Goal: Information Seeking & Learning: Learn about a topic

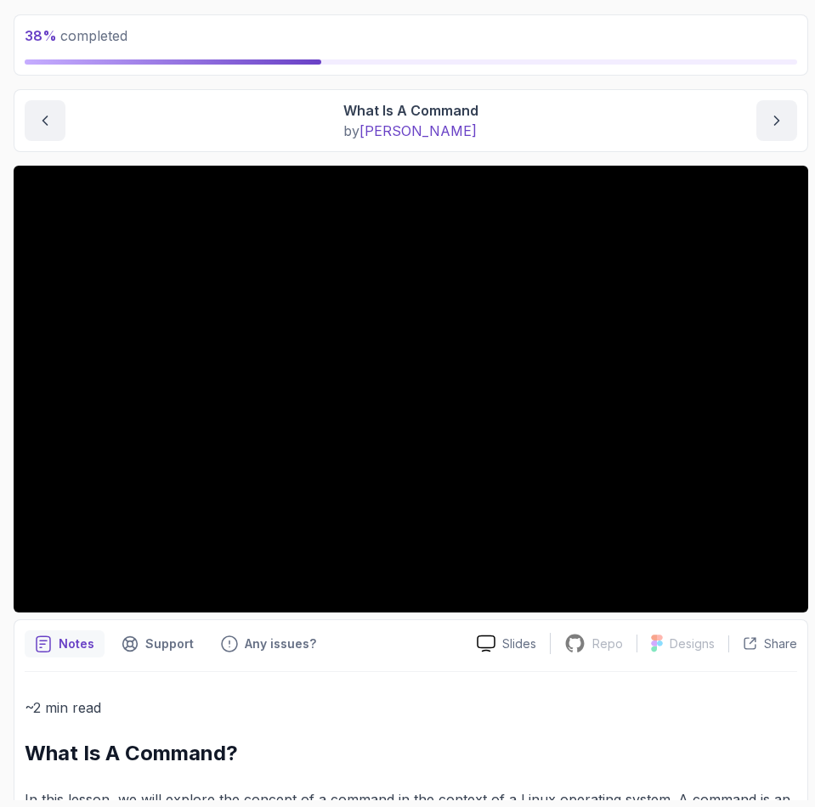
scroll to position [127, 0]
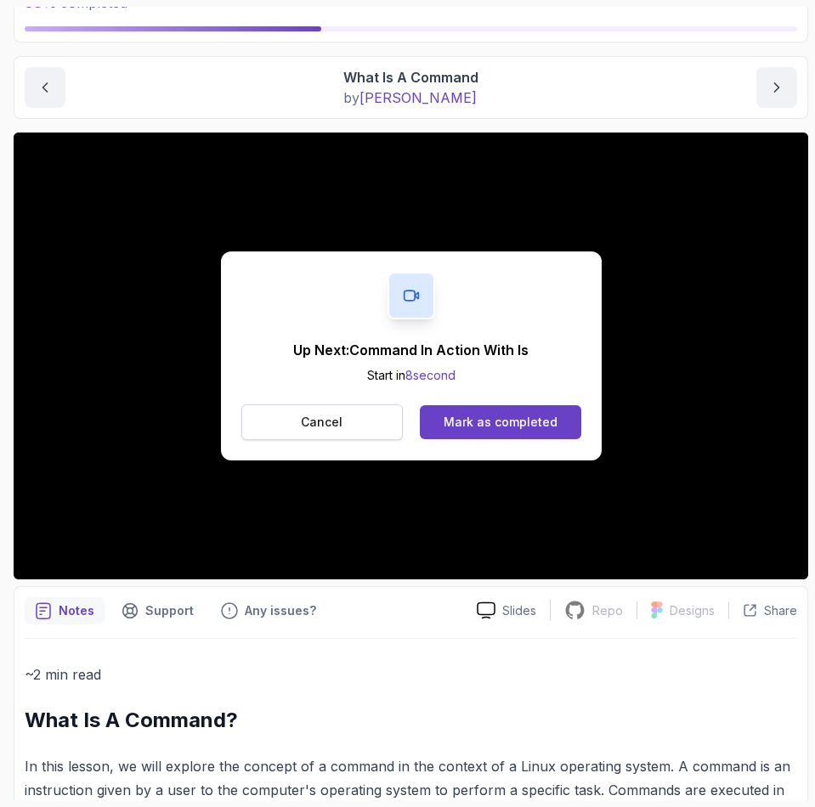
click at [292, 426] on button "Cancel" at bounding box center [322, 422] width 162 height 36
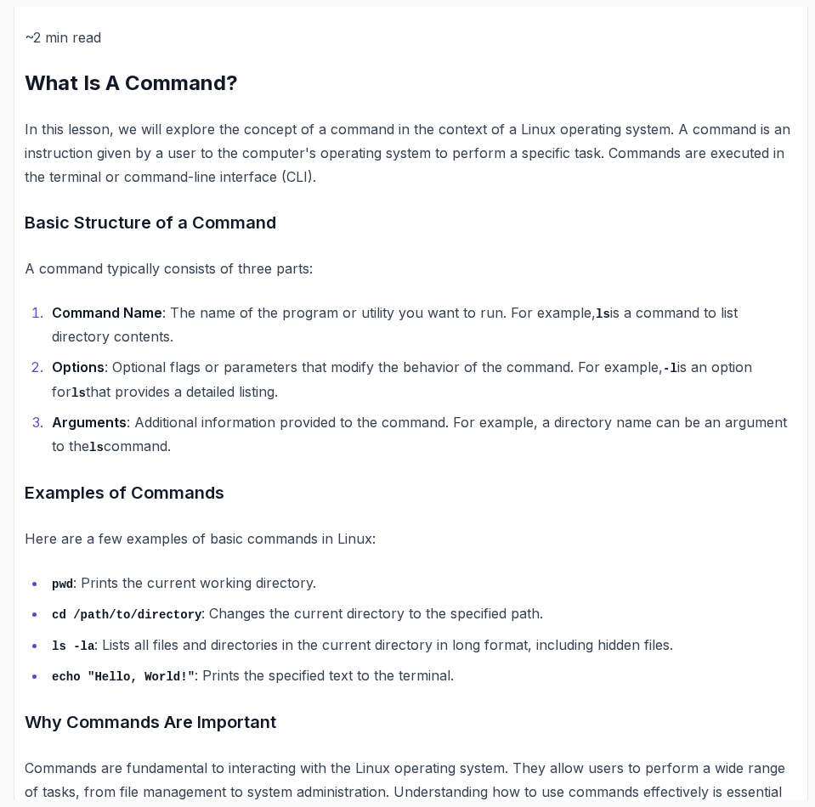
scroll to position [892, 0]
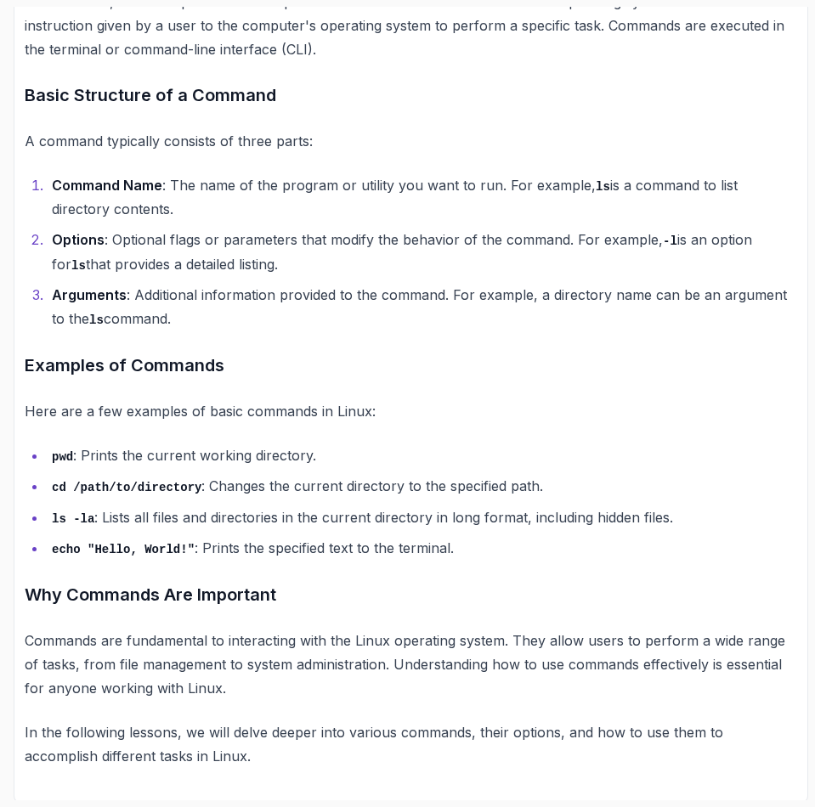
drag, startPoint x: 110, startPoint y: 243, endPoint x: 323, endPoint y: 253, distance: 213.5
click at [323, 253] on li "Options : Optional flags or parameters that modify the behavior of the command.…" at bounding box center [422, 252] width 750 height 48
click at [313, 265] on li "Options : Optional flags or parameters that modify the behavior of the command.…" at bounding box center [422, 252] width 750 height 48
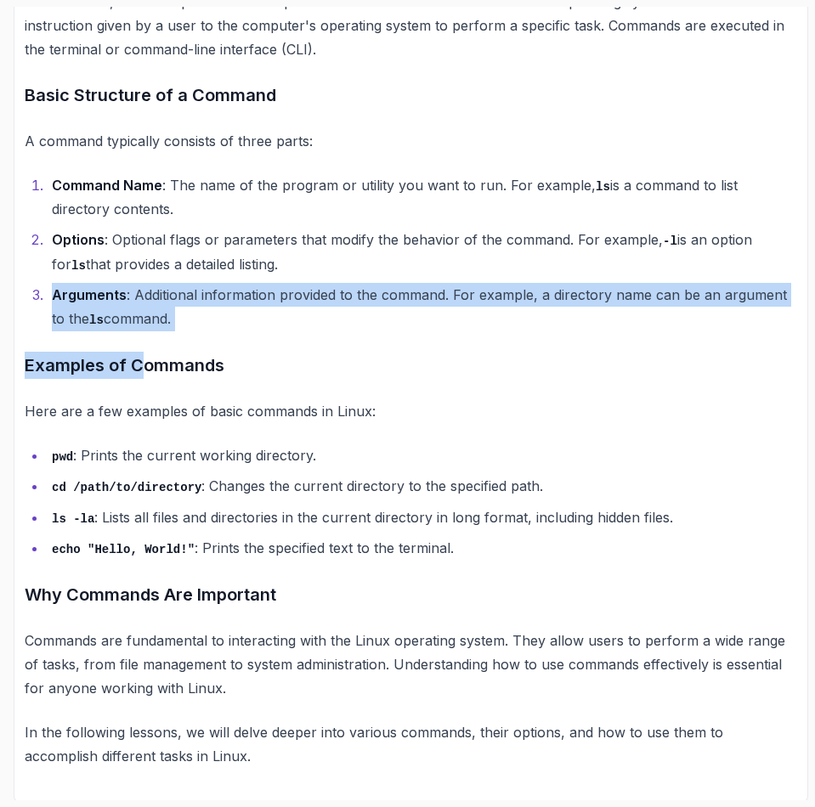
drag, startPoint x: 54, startPoint y: 291, endPoint x: 141, endPoint y: 333, distance: 96.9
click at [141, 333] on div "~2 min read What Is A Command? In this lesson, we will explore the concept of a…" at bounding box center [411, 333] width 772 height 870
click at [204, 305] on li "Arguments : Additional information provided to the command. For example, a dire…" at bounding box center [422, 307] width 750 height 48
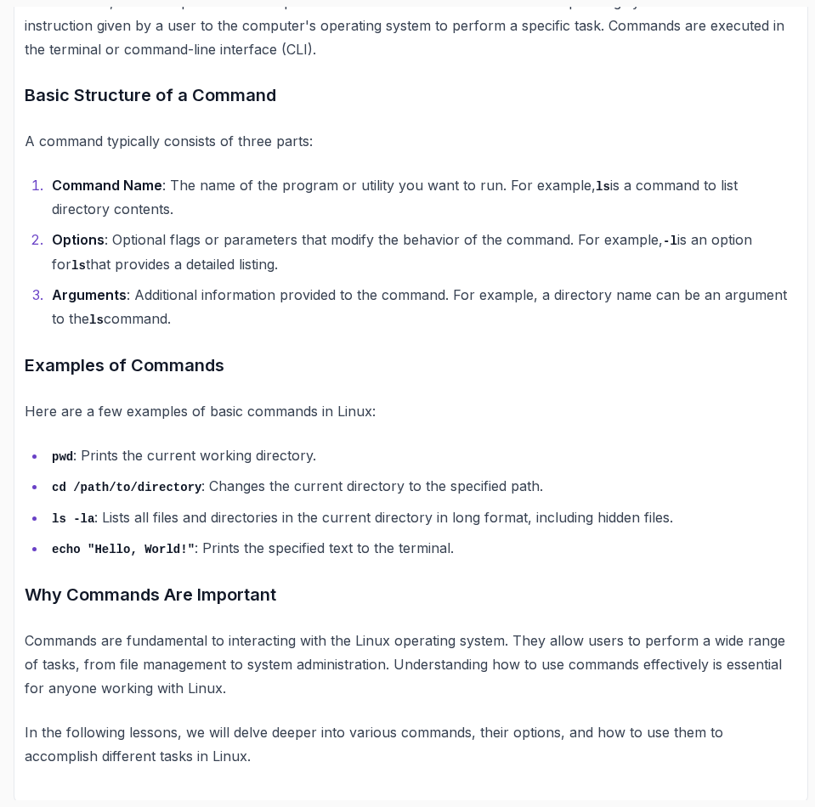
scroll to position [894, 0]
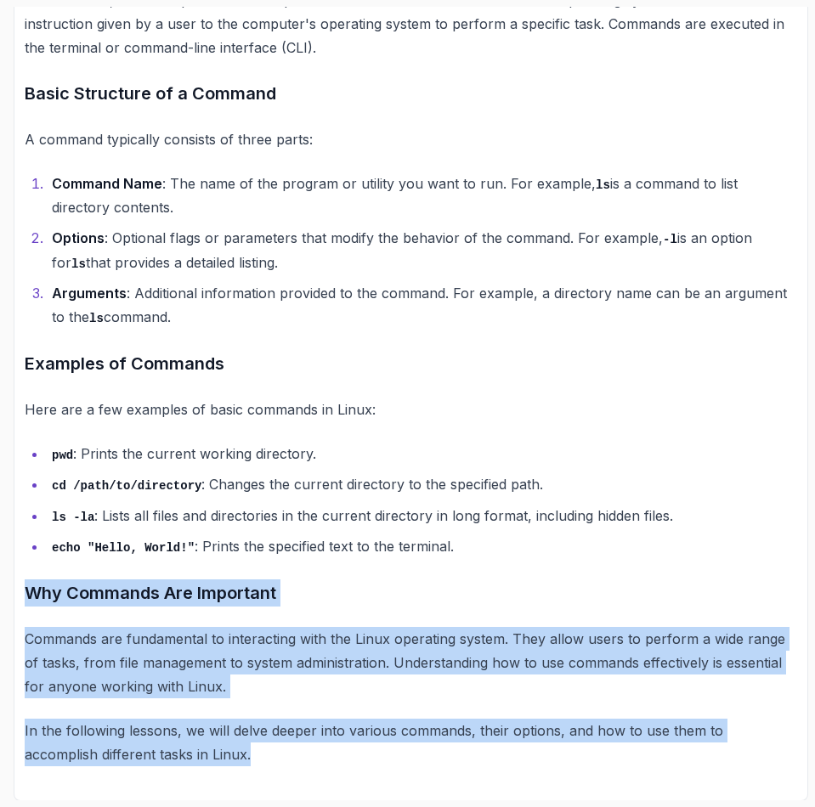
drag, startPoint x: 173, startPoint y: 750, endPoint x: 20, endPoint y: 585, distance: 225.5
click at [20, 585] on div "Notes Support Any issues? Slides Repo Repository not available Designs Design n…" at bounding box center [411, 310] width 794 height 981
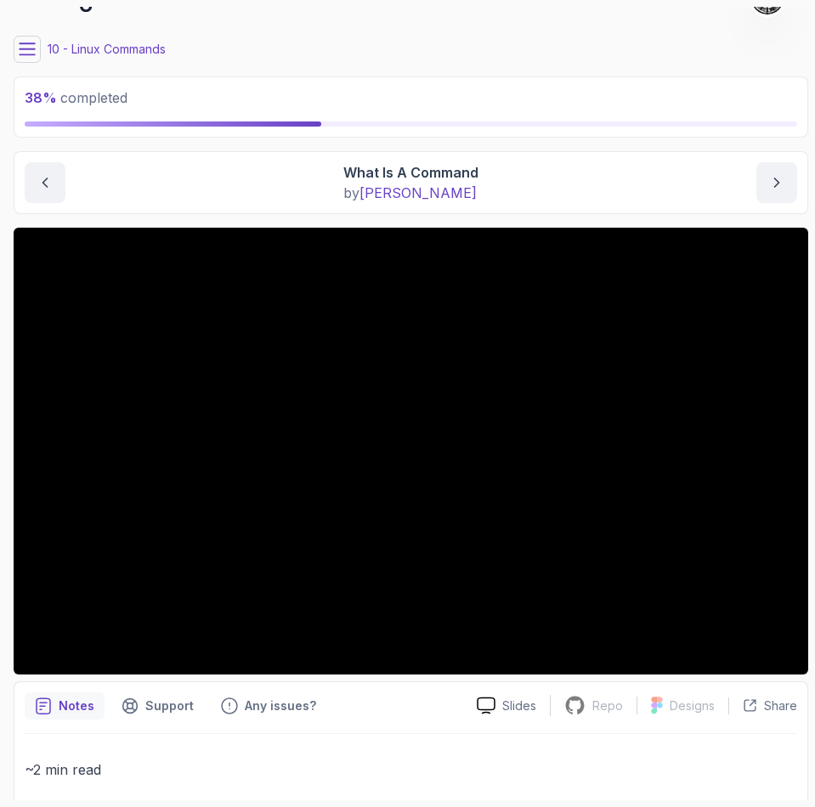
scroll to position [0, 0]
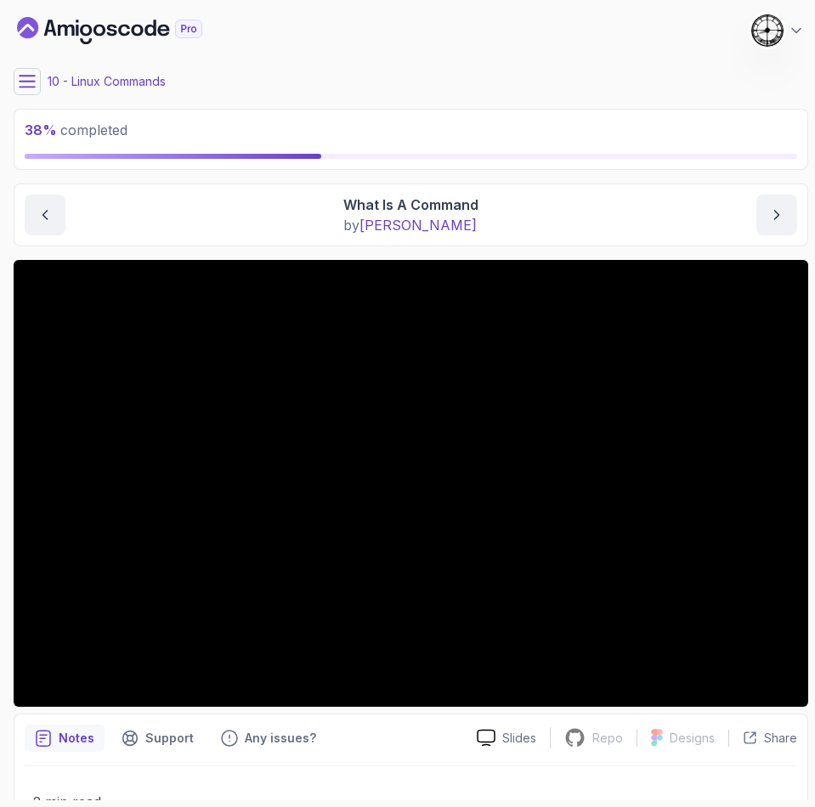
click at [16, 77] on button at bounding box center [27, 81] width 27 height 27
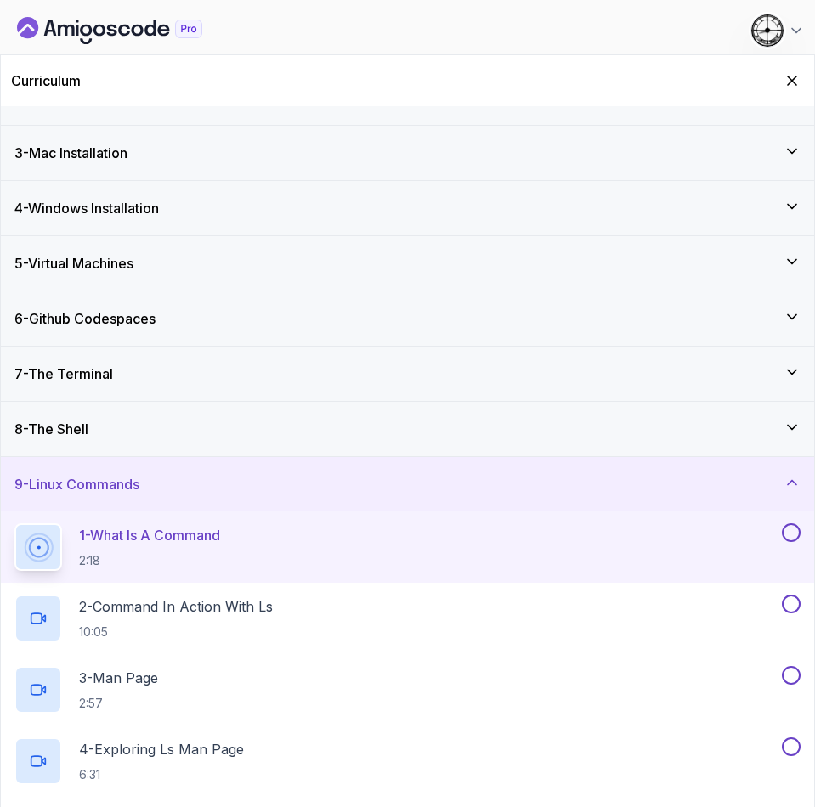
scroll to position [127, 0]
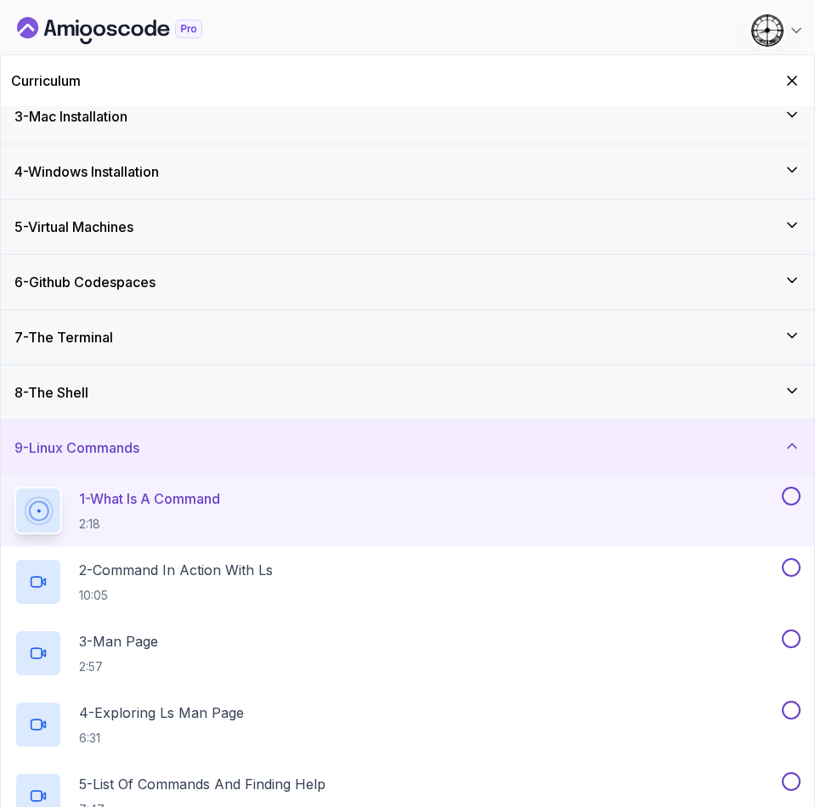
click at [788, 490] on button at bounding box center [791, 496] width 19 height 19
click at [231, 582] on h2 "2 - Command In Action With ls 10:05" at bounding box center [176, 582] width 194 height 44
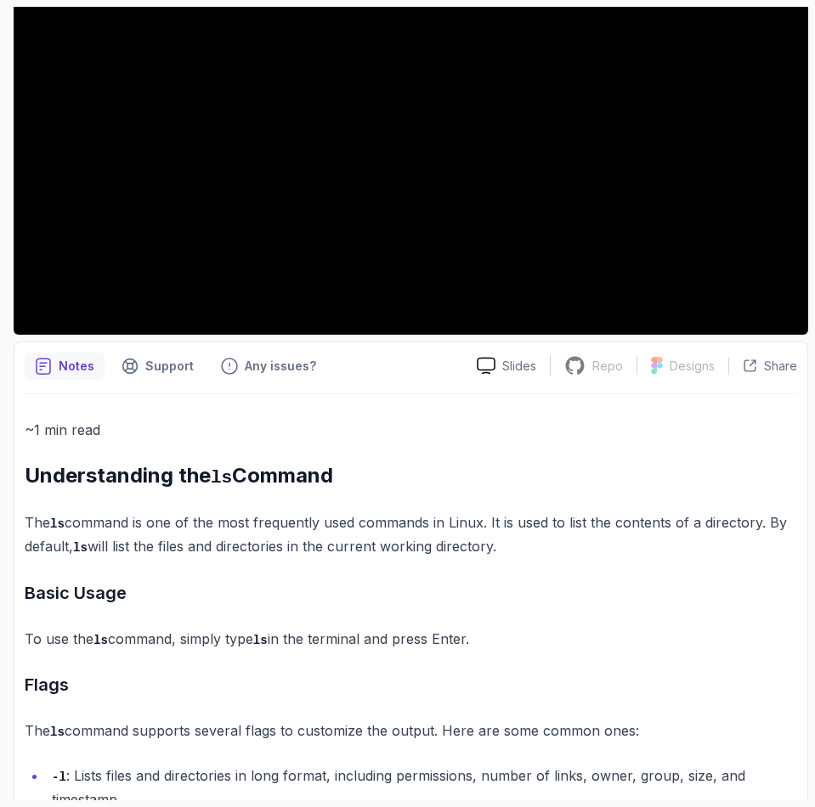
scroll to position [517, 0]
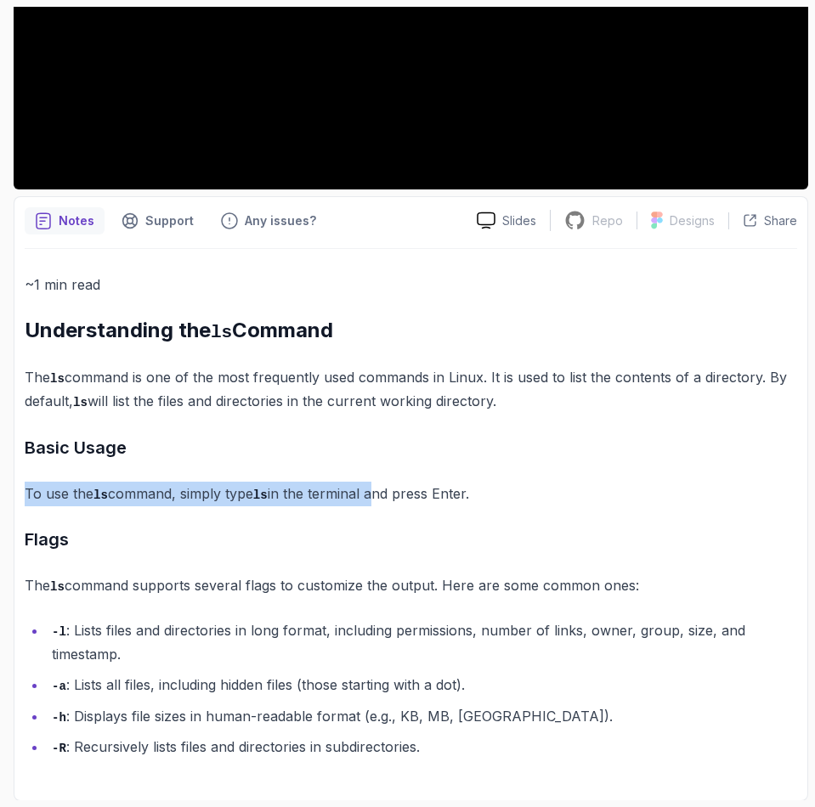
drag, startPoint x: 25, startPoint y: 483, endPoint x: 377, endPoint y: 461, distance: 352.5
click at [377, 461] on div "~1 min read Understanding the ls Command The ls command is one of the most freq…" at bounding box center [411, 516] width 772 height 487
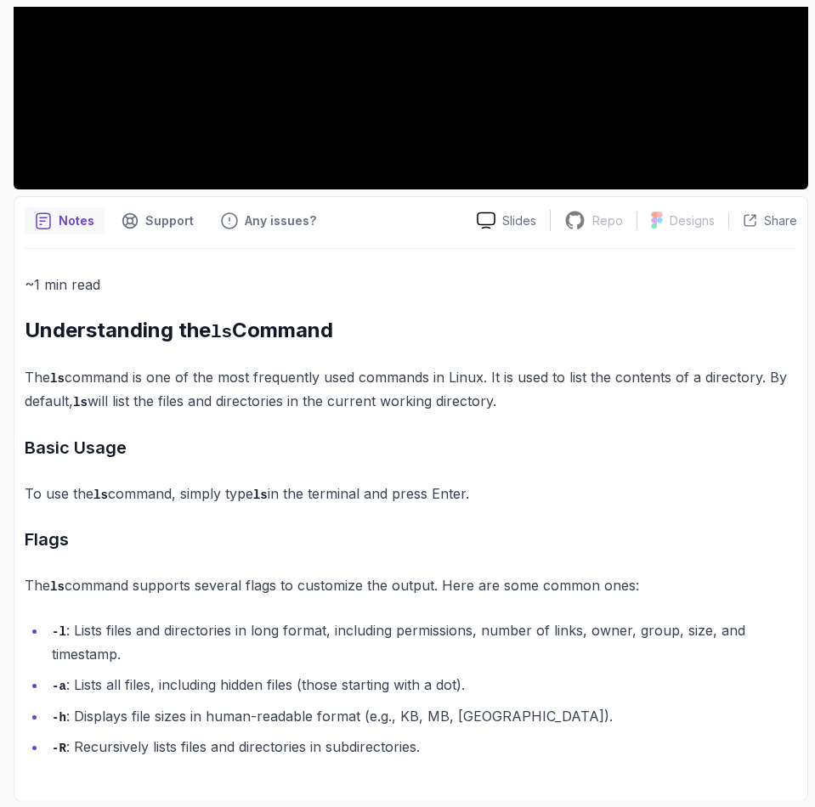
drag, startPoint x: 301, startPoint y: 585, endPoint x: 291, endPoint y: 591, distance: 11.4
click at [301, 586] on p "The ls command supports several flags to customize the output. Here are some co…" at bounding box center [411, 586] width 772 height 25
click at [176, 637] on li "-l : Lists files and directories in long format, including permissions, number …" at bounding box center [422, 643] width 750 height 48
drag, startPoint x: 56, startPoint y: 720, endPoint x: 232, endPoint y: 710, distance: 176.1
click at [232, 710] on li "-h : Displays file sizes in human-readable format (e.g., KB, MB, GB)." at bounding box center [422, 716] width 750 height 25
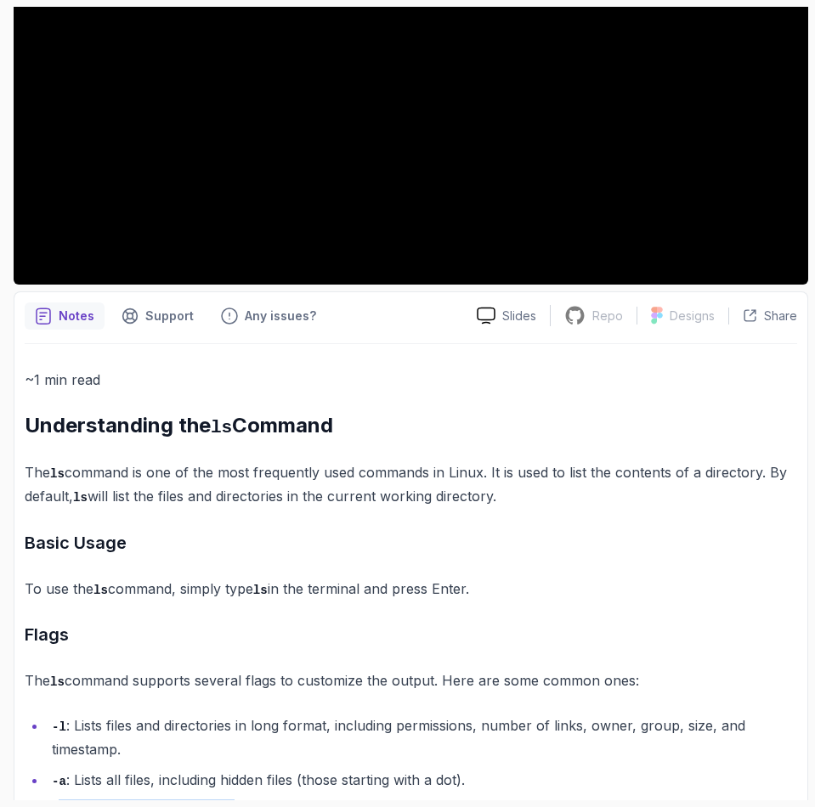
scroll to position [135, 0]
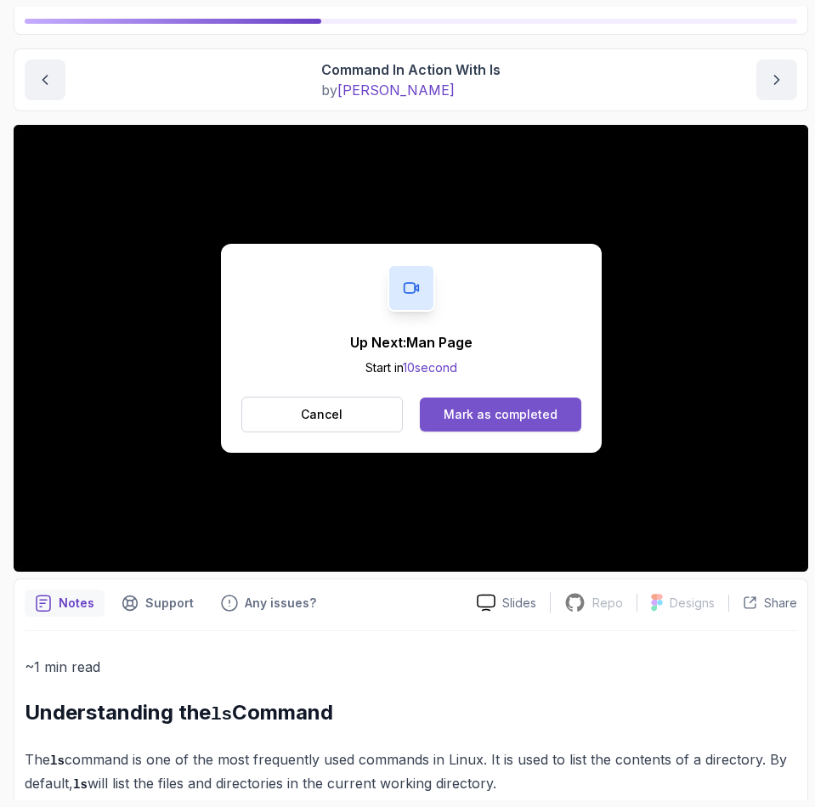
click at [526, 421] on div "Mark as completed" at bounding box center [501, 414] width 114 height 17
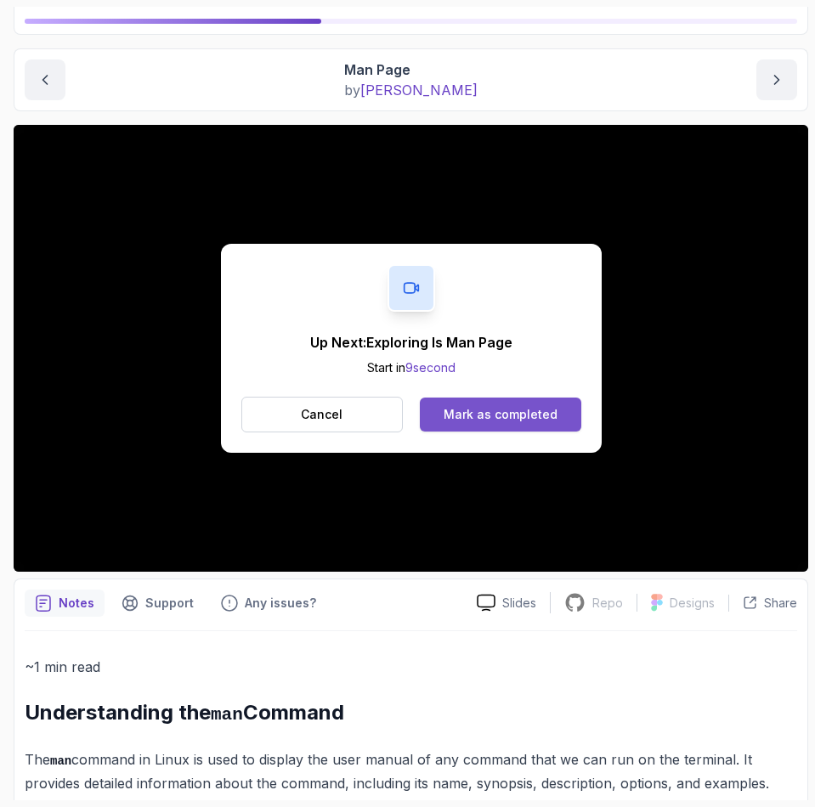
click at [547, 418] on div "Mark as completed" at bounding box center [501, 414] width 114 height 17
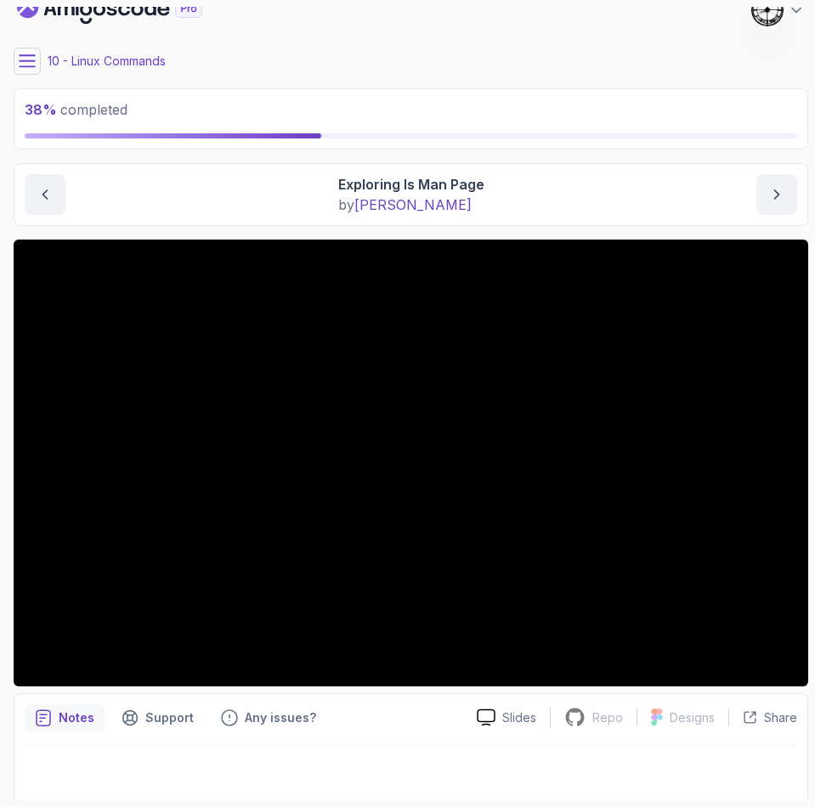
scroll to position [25, 0]
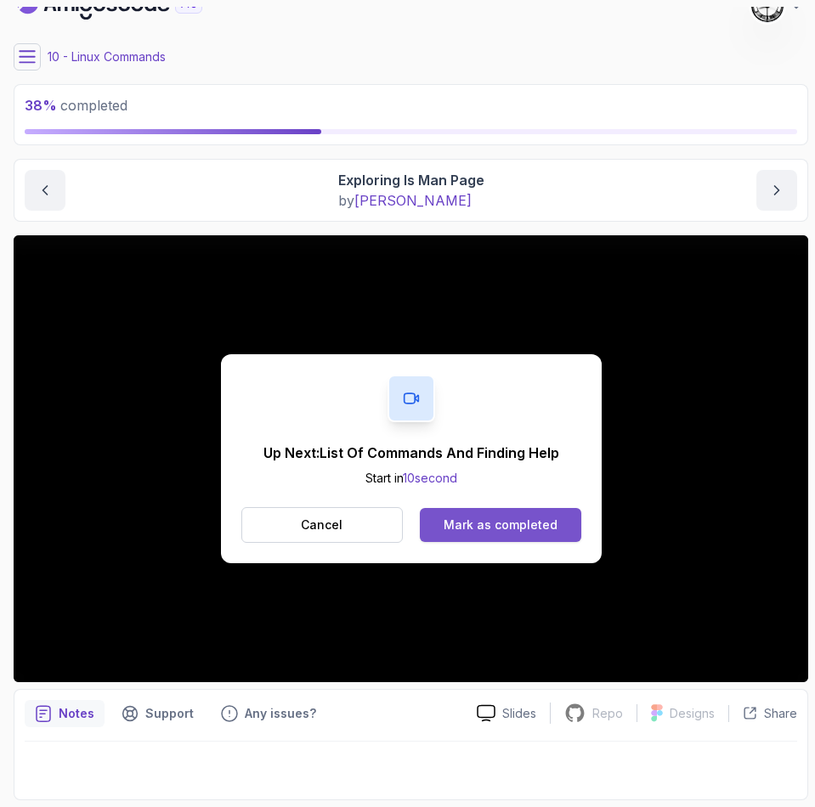
click at [540, 514] on button "Mark as completed" at bounding box center [500, 525] width 161 height 34
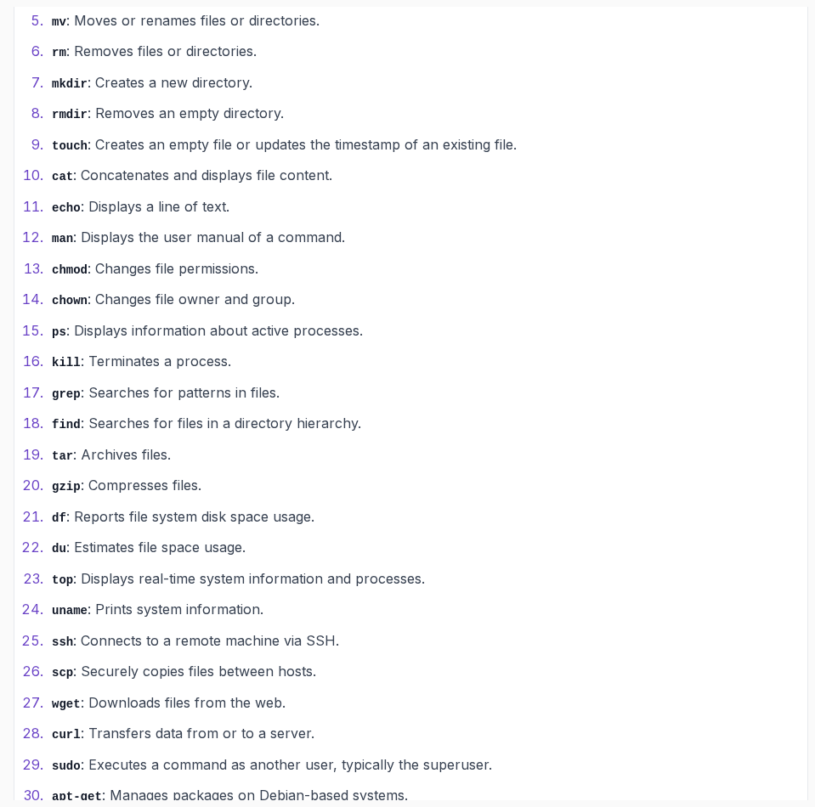
scroll to position [1402, 0]
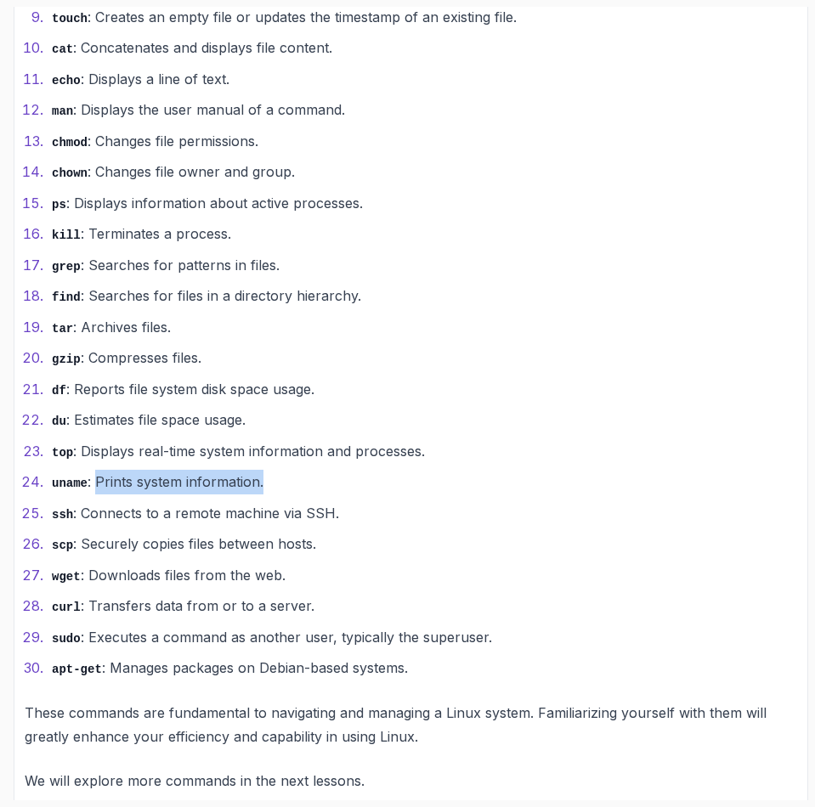
drag, startPoint x: 91, startPoint y: 477, endPoint x: 280, endPoint y: 463, distance: 190.0
click at [280, 463] on ol "ls : Lists directory contents. cd : Changes the current directory. pwd : Prints…" at bounding box center [411, 219] width 772 height 924
click at [91, 501] on li "ssh : Connects to a remote machine via SSH." at bounding box center [422, 513] width 750 height 25
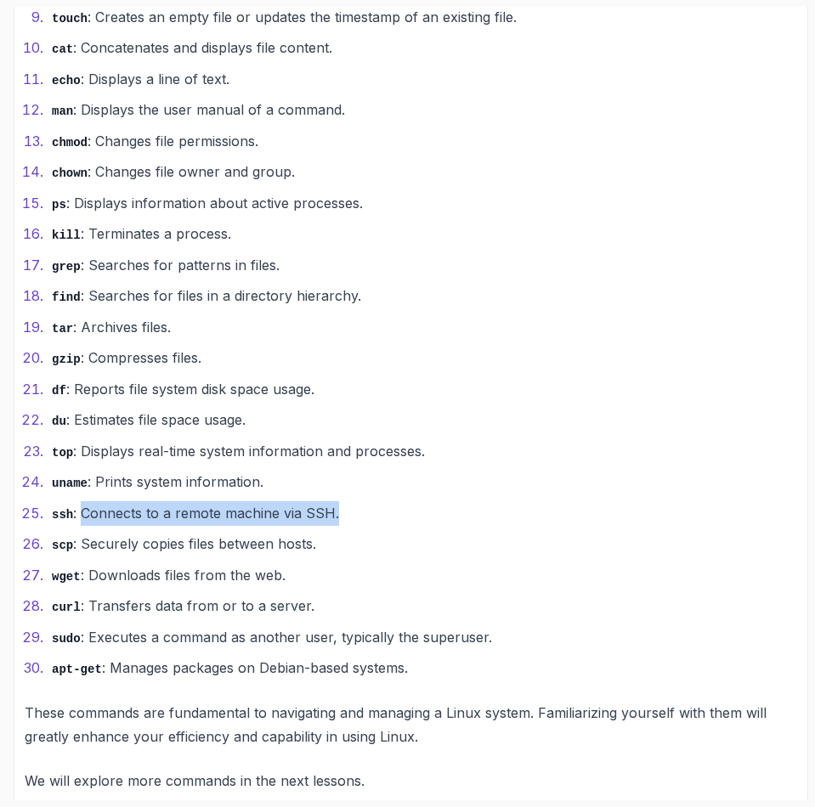
drag, startPoint x: 82, startPoint y: 507, endPoint x: 382, endPoint y: 500, distance: 300.9
click at [382, 501] on li "ssh : Connects to a remote machine via SSH." at bounding box center [422, 513] width 750 height 25
click at [101, 532] on li "scp : Securely copies files between hosts." at bounding box center [422, 544] width 750 height 25
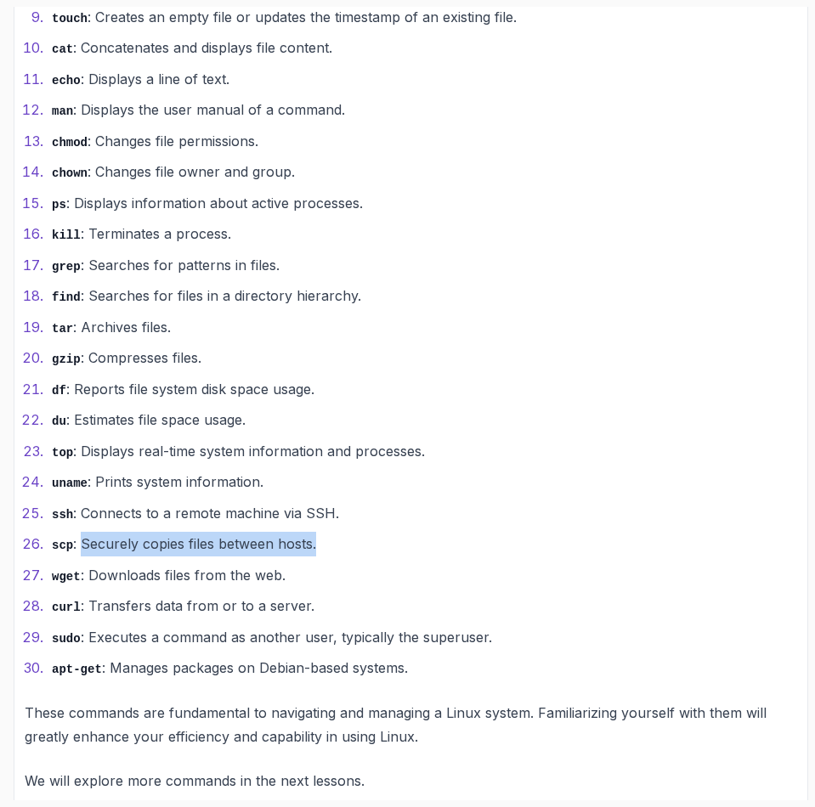
drag, startPoint x: 79, startPoint y: 540, endPoint x: 334, endPoint y: 539, distance: 254.9
click at [334, 539] on li "scp : Securely copies files between hosts." at bounding box center [422, 544] width 750 height 25
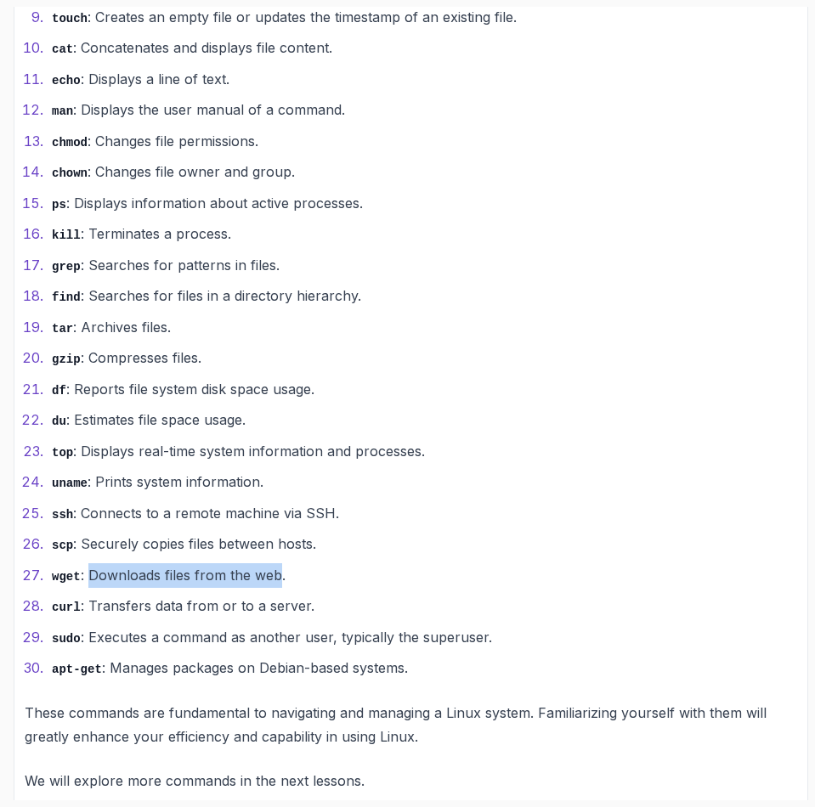
drag, startPoint x: 87, startPoint y: 575, endPoint x: 275, endPoint y: 573, distance: 188.6
click at [275, 573] on li "wget : Downloads files from the web." at bounding box center [422, 575] width 750 height 25
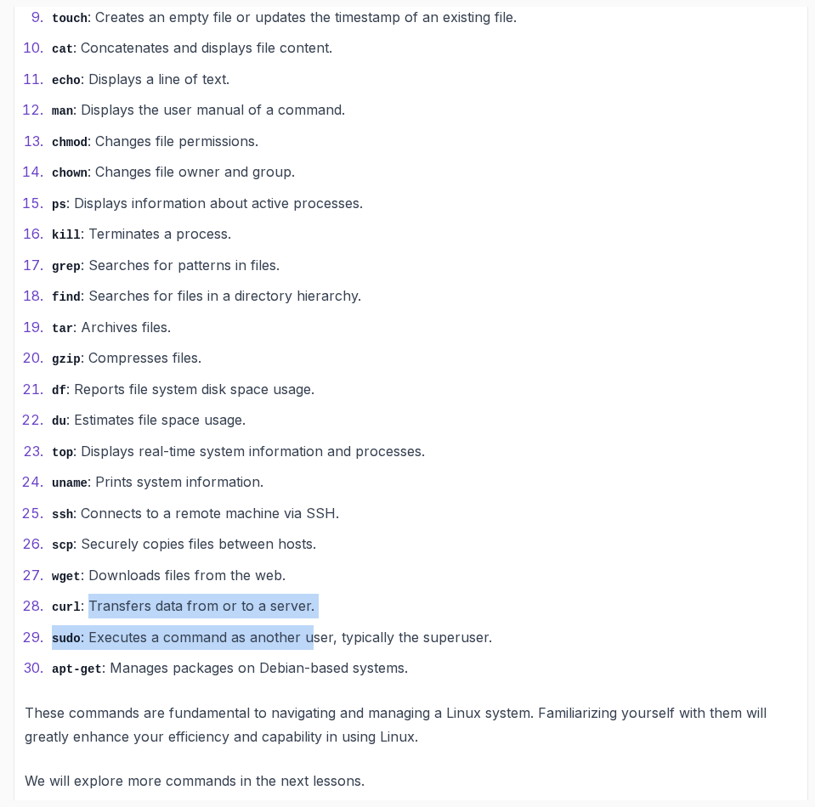
drag, startPoint x: 89, startPoint y: 611, endPoint x: 304, endPoint y: 624, distance: 215.4
click at [304, 624] on ol "ls : Lists directory contents. cd : Changes the current directory. pwd : Prints…" at bounding box center [411, 219] width 772 height 924
click at [150, 647] on li "sudo : Executes a command as another user, typically the superuser." at bounding box center [422, 637] width 750 height 25
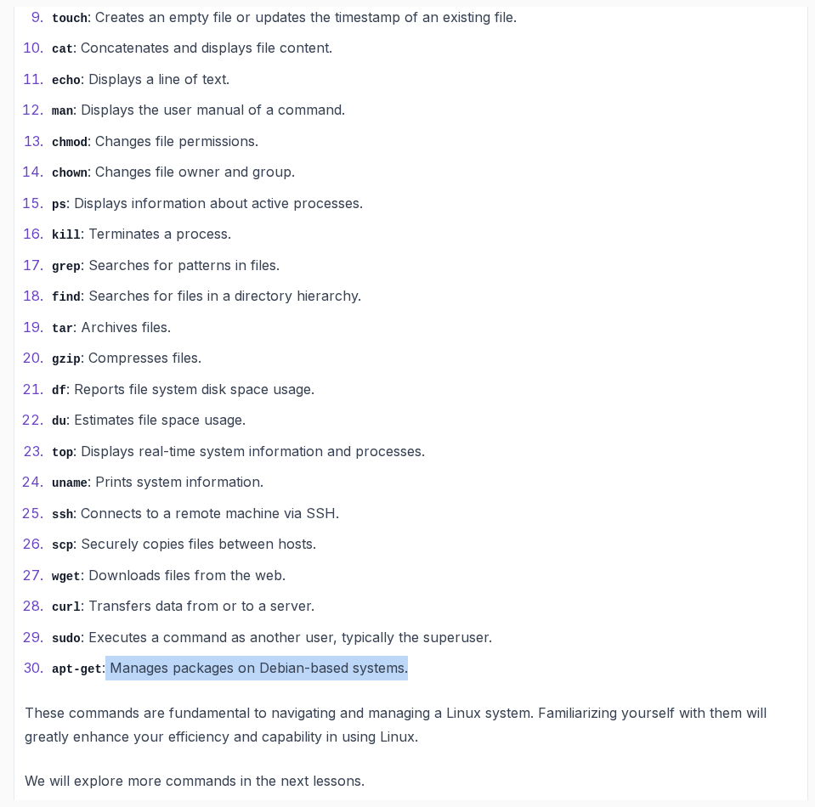
drag, startPoint x: 102, startPoint y: 667, endPoint x: 428, endPoint y: 664, distance: 326.3
click at [428, 664] on li "apt-get : Manages packages on Debian-based systems." at bounding box center [422, 668] width 750 height 25
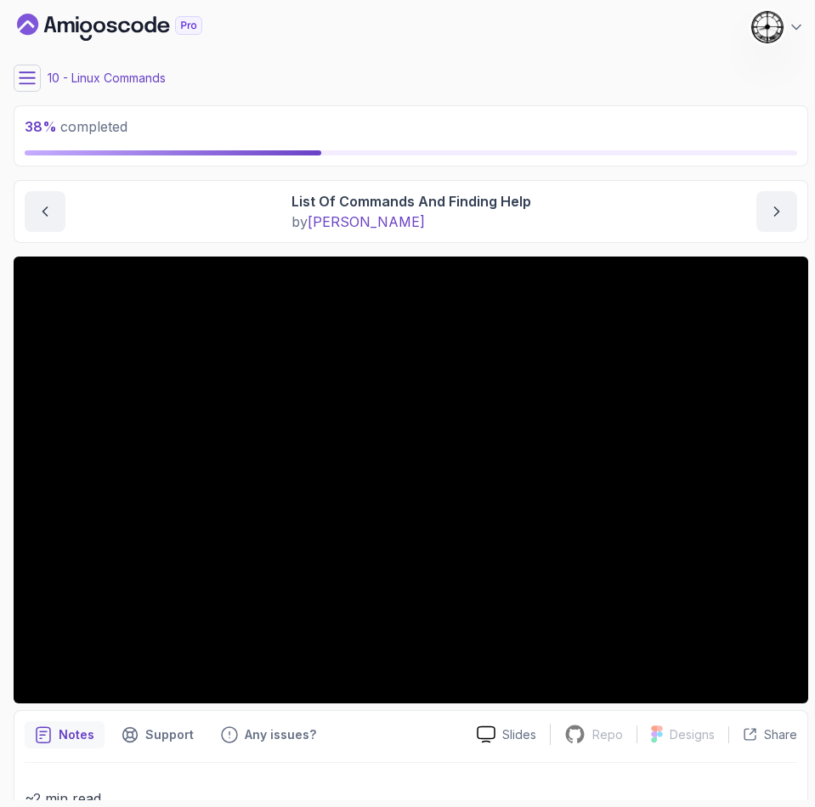
scroll to position [0, 0]
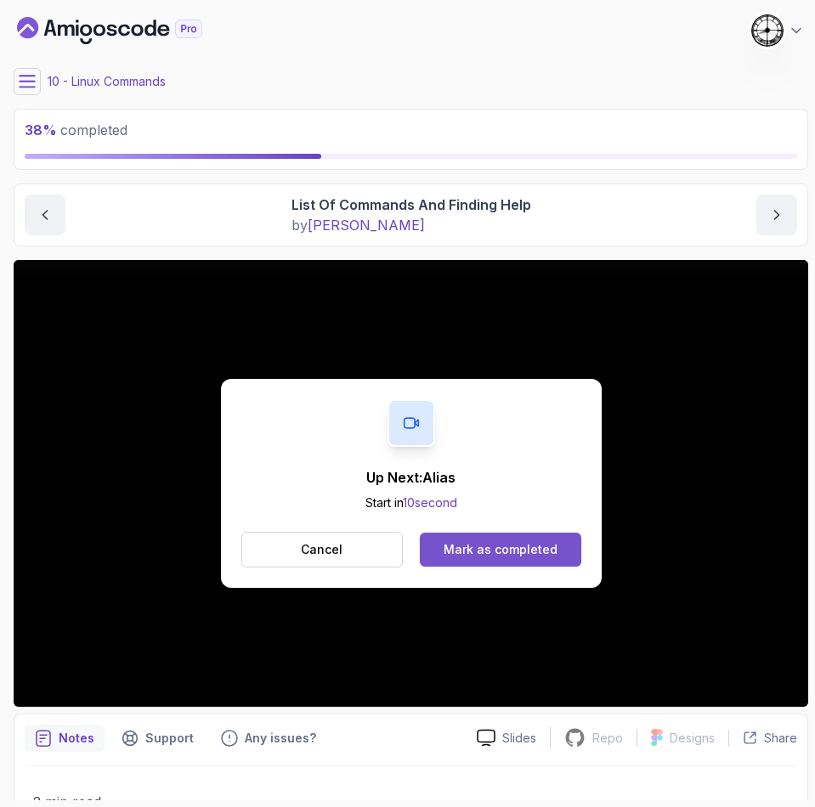
click at [517, 559] on button "Mark as completed" at bounding box center [500, 550] width 161 height 34
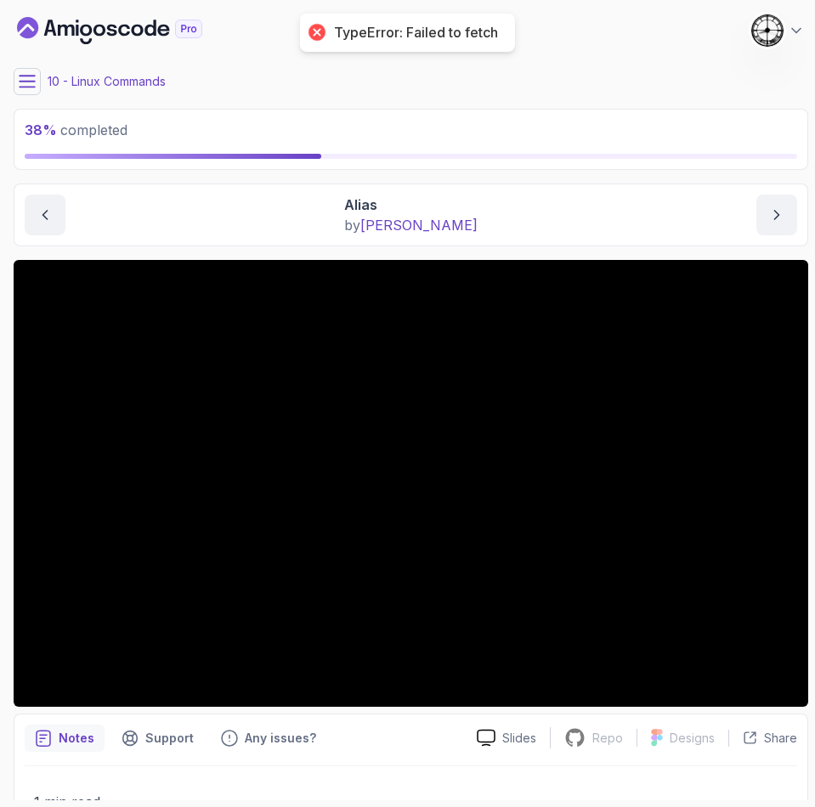
click at [31, 78] on icon at bounding box center [27, 81] width 17 height 17
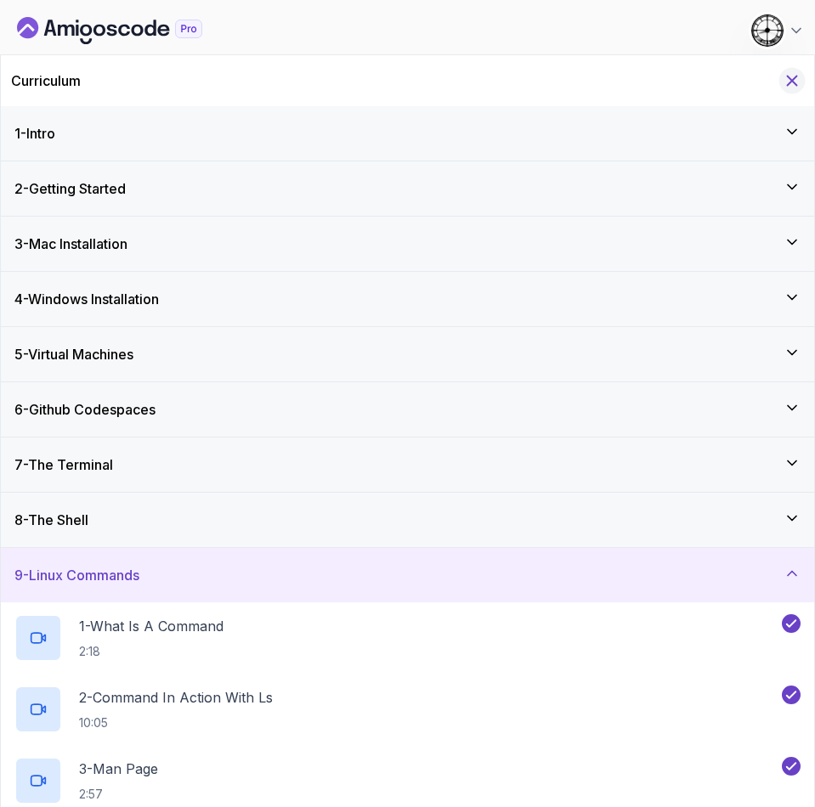
click at [799, 76] on icon "Hide Curriculum for mobile" at bounding box center [792, 80] width 19 height 19
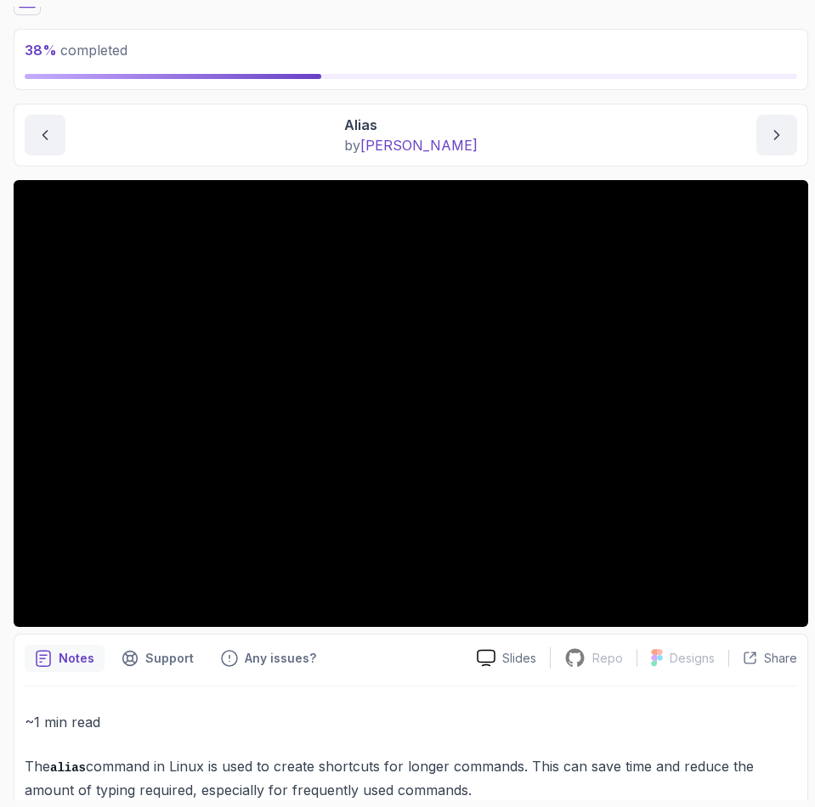
scroll to position [116, 0]
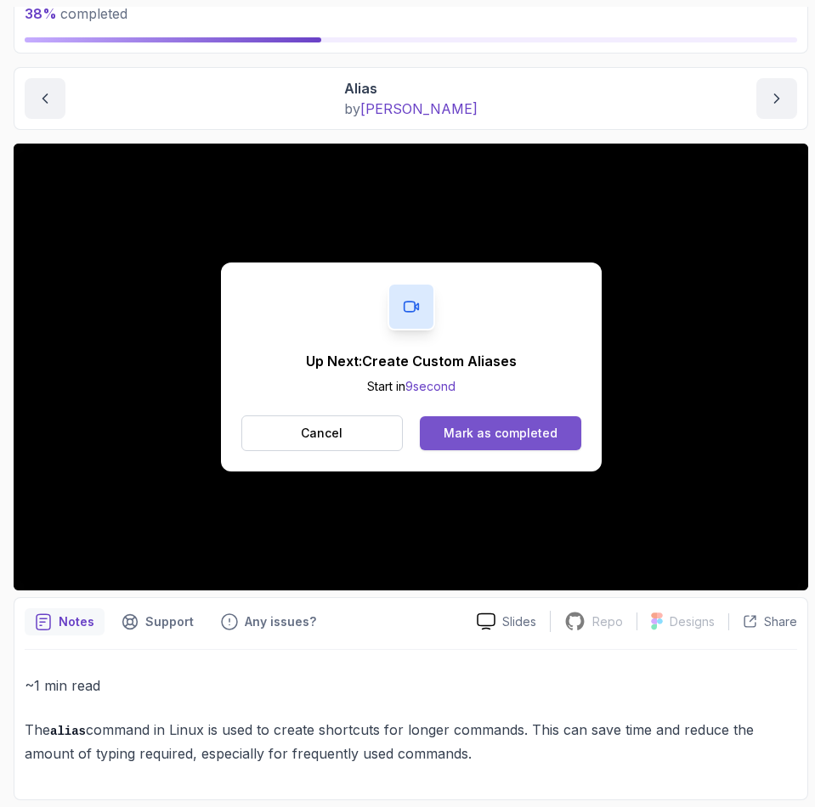
click at [478, 428] on div "Mark as completed" at bounding box center [501, 433] width 114 height 17
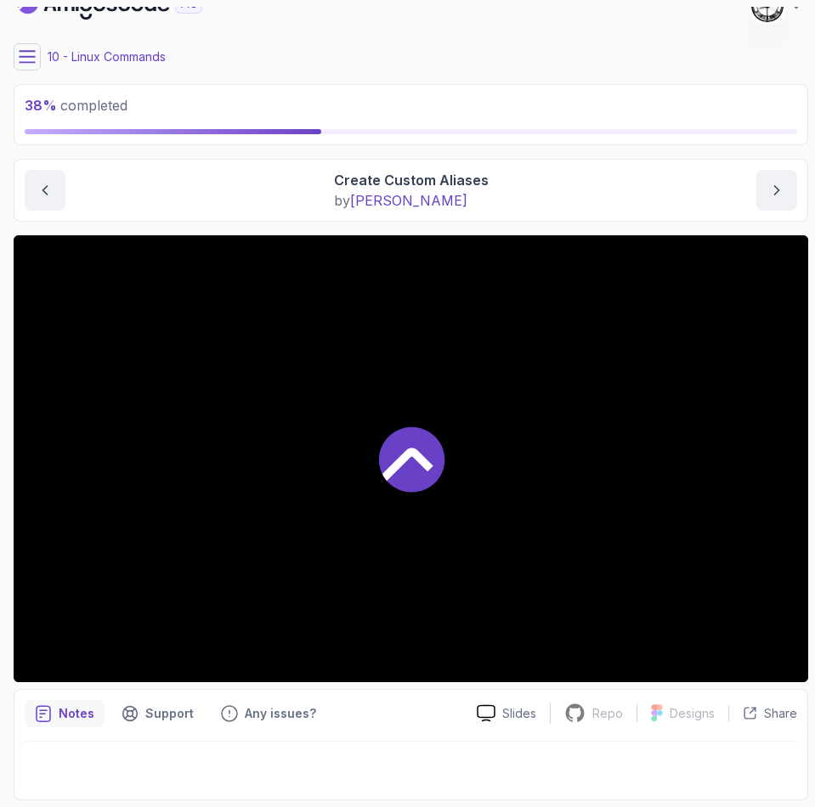
scroll to position [25, 0]
click at [29, 40] on main "My Courses Linux Fundamentals 136 Points 1 Castra Sandu 10 - Linux Commands 38 …" at bounding box center [411, 404] width 794 height 794
drag, startPoint x: 29, startPoint y: 62, endPoint x: 54, endPoint y: 48, distance: 29.3
click at [29, 61] on icon at bounding box center [27, 56] width 15 height 11
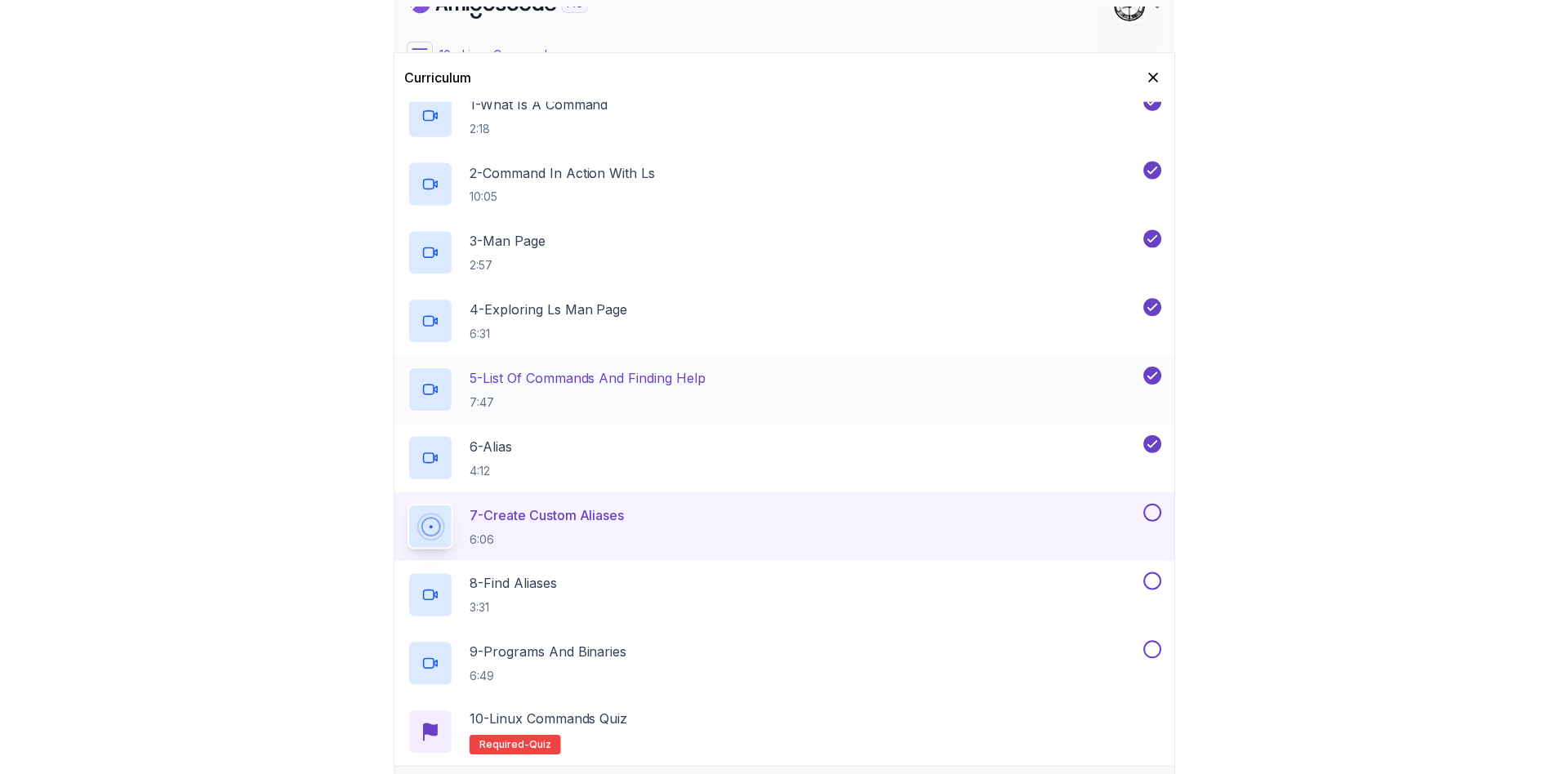
scroll to position [388, 0]
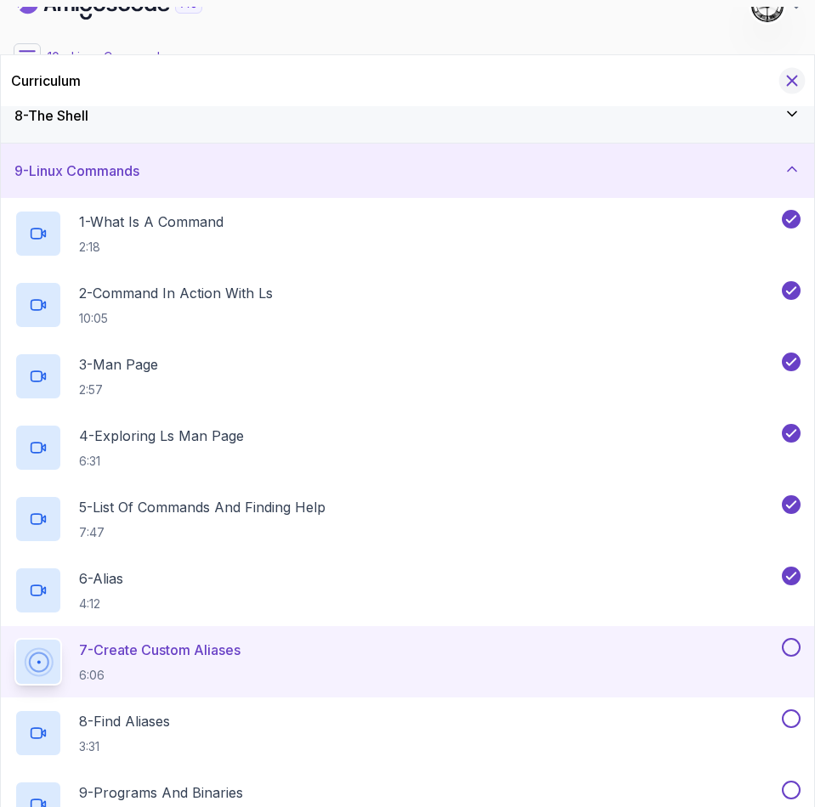
click at [799, 80] on icon "Hide Curriculum for mobile" at bounding box center [792, 80] width 19 height 19
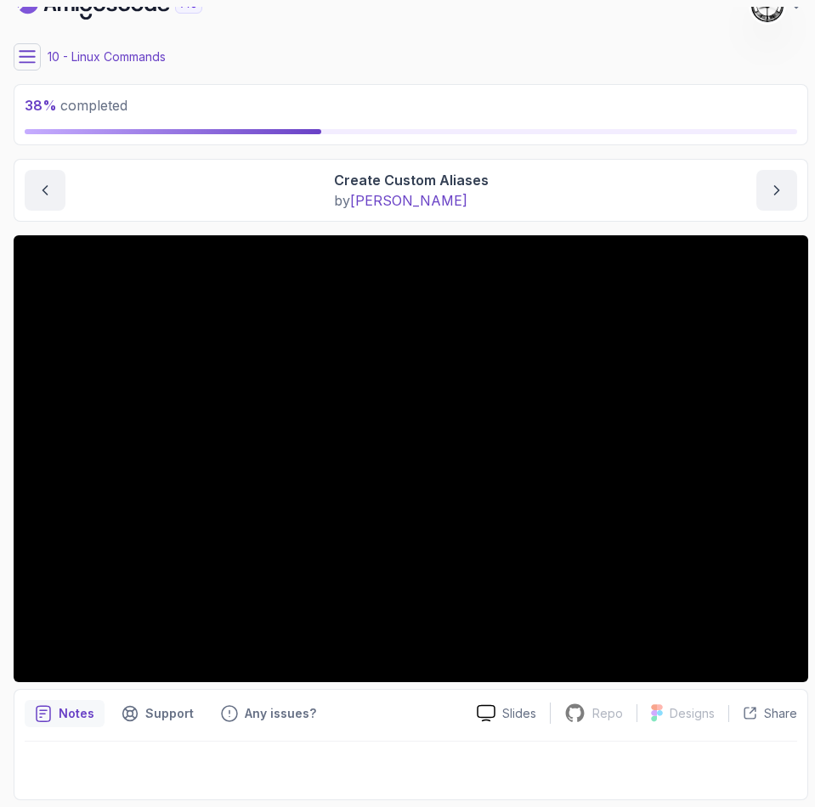
click at [246, 188] on div "Create Custom Aliases by nelson" at bounding box center [411, 190] width 772 height 41
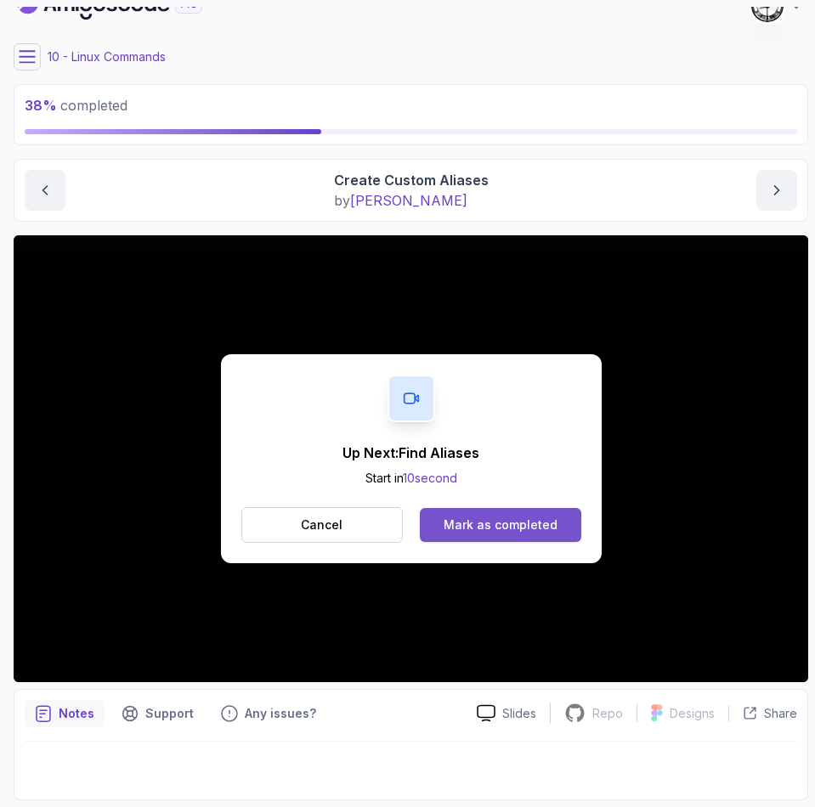
click at [483, 532] on div "Mark as completed" at bounding box center [501, 525] width 114 height 17
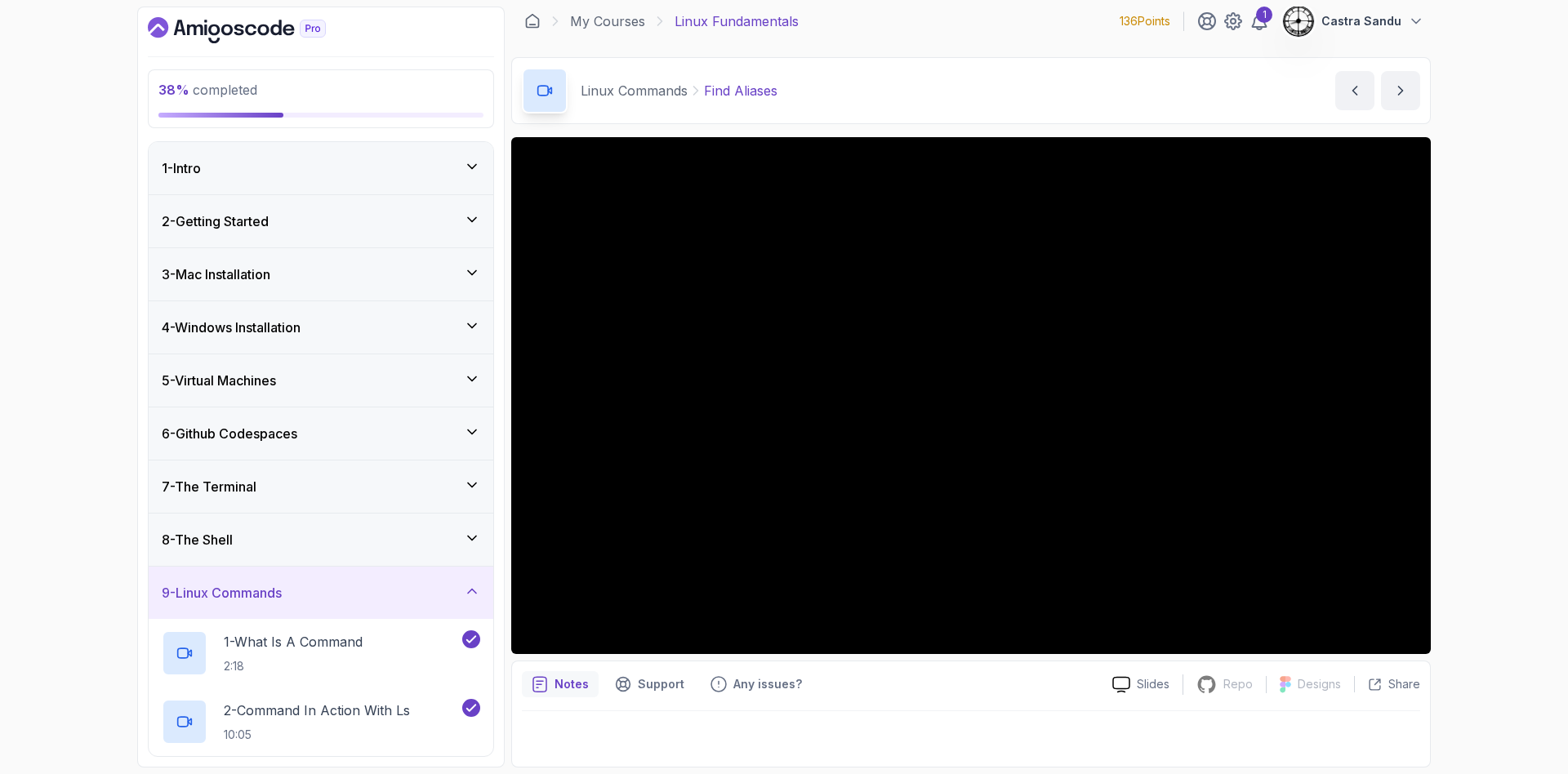
scroll to position [8, 0]
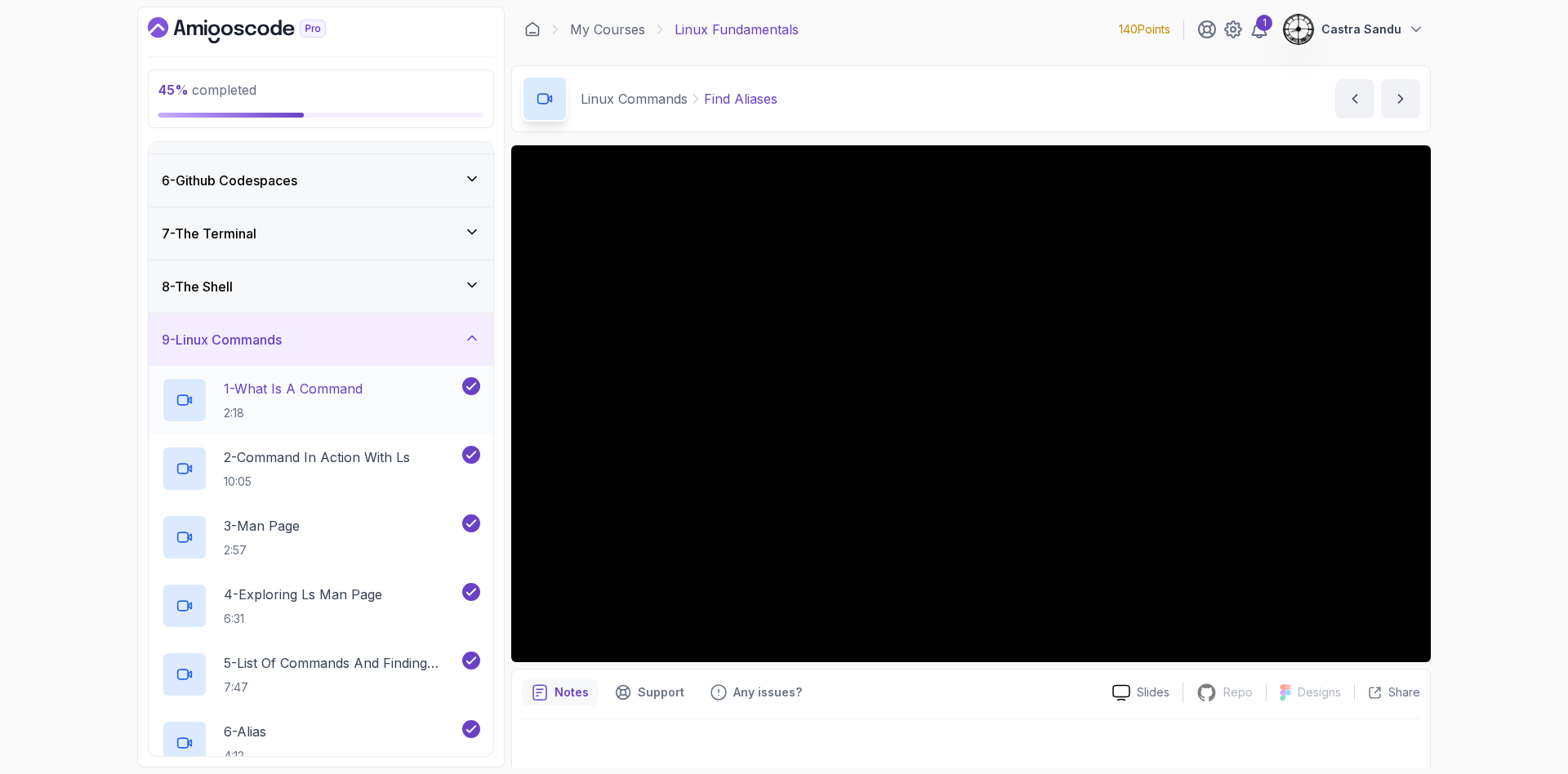
scroll to position [245, 0]
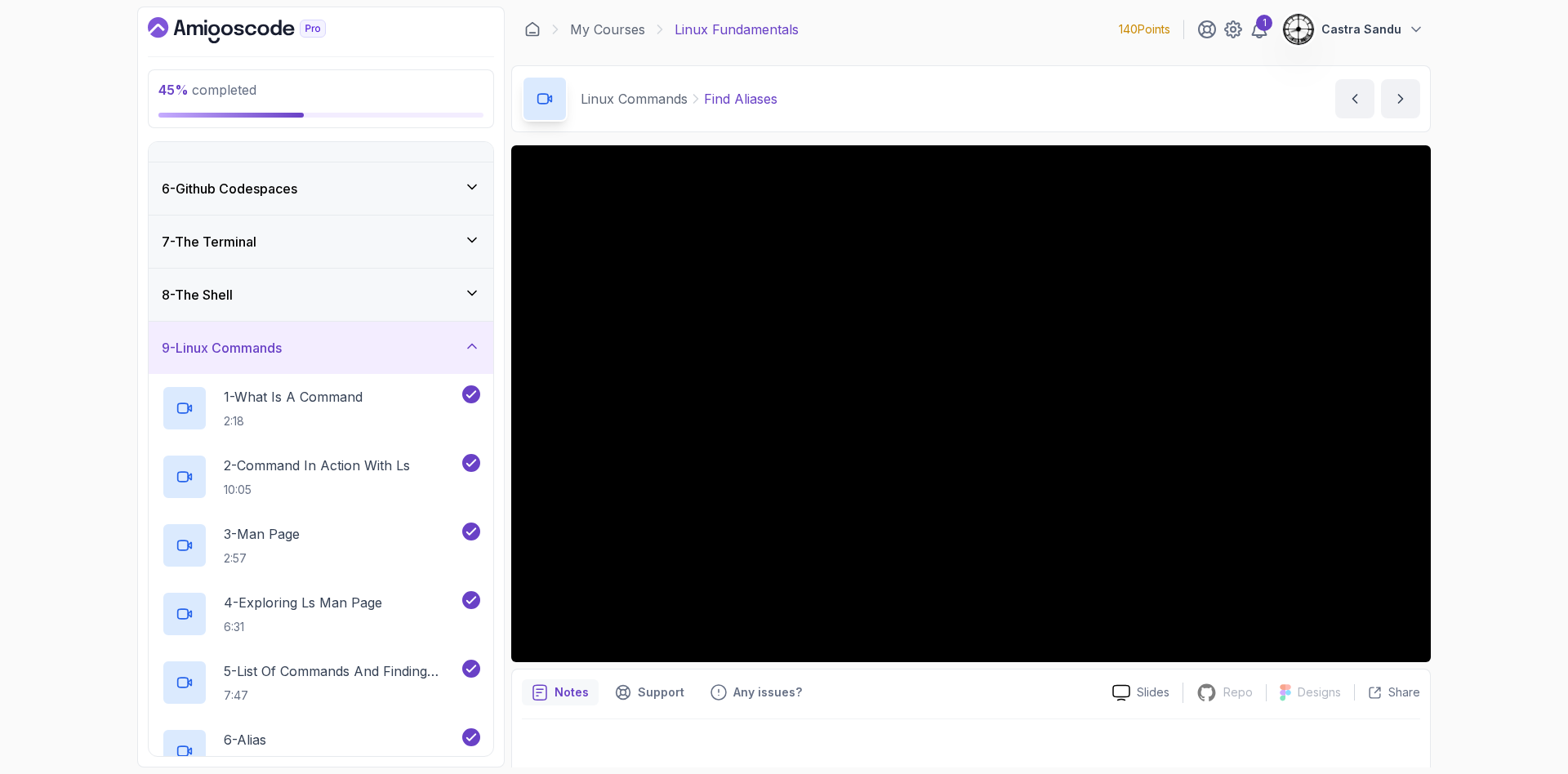
click at [313, 355] on div "9 - Linux Commands" at bounding box center [320, 348] width 318 height 19
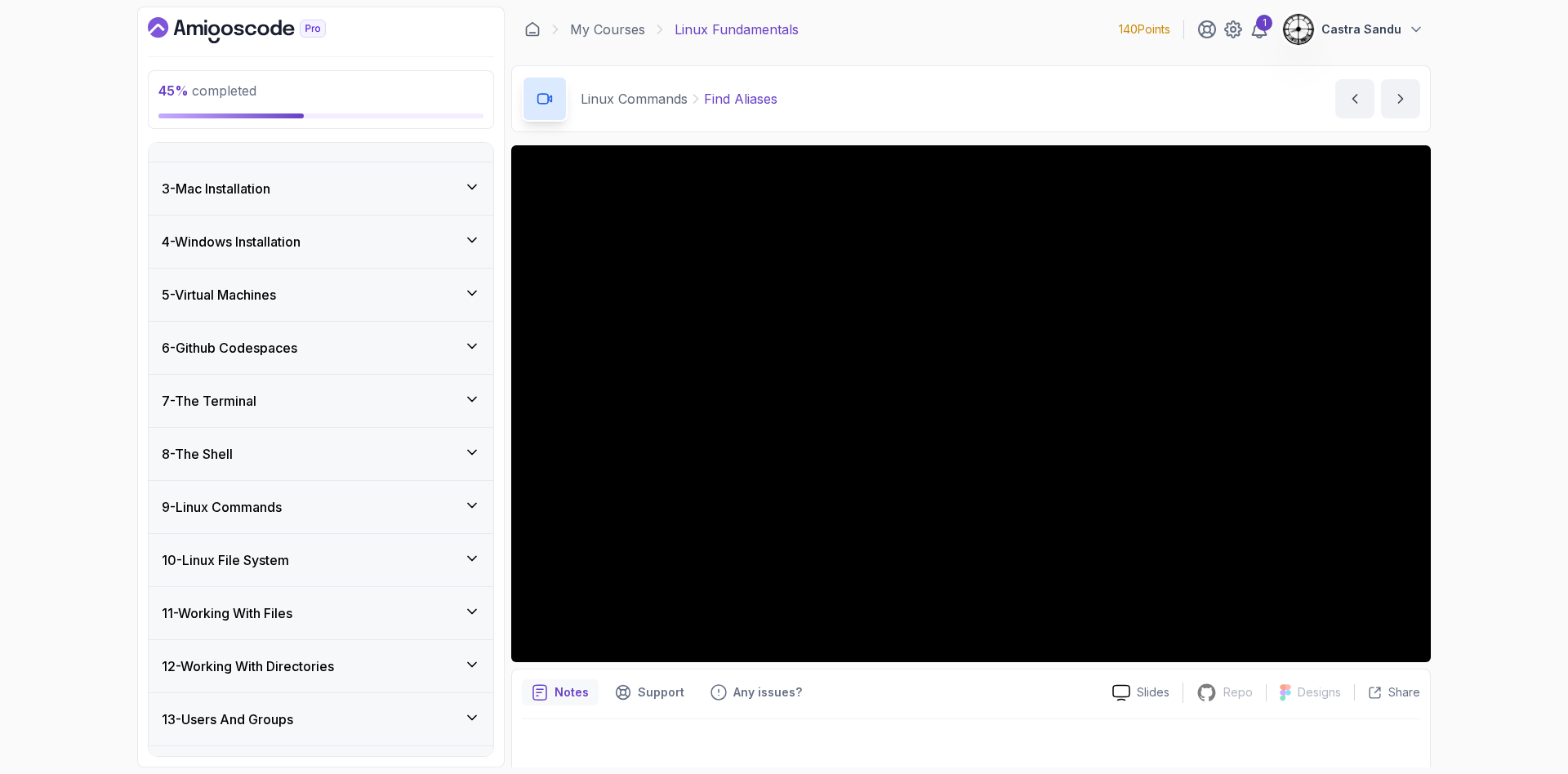
scroll to position [0, 0]
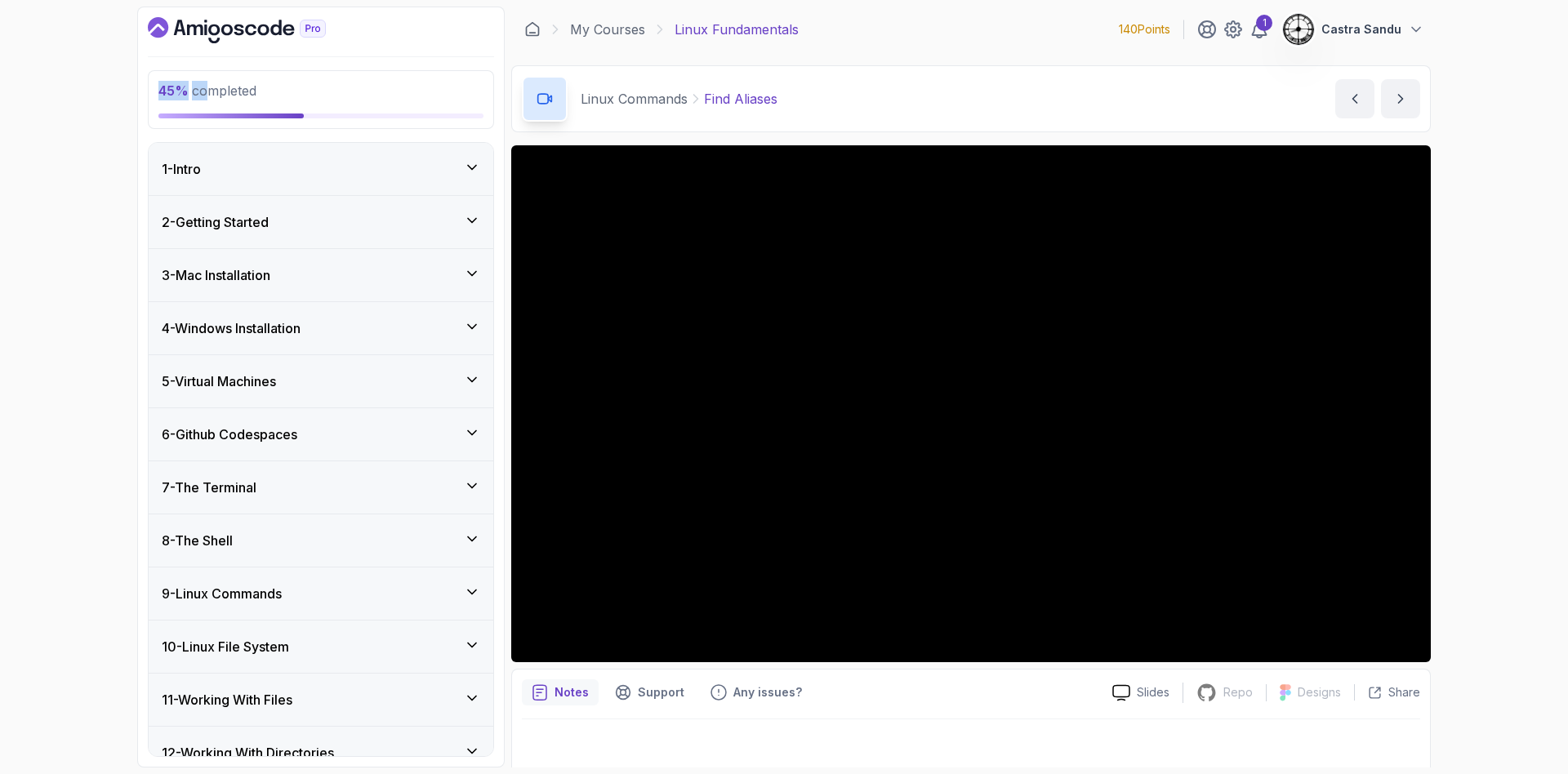
drag, startPoint x: 156, startPoint y: 80, endPoint x: 209, endPoint y: 85, distance: 53.2
click at [209, 85] on div "45 % completed" at bounding box center [321, 99] width 346 height 59
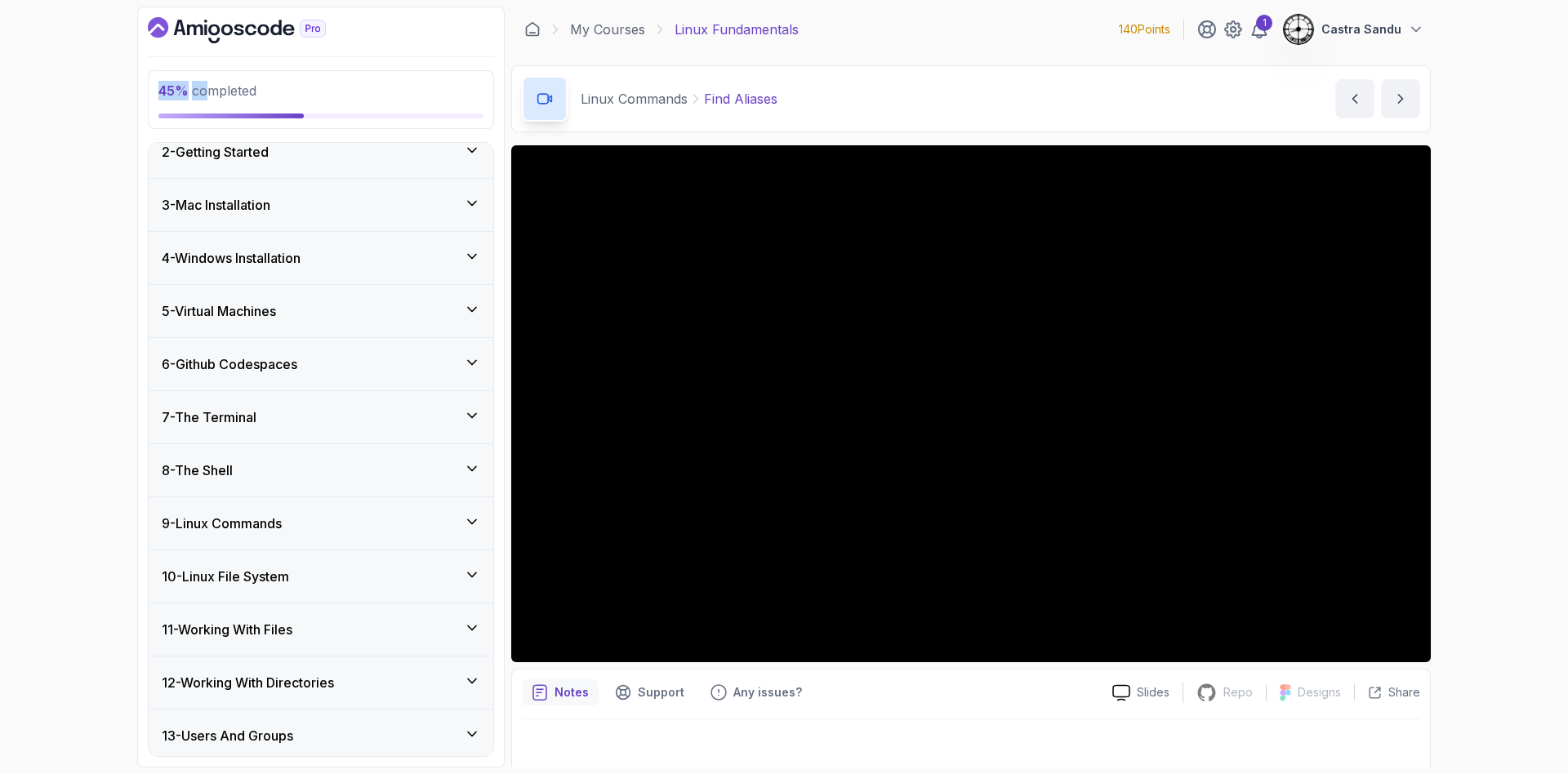
scroll to position [122, 0]
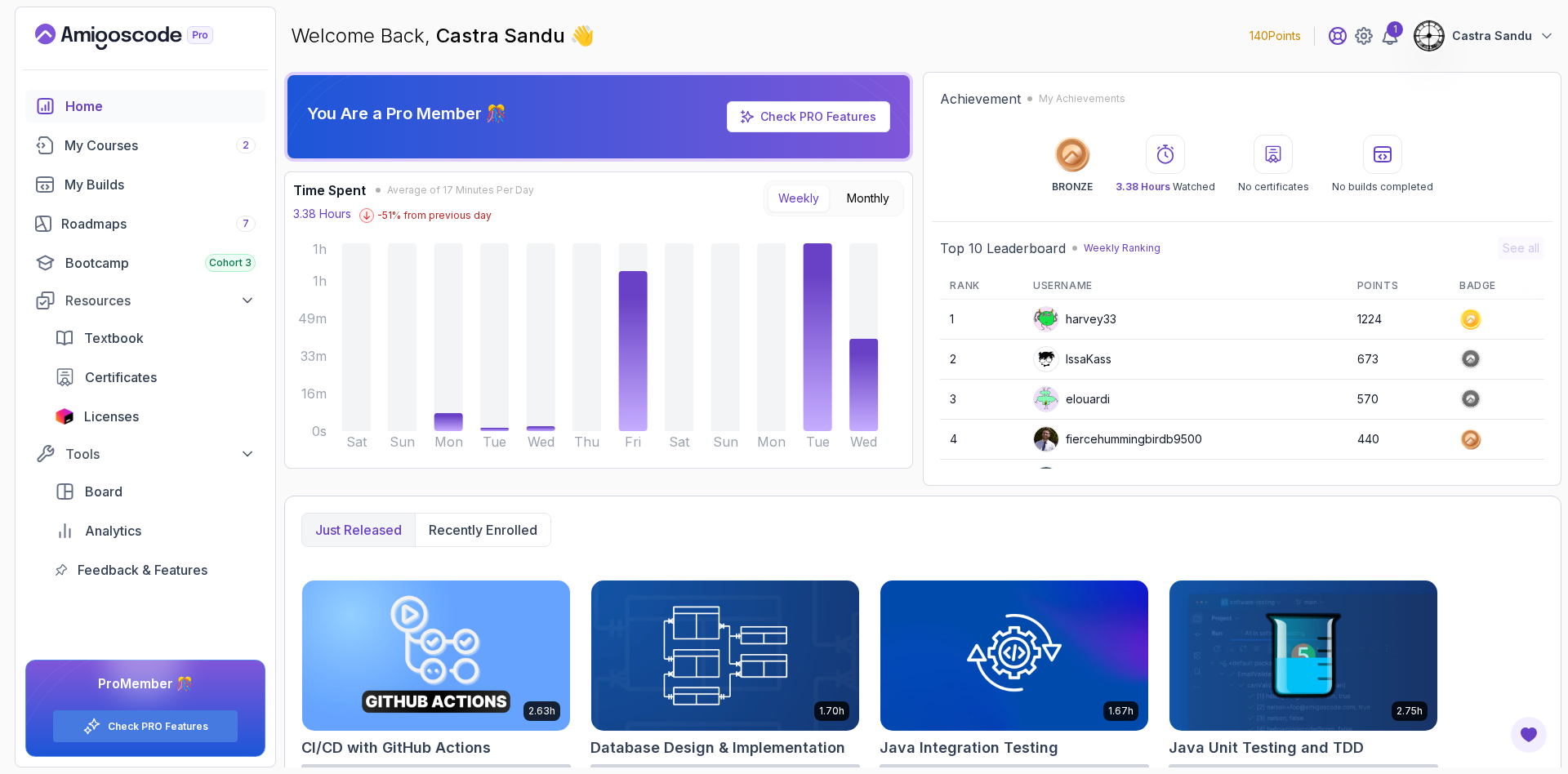
click at [1342, 33] on icon at bounding box center [1337, 36] width 16 height 16
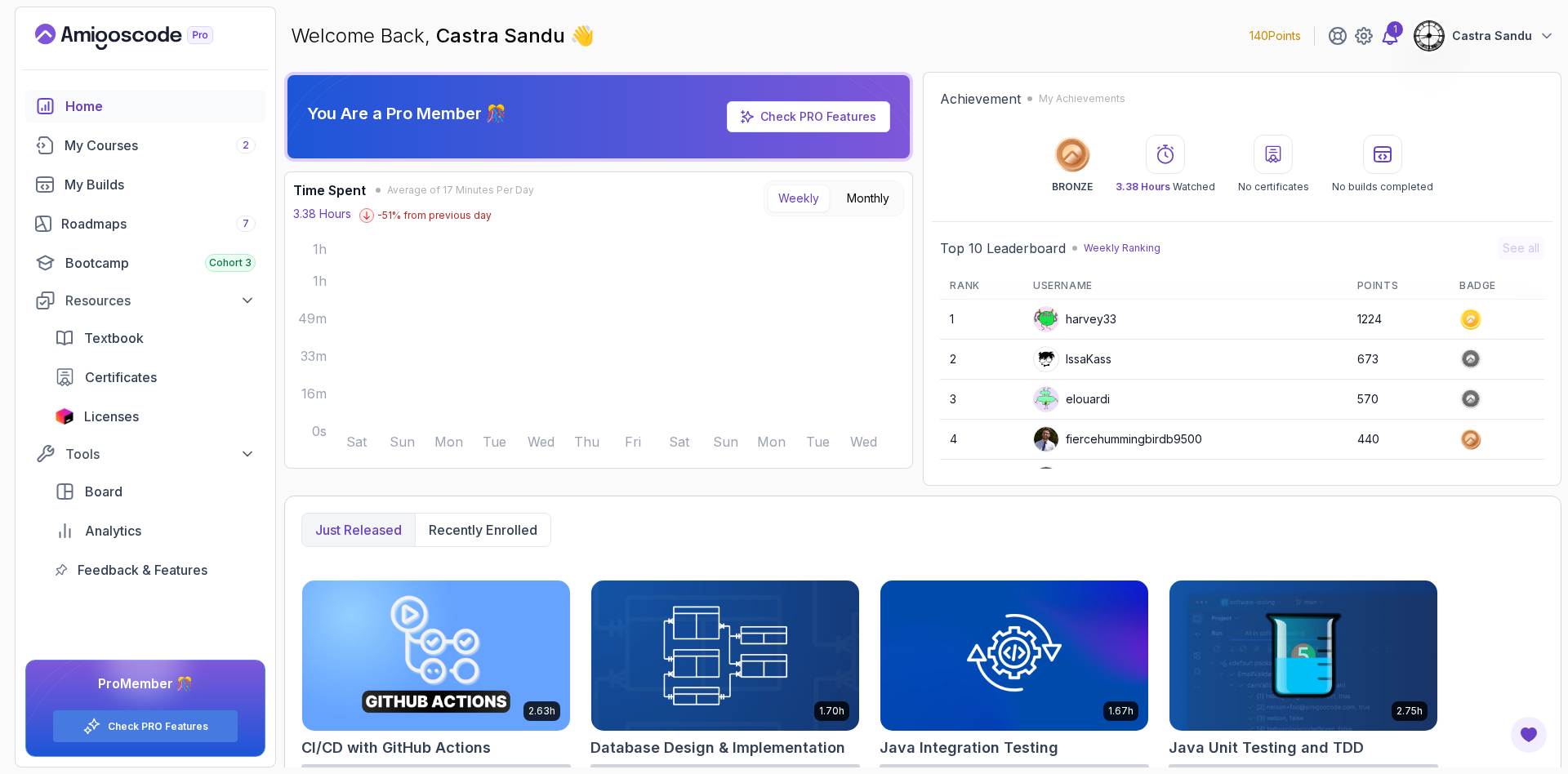
click at [1403, 21] on div "1" at bounding box center [1395, 29] width 16 height 16
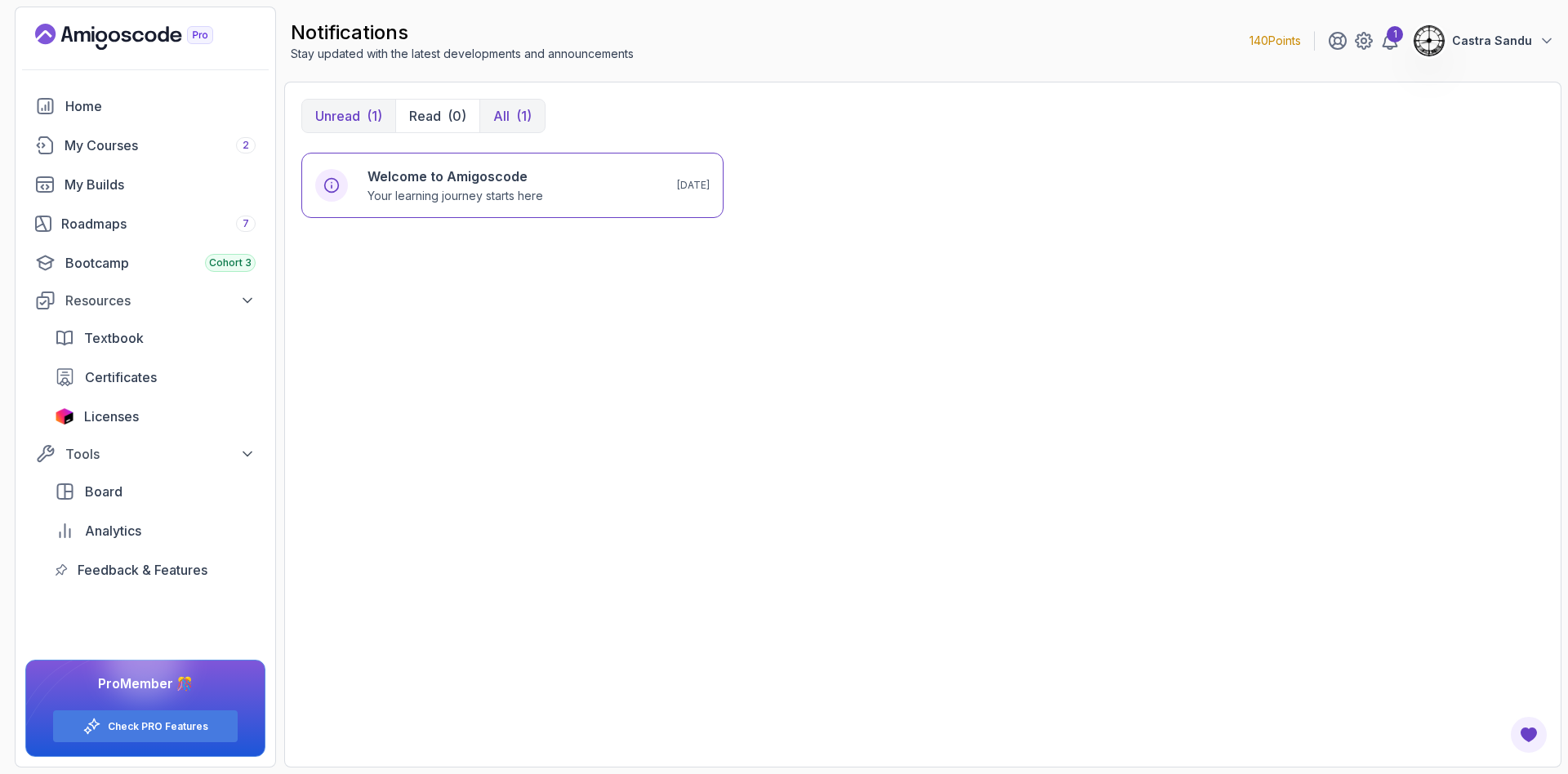
click at [494, 111] on p "All" at bounding box center [501, 115] width 16 height 19
click at [407, 188] on p "Your learning journey starts here" at bounding box center [455, 195] width 176 height 16
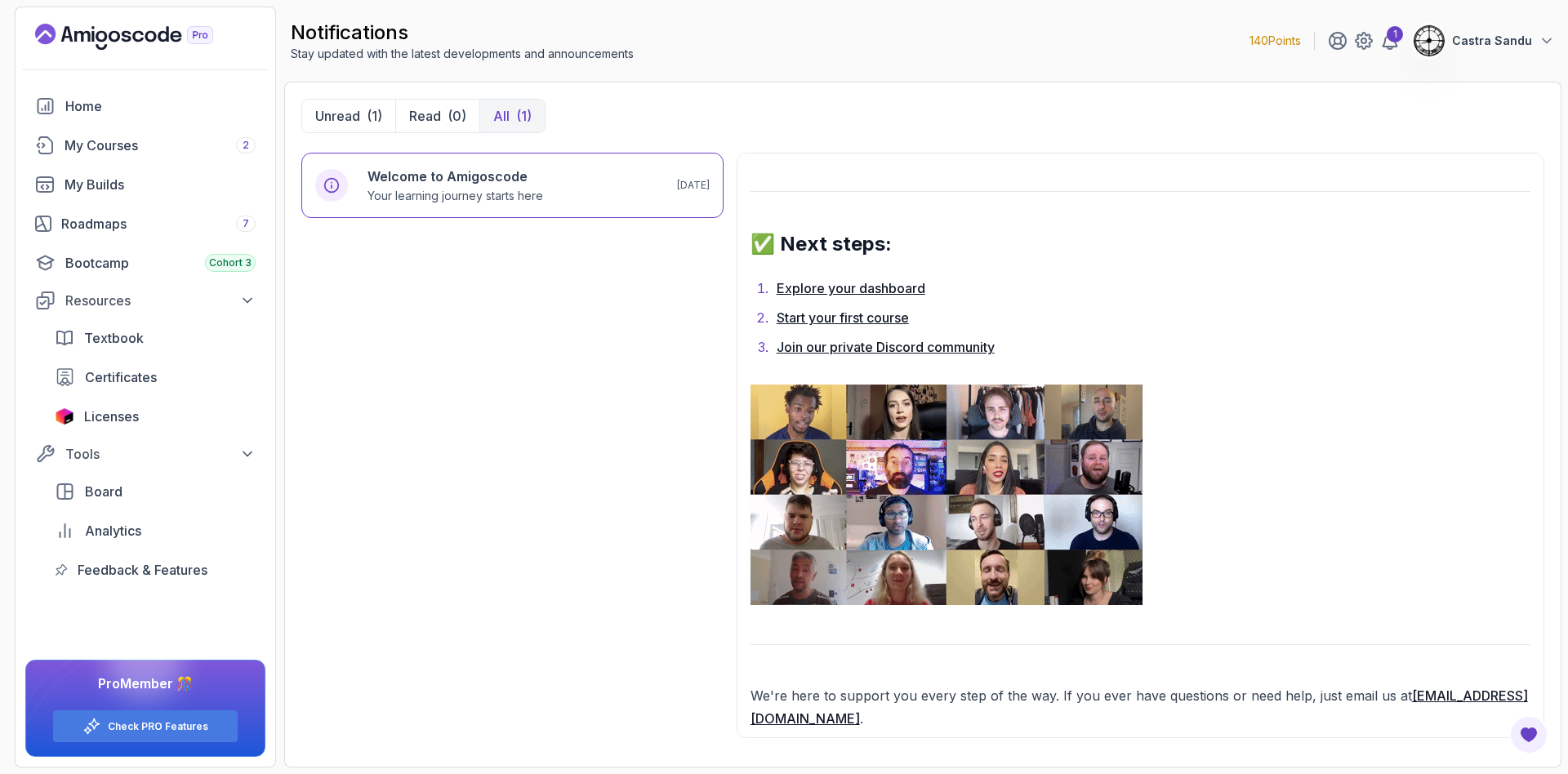
scroll to position [1236, 0]
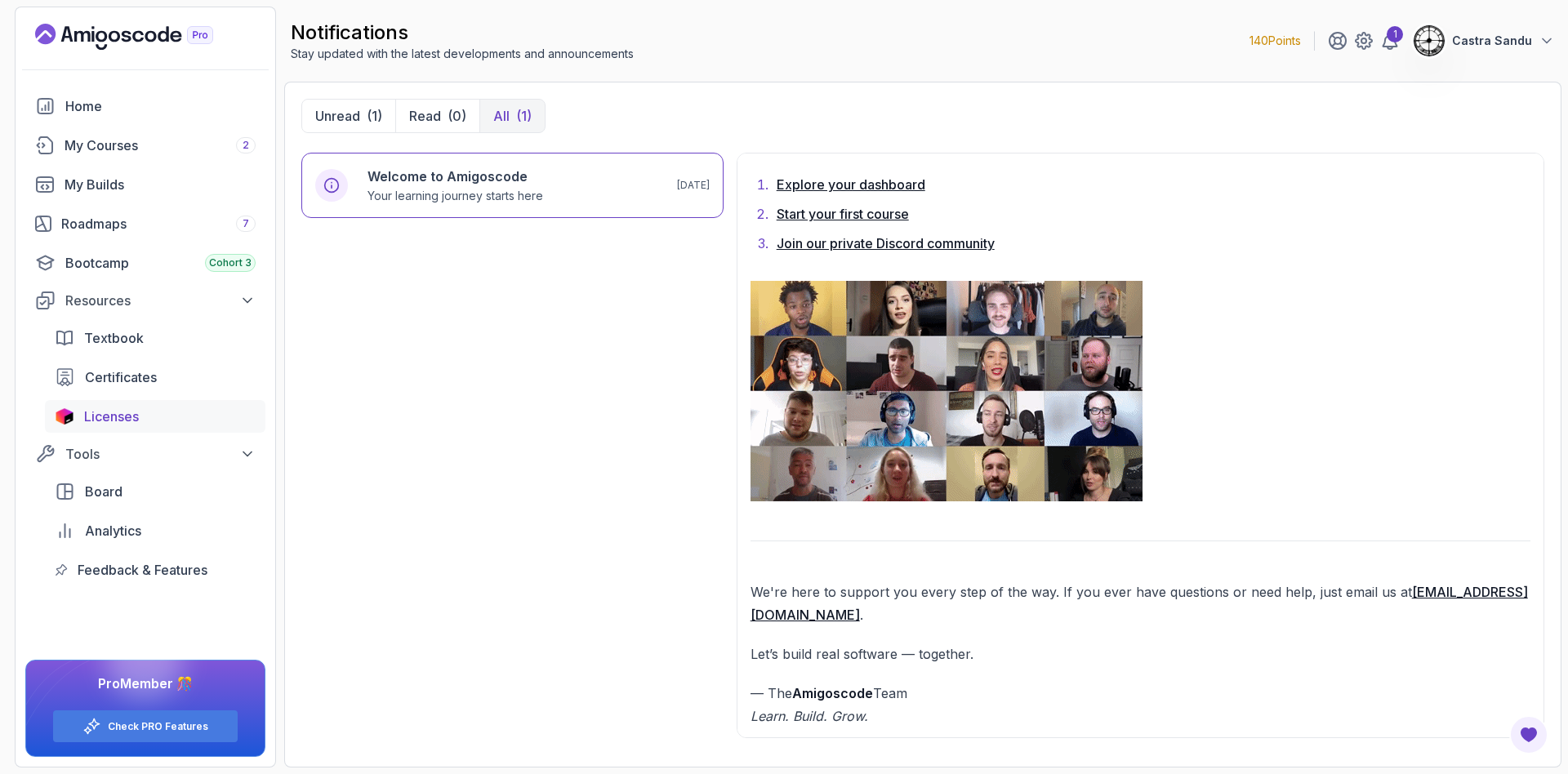
click at [86, 429] on link "Licenses" at bounding box center [155, 416] width 220 height 33
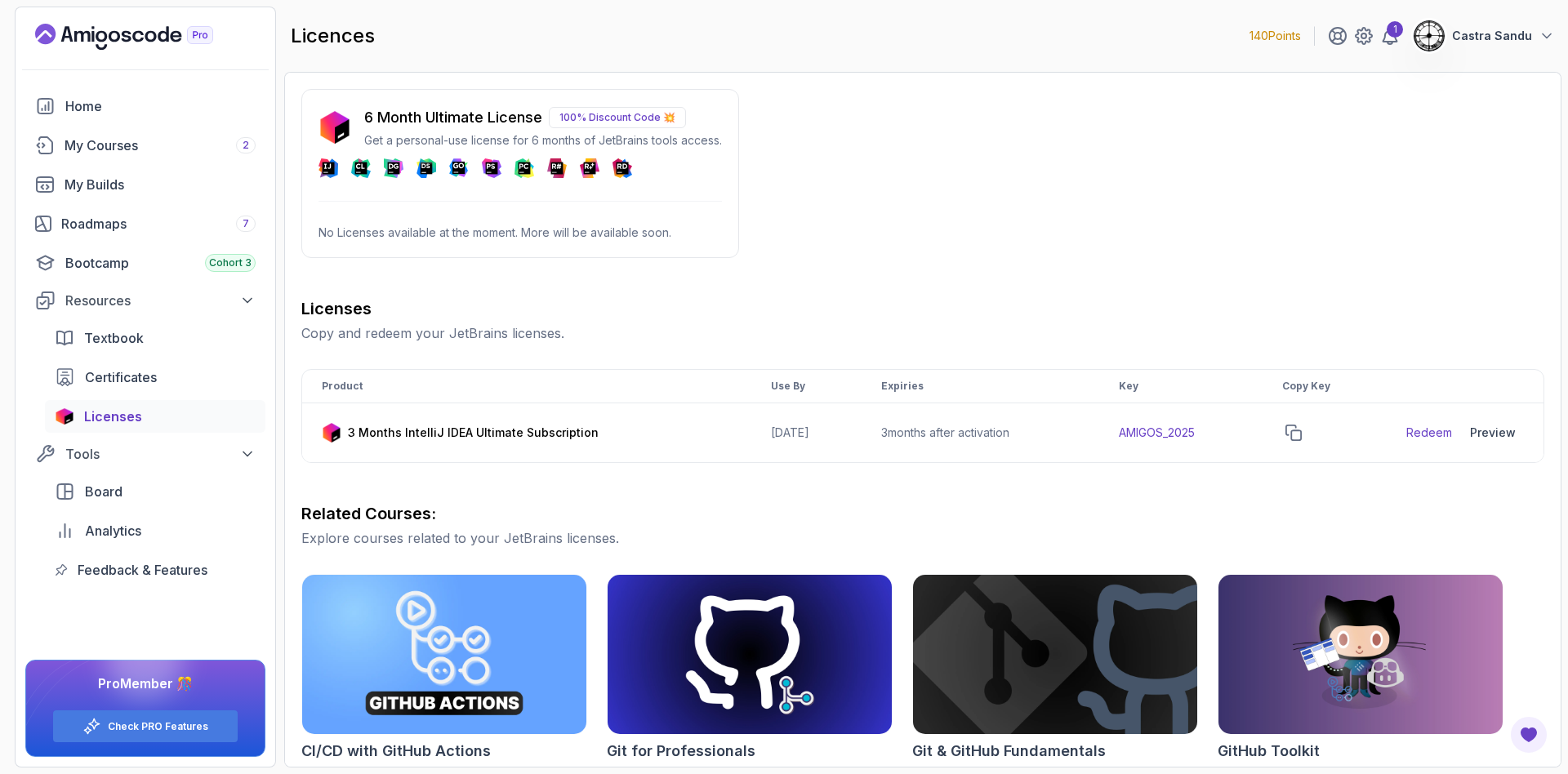
click at [492, 239] on p "No Licenses available at the moment. More will be available soon." at bounding box center [520, 233] width 404 height 16
drag, startPoint x: 528, startPoint y: 231, endPoint x: 729, endPoint y: 245, distance: 201.5
click at [729, 245] on div "6 Month Ultimate License 100% Discount Code 💥 Get a personal-use license for 6 …" at bounding box center [520, 174] width 437 height 169
click at [677, 222] on div "6 Month Ultimate License 100% Discount Code 💥 Get a personal-use license for 6 …" at bounding box center [520, 174] width 437 height 169
click at [443, 97] on div "6 Month Ultimate License 100% Discount Code 💥 Get a personal-use license for 6 …" at bounding box center [520, 174] width 437 height 169
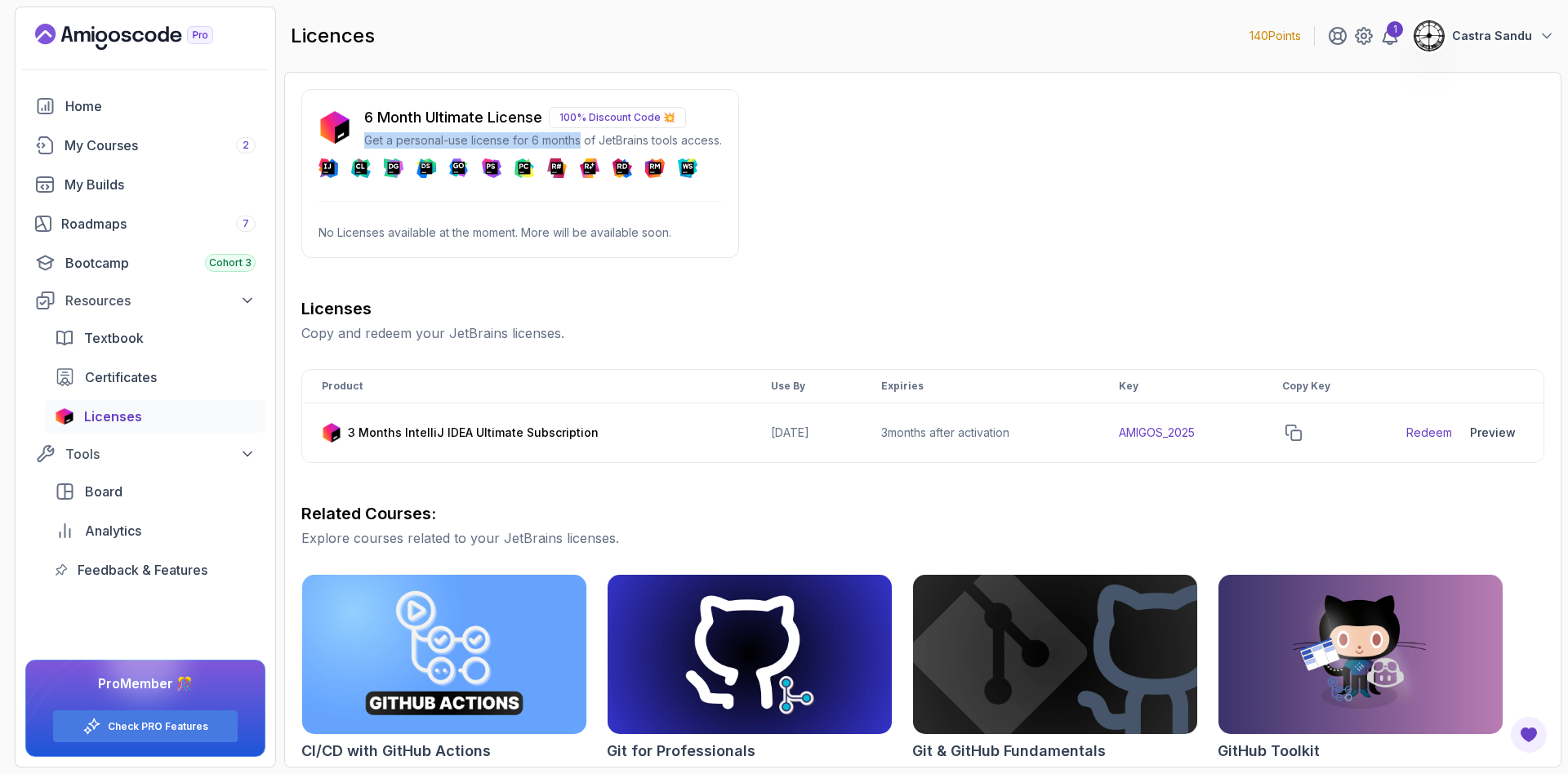
drag, startPoint x: 381, startPoint y: 141, endPoint x: 584, endPoint y: 138, distance: 203.0
click at [584, 138] on p "Get a personal-use license for 6 months of JetBrains tools access." at bounding box center [543, 140] width 358 height 16
click at [615, 104] on div "6 Month Ultimate License 100% Discount Code 💥 Get a personal-use license for 6 …" at bounding box center [520, 174] width 437 height 169
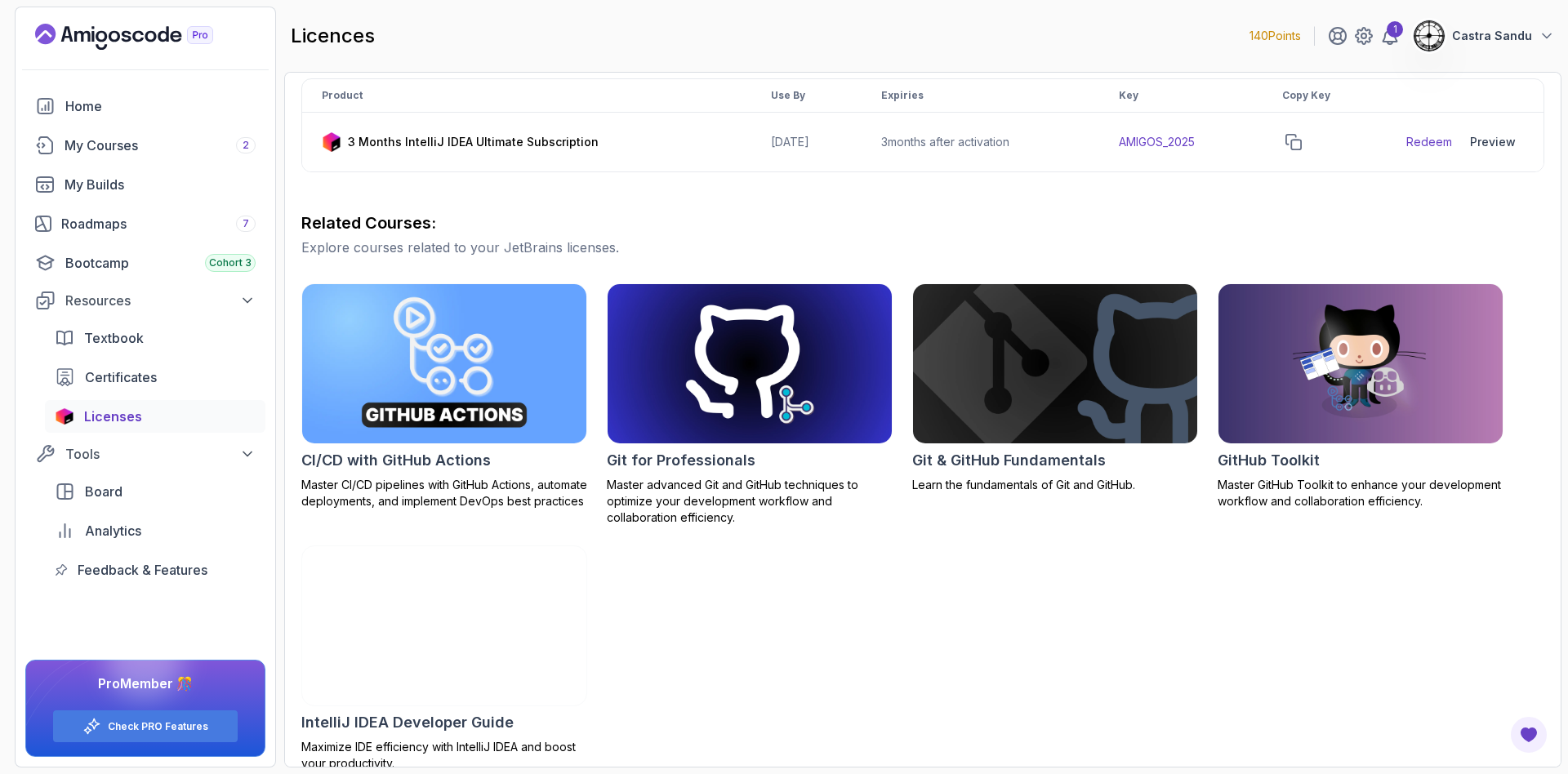
scroll to position [312, 0]
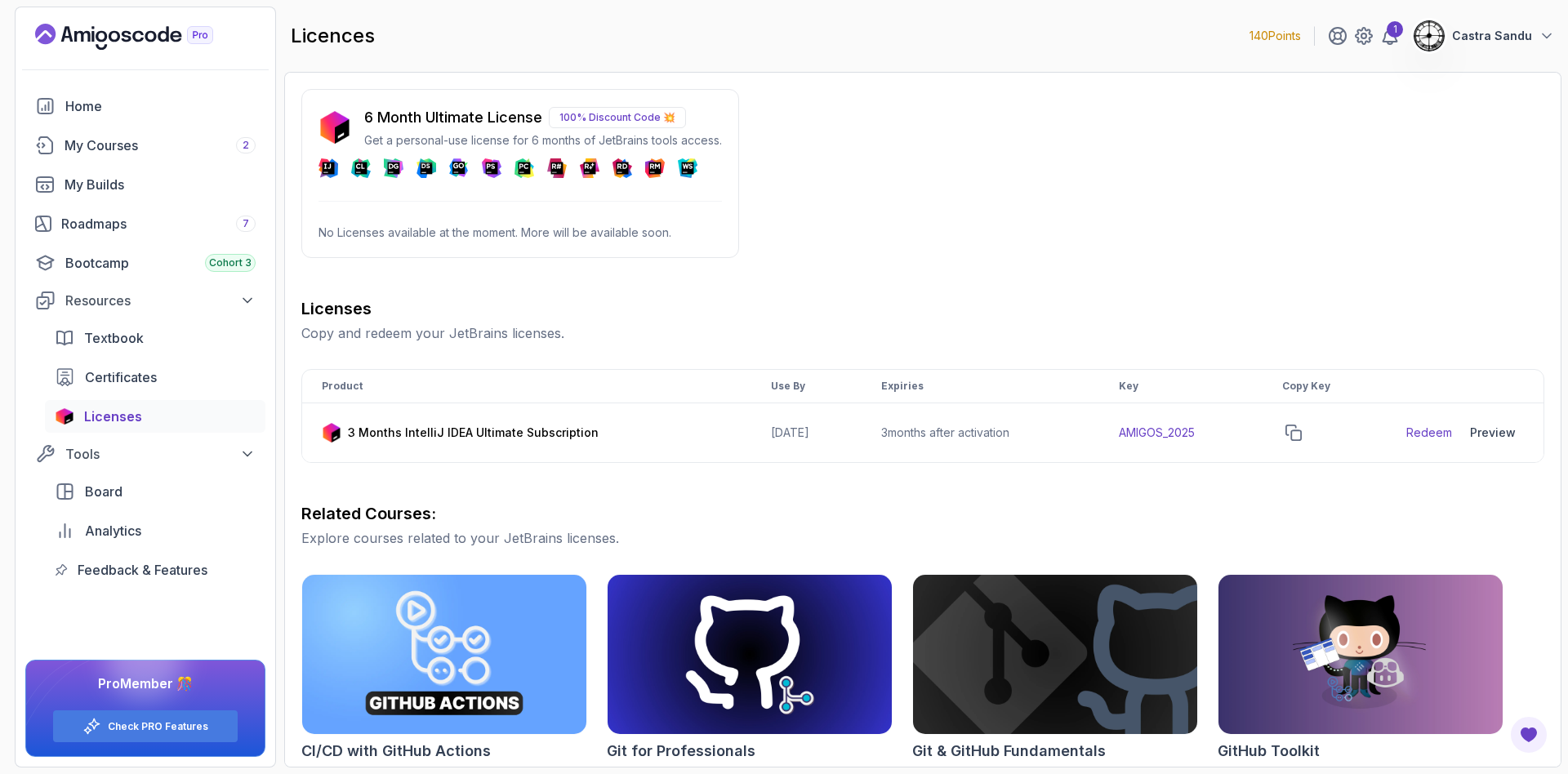
click at [95, 206] on div "Home My Courses 2 My Builds Roadmaps 7 Bootcamp Cohort 3 Resources Textbook Cer…" at bounding box center [145, 337] width 240 height 497
click at [95, 222] on div "Roadmaps 7" at bounding box center [159, 224] width 194 height 19
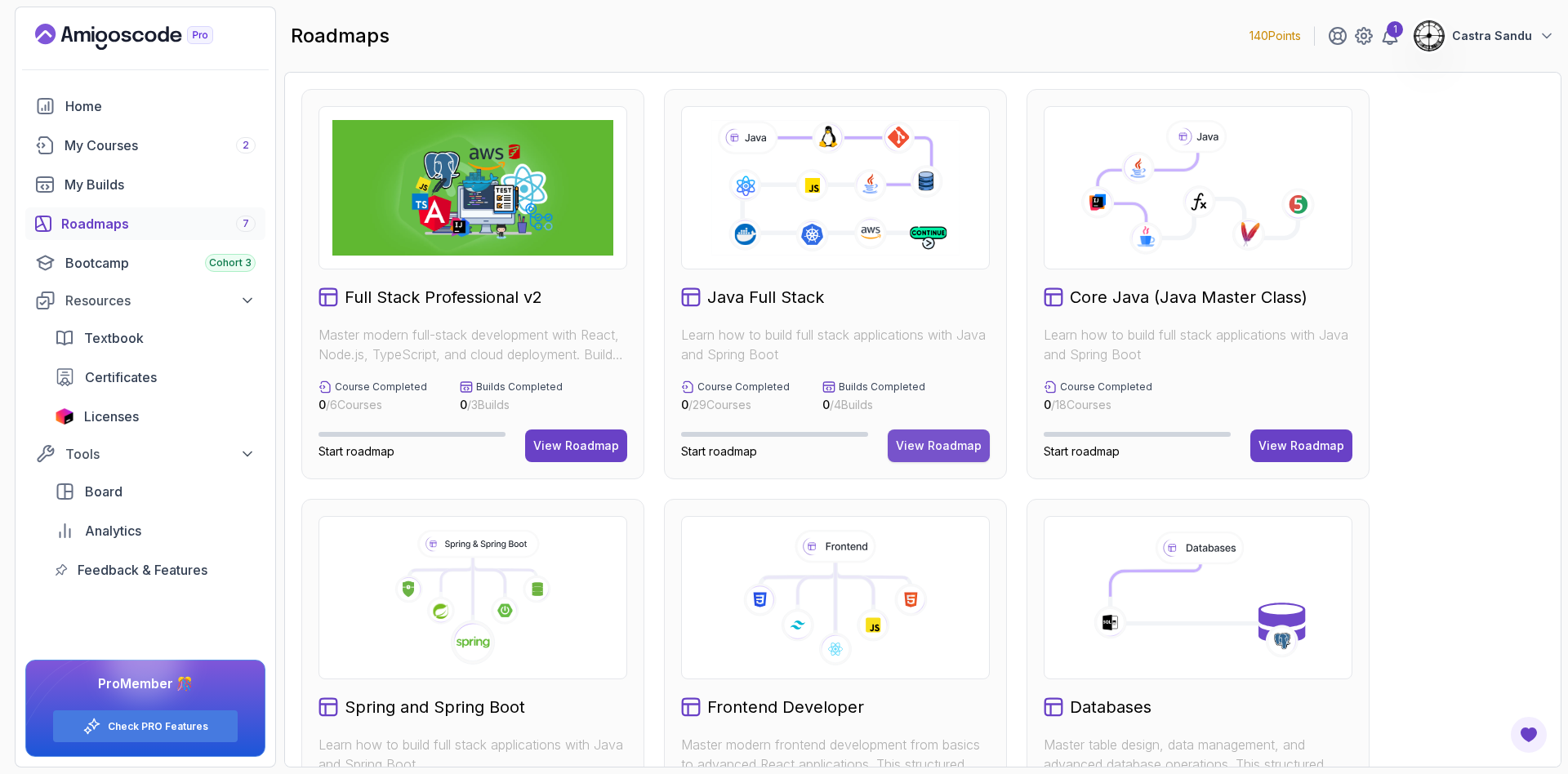
click at [944, 453] on div "View Roadmap" at bounding box center [938, 445] width 86 height 16
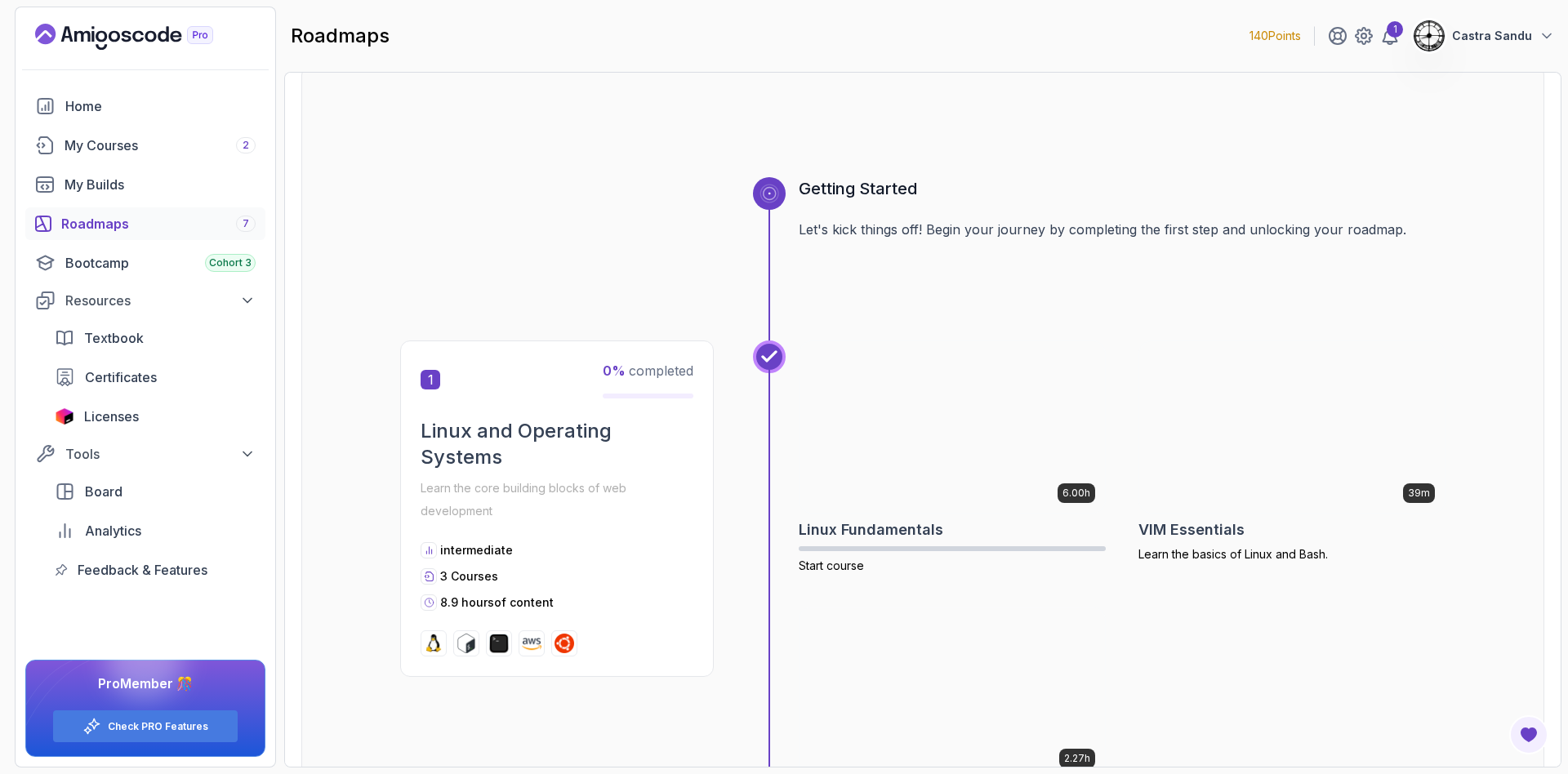
scroll to position [122, 0]
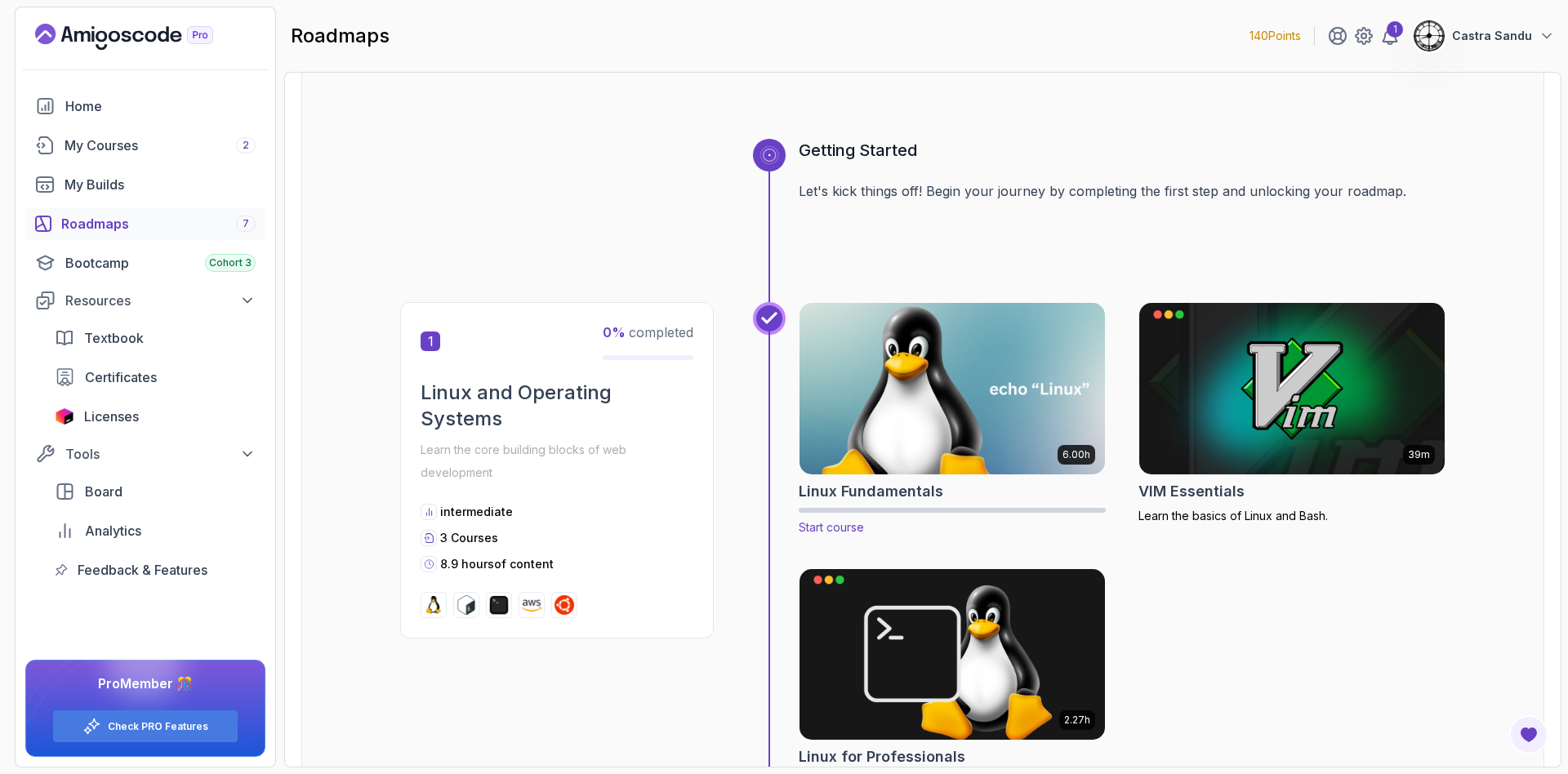
click at [937, 393] on img at bounding box center [953, 388] width 321 height 180
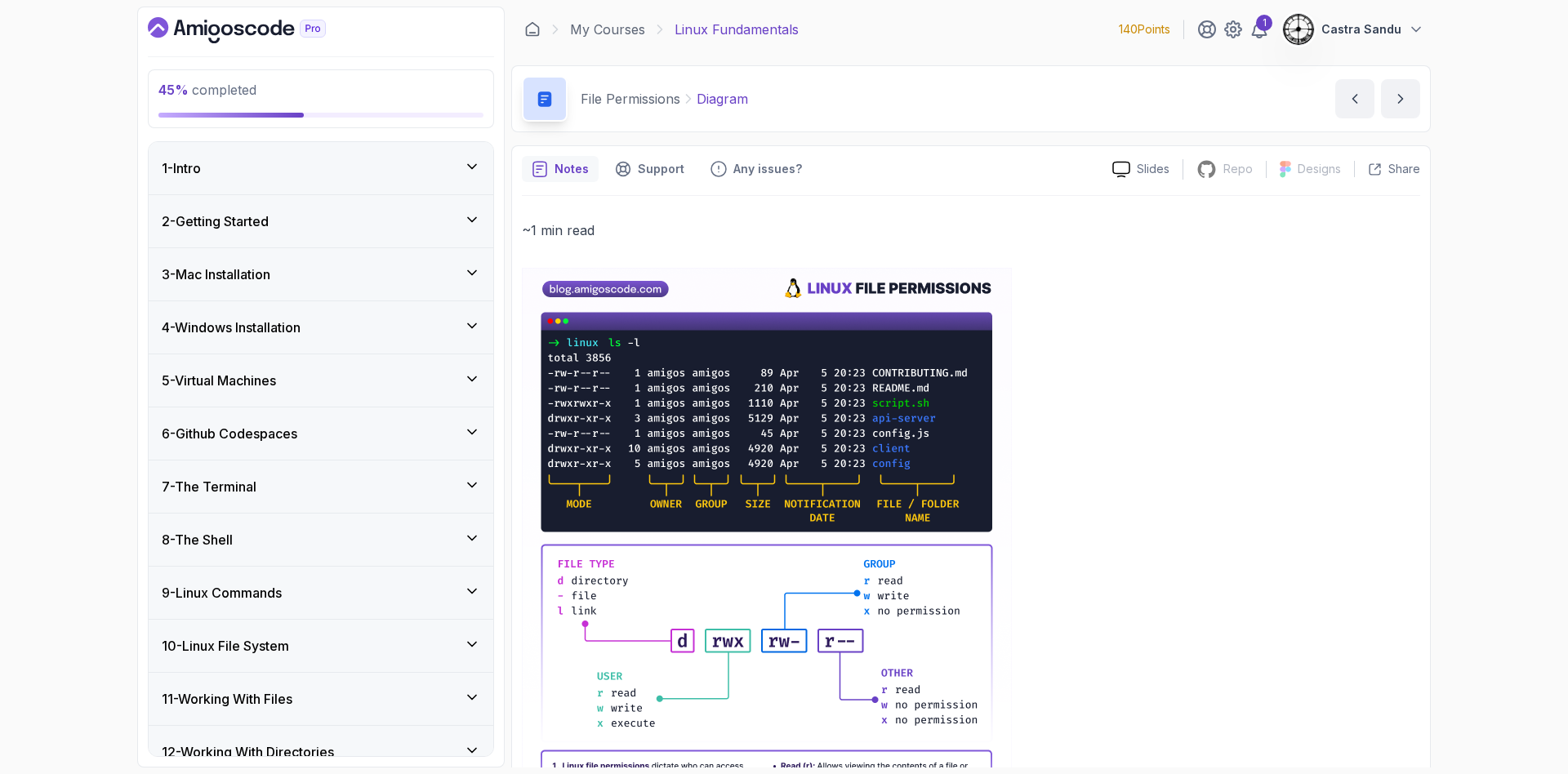
click at [254, 530] on div "8 - The Shell" at bounding box center [320, 539] width 318 height 19
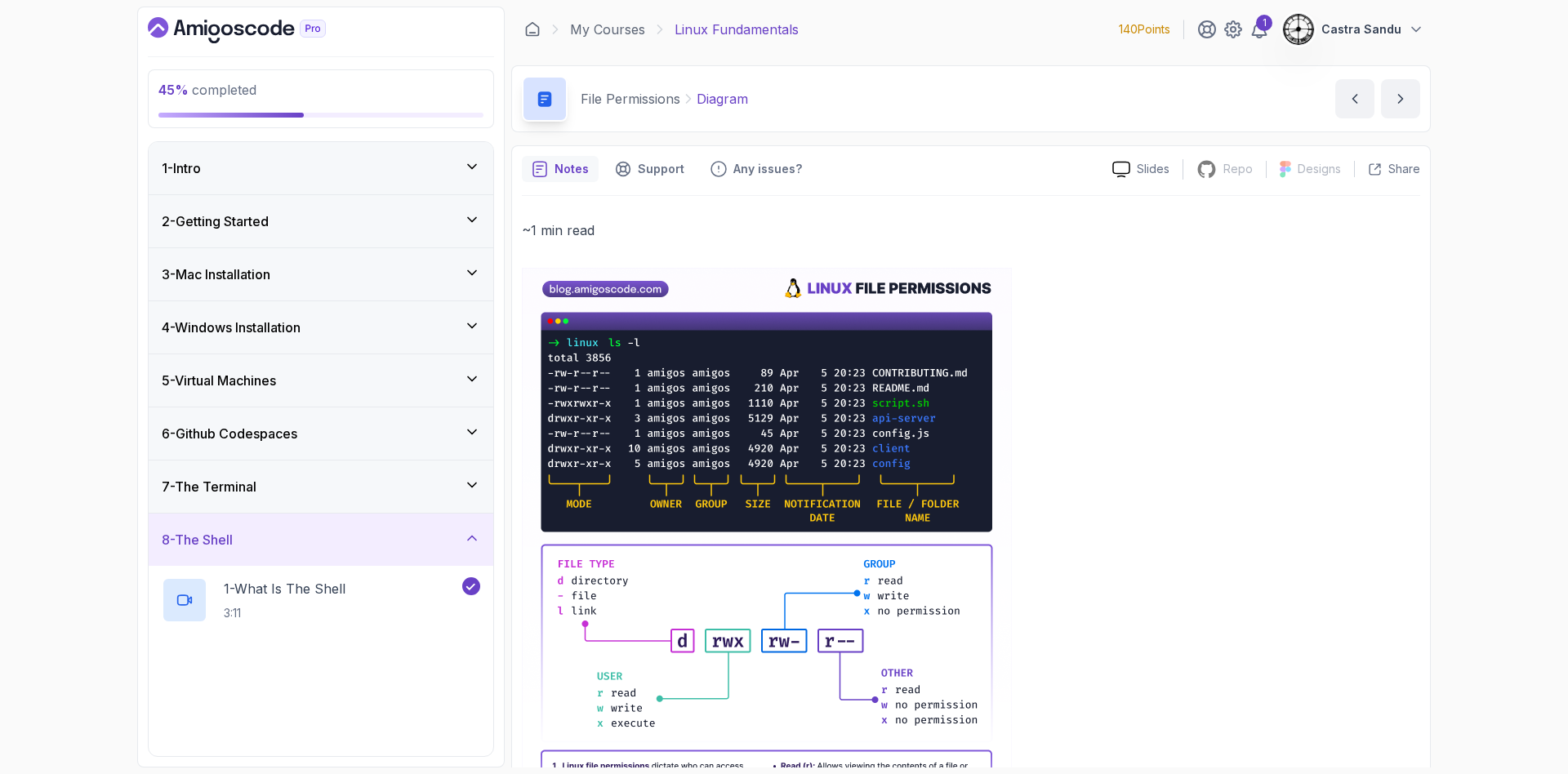
click at [254, 530] on div "8 - The Shell" at bounding box center [320, 539] width 318 height 19
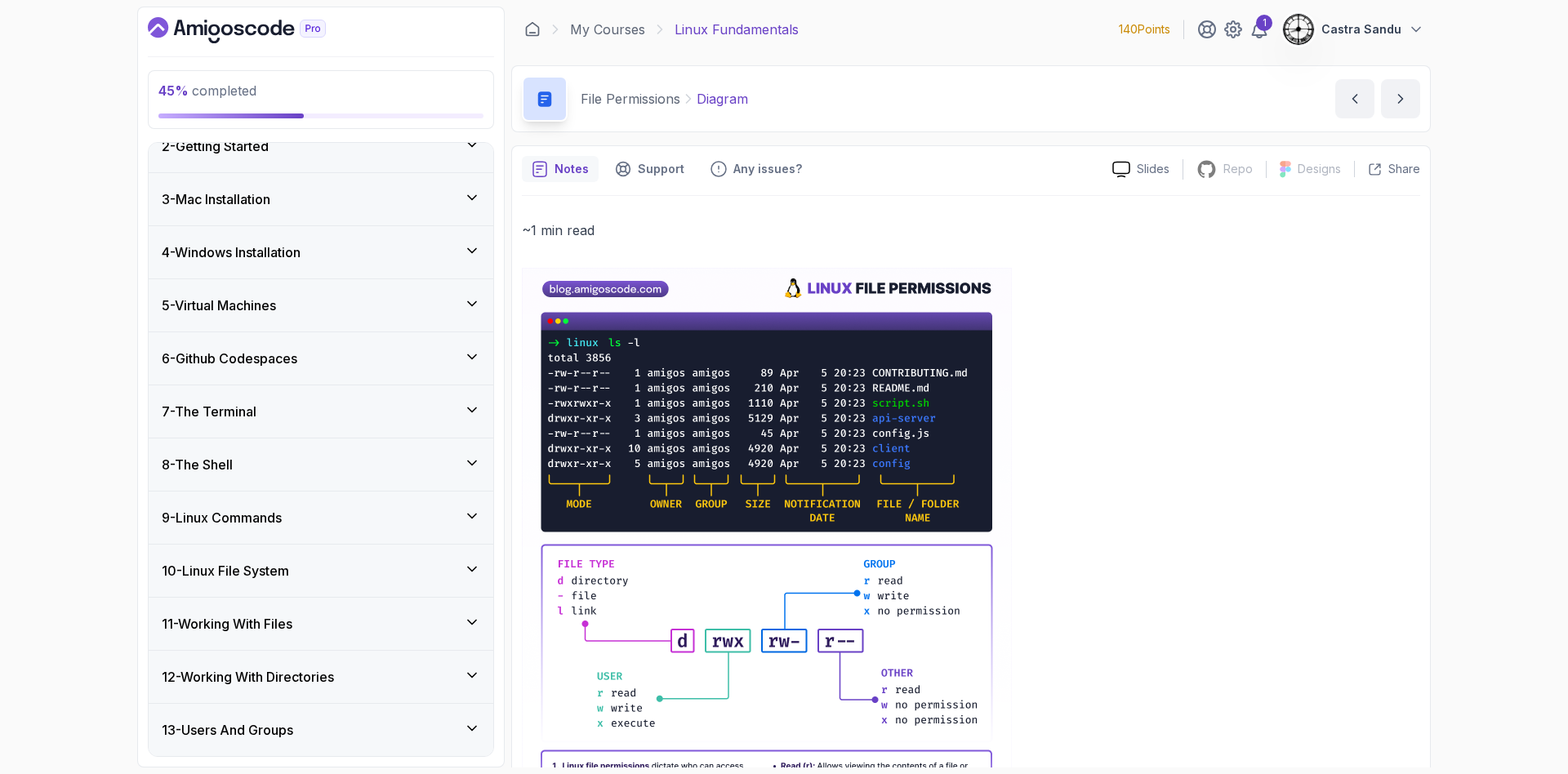
scroll to position [122, 0]
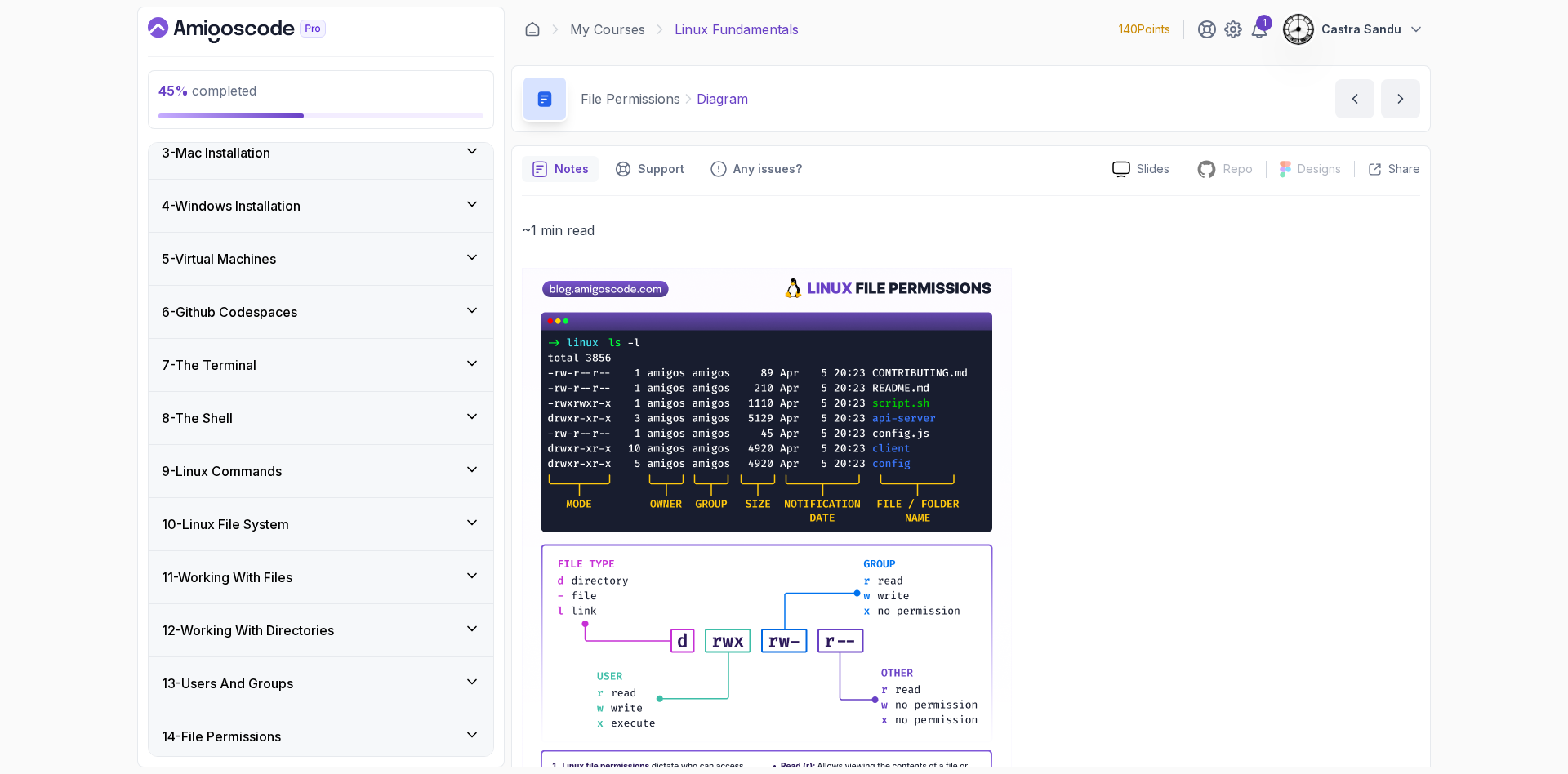
click at [222, 475] on h3 "9 - Linux Commands" at bounding box center [221, 471] width 120 height 19
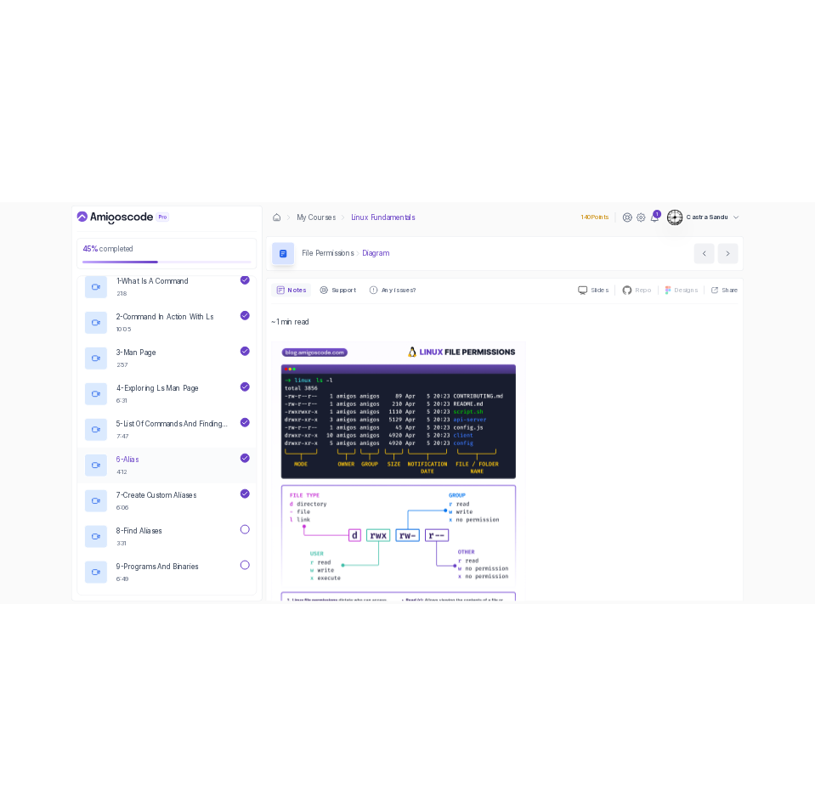
scroll to position [637, 0]
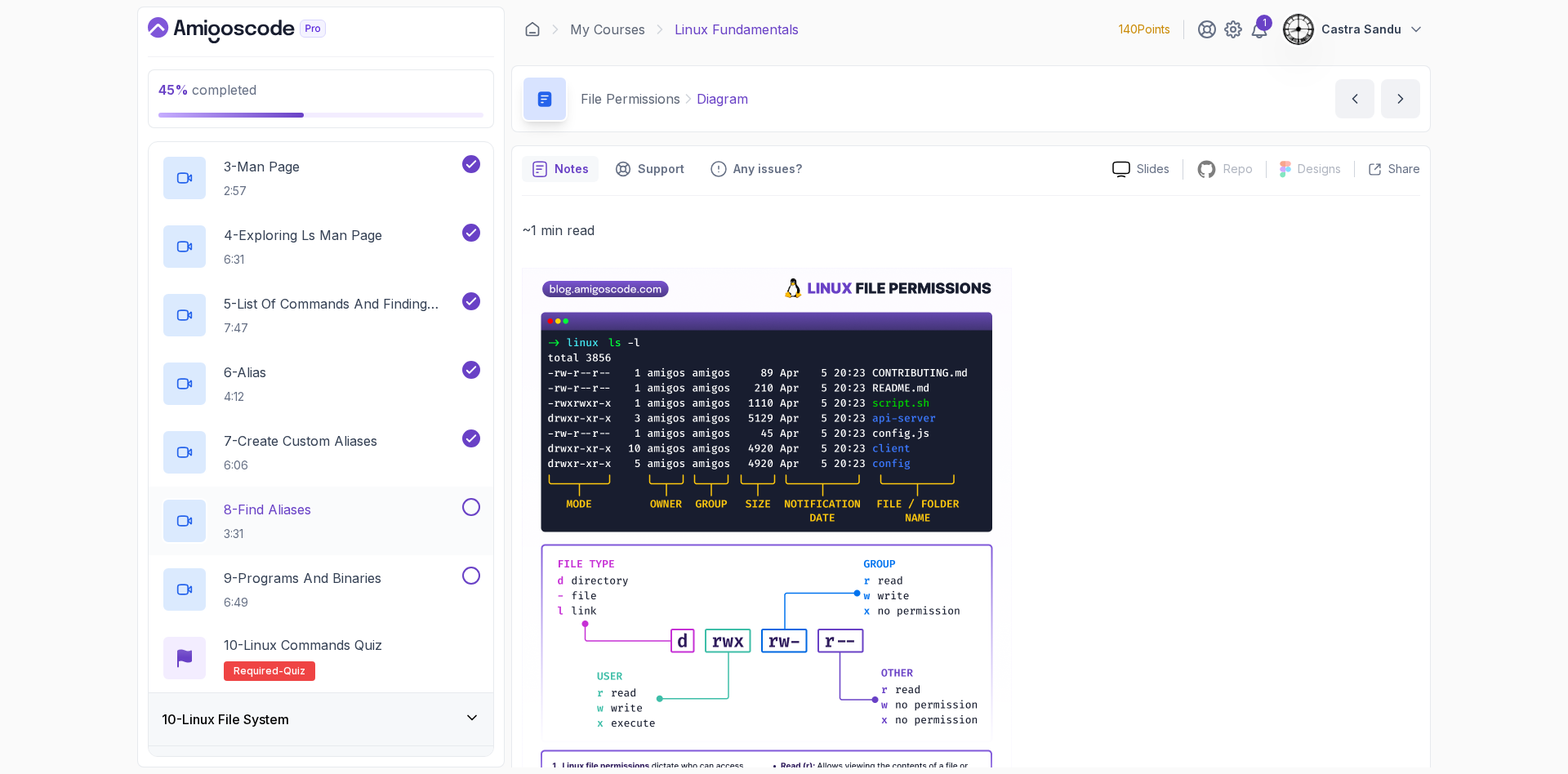
click at [299, 524] on h2 "8 - Find Aliases 3:31" at bounding box center [267, 521] width 87 height 42
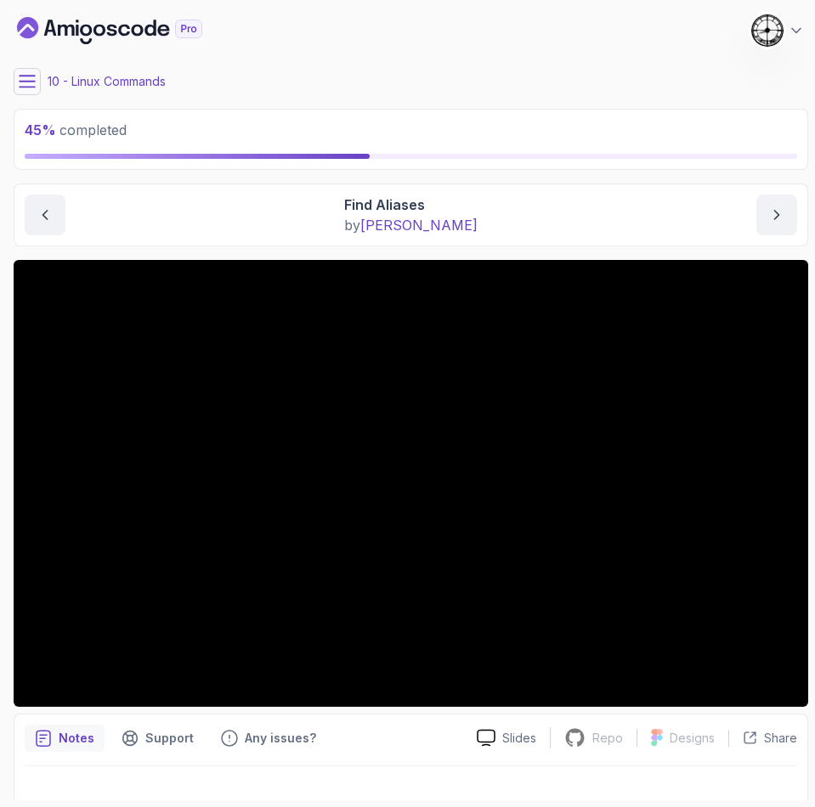
scroll to position [25, 0]
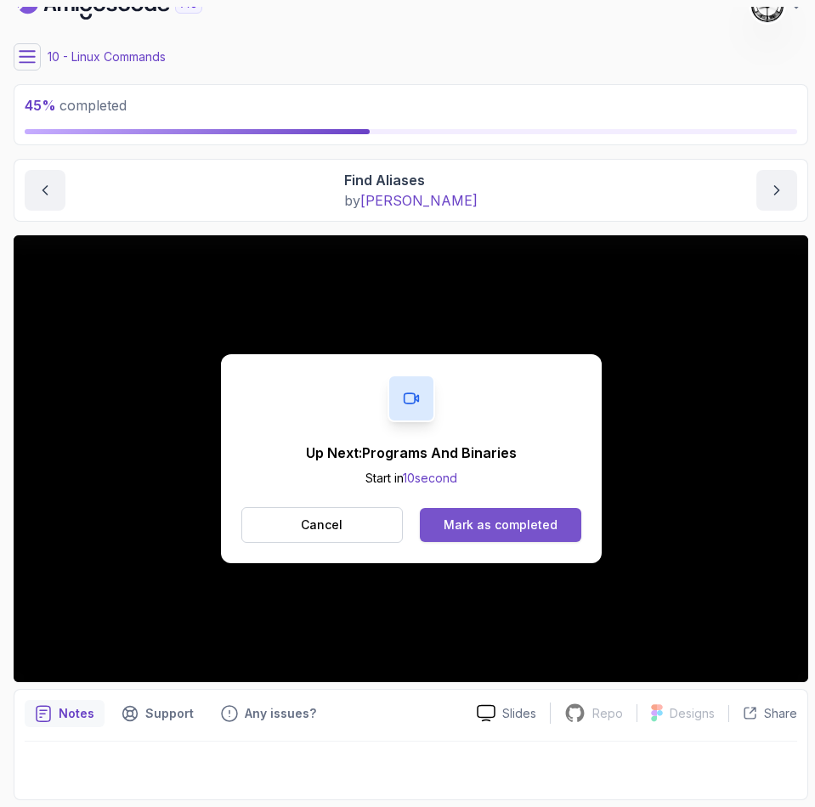
click at [485, 534] on button "Mark as completed" at bounding box center [500, 525] width 161 height 34
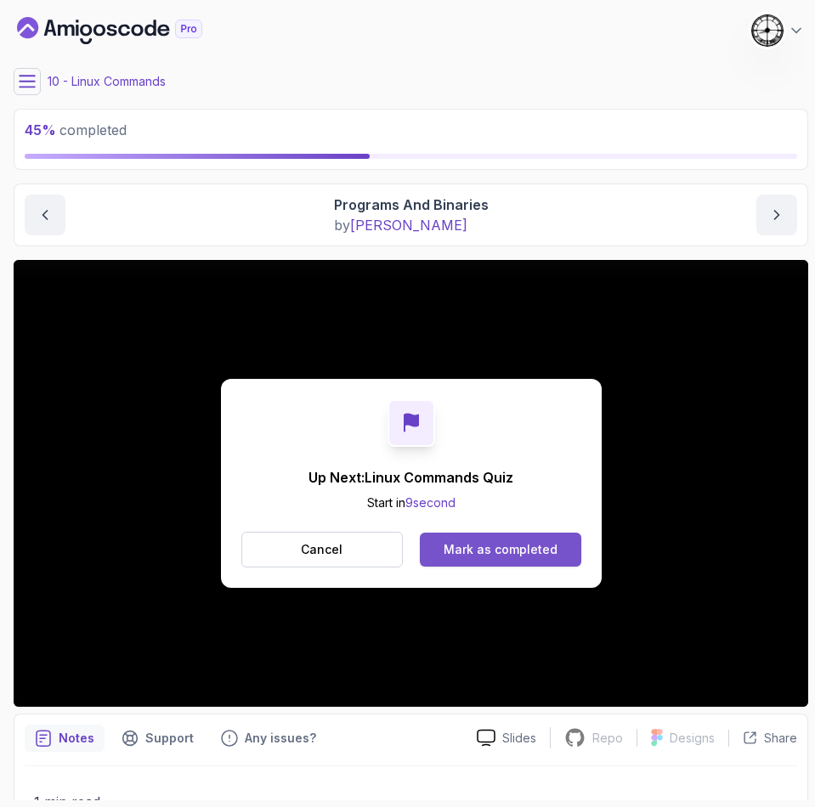
click at [484, 561] on button "Mark as completed" at bounding box center [500, 550] width 161 height 34
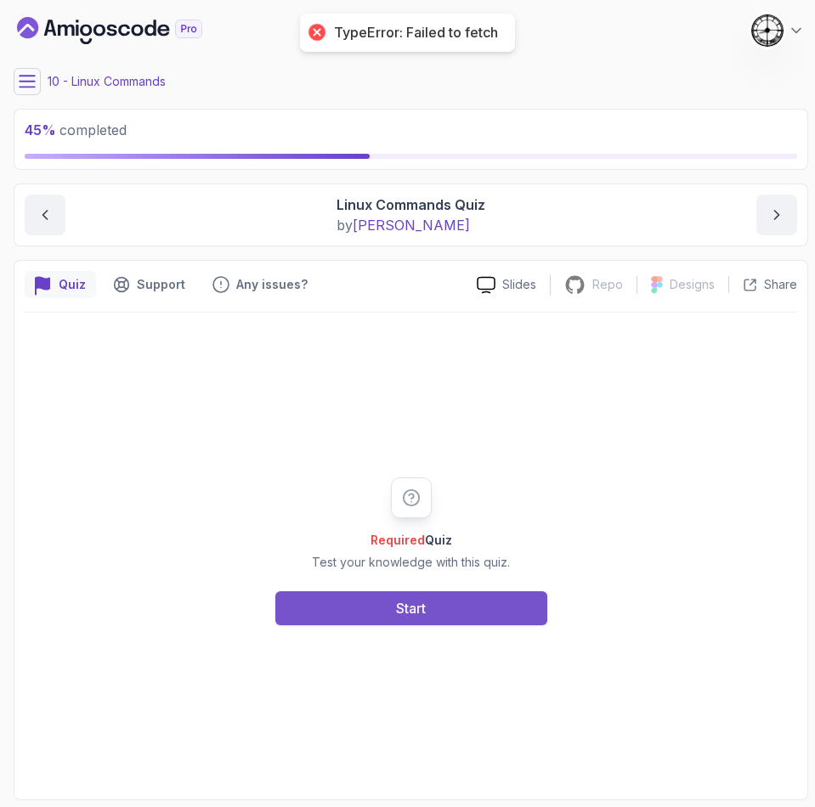
click at [417, 614] on div "Start" at bounding box center [411, 608] width 30 height 20
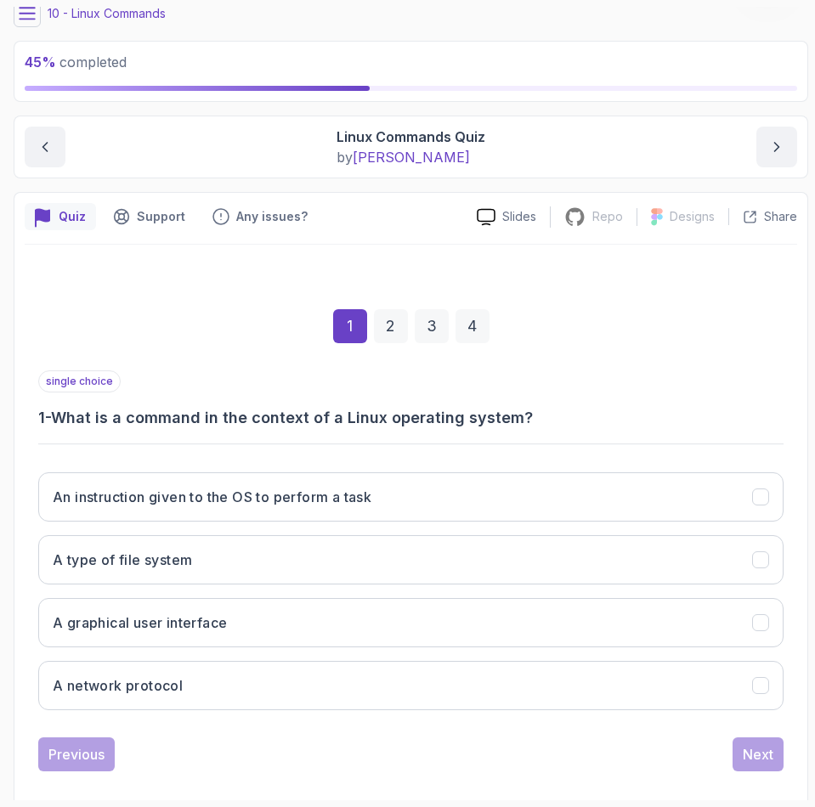
scroll to position [88, 0]
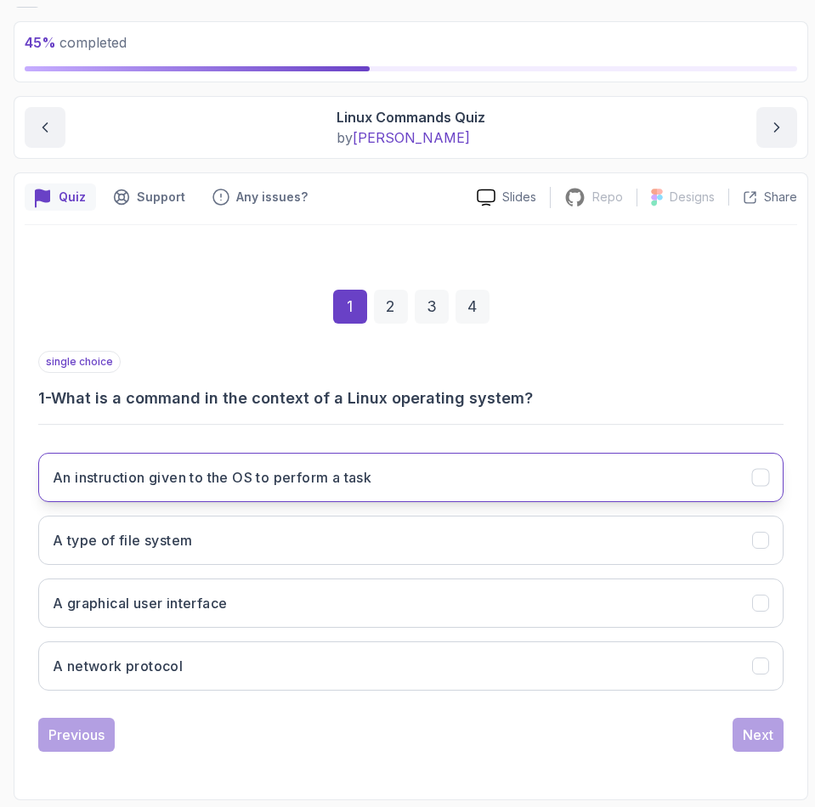
click at [167, 482] on h3 "An instruction given to the OS to perform a task" at bounding box center [212, 477] width 319 height 20
click at [749, 731] on div "Next" at bounding box center [758, 735] width 31 height 20
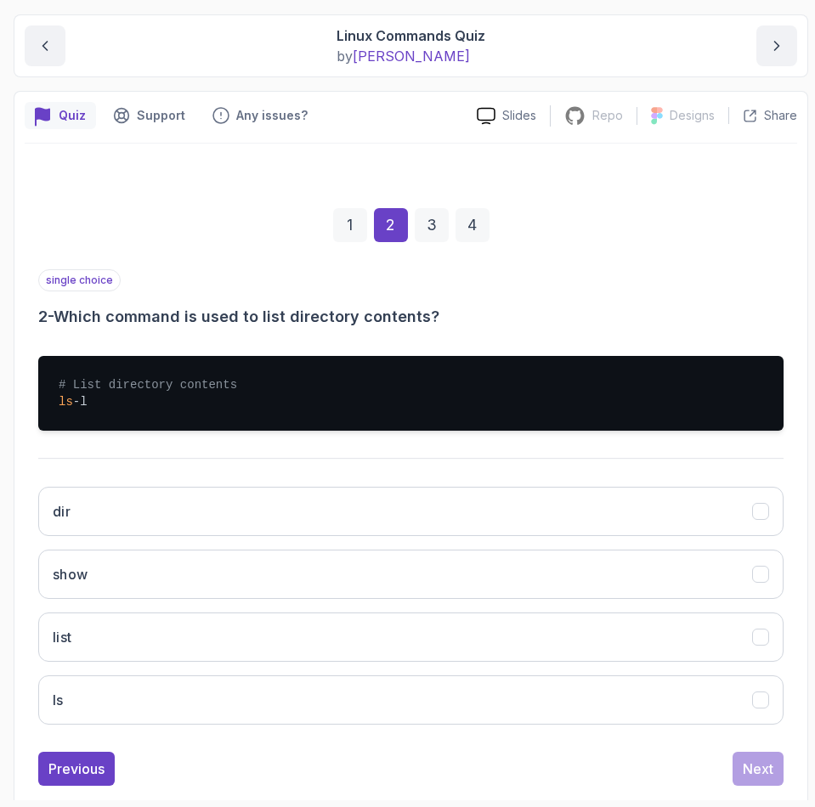
scroll to position [203, 0]
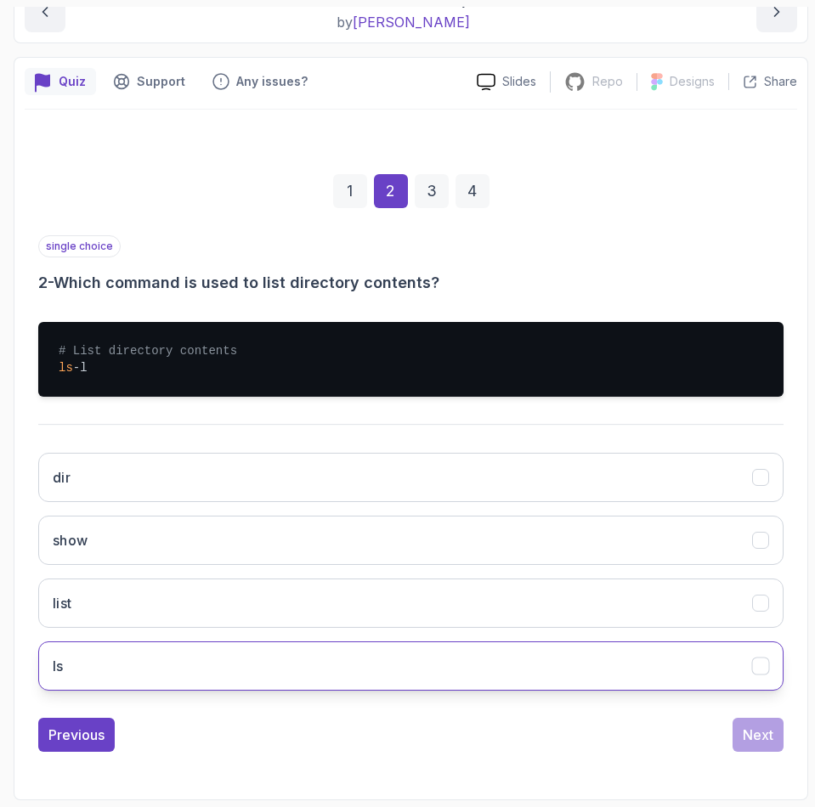
drag, startPoint x: 102, startPoint y: 670, endPoint x: 120, endPoint y: 675, distance: 18.6
click at [105, 670] on button "ls" at bounding box center [410, 665] width 745 height 49
click at [751, 743] on div "Next" at bounding box center [758, 735] width 31 height 20
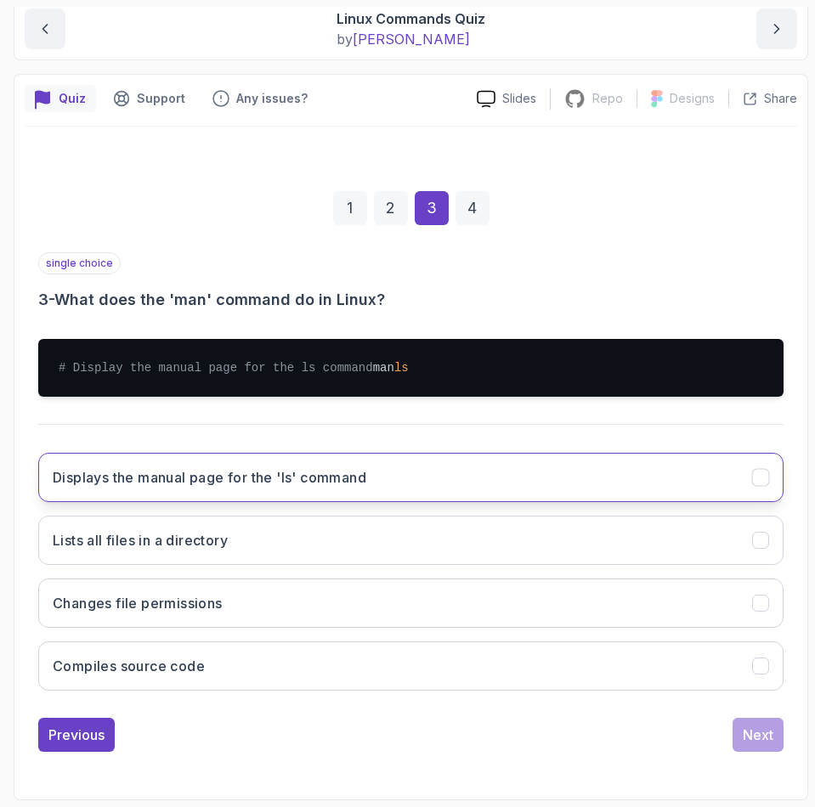
click at [97, 490] on button "Displays the manual page for the 'ls' command" at bounding box center [410, 477] width 745 height 49
click at [762, 741] on div "Next" at bounding box center [758, 735] width 31 height 20
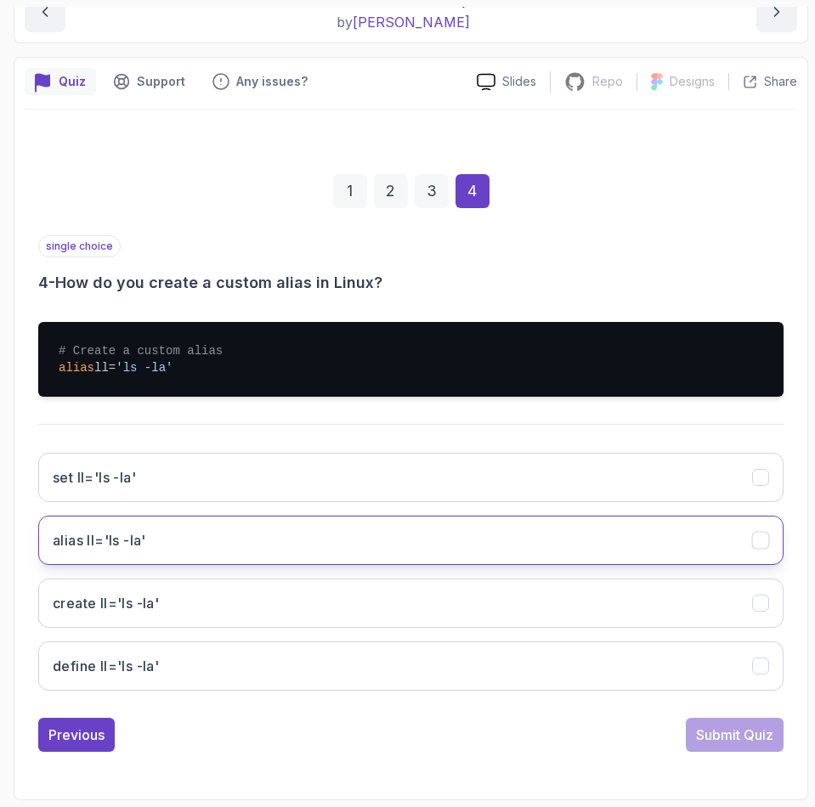
click at [98, 537] on h3 "alias ll='ls -la'" at bounding box center [99, 540] width 93 height 20
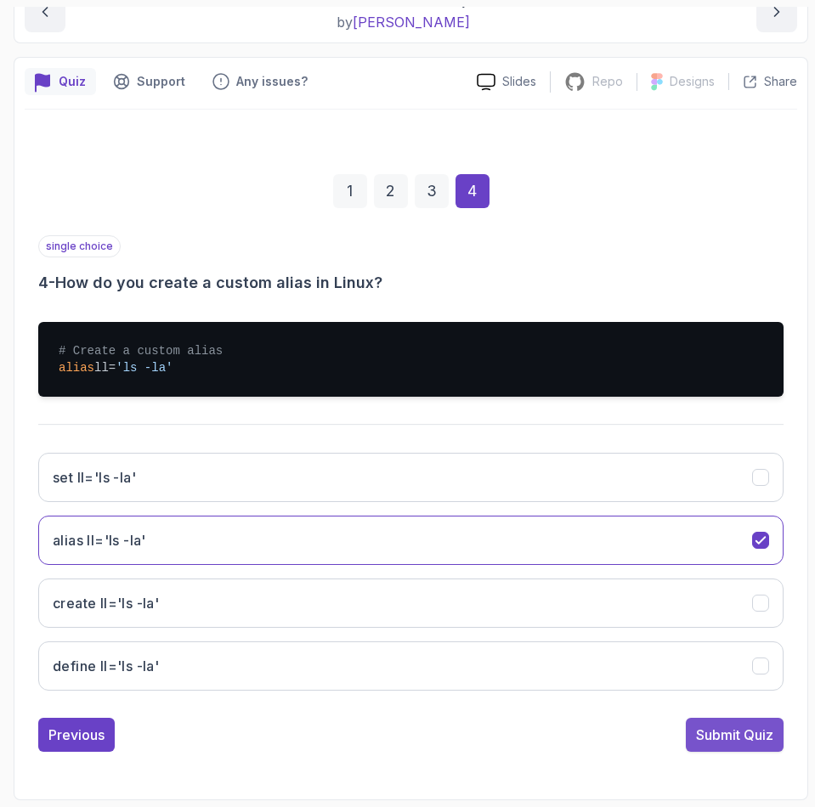
click at [751, 740] on div "Submit Quiz" at bounding box center [734, 735] width 77 height 20
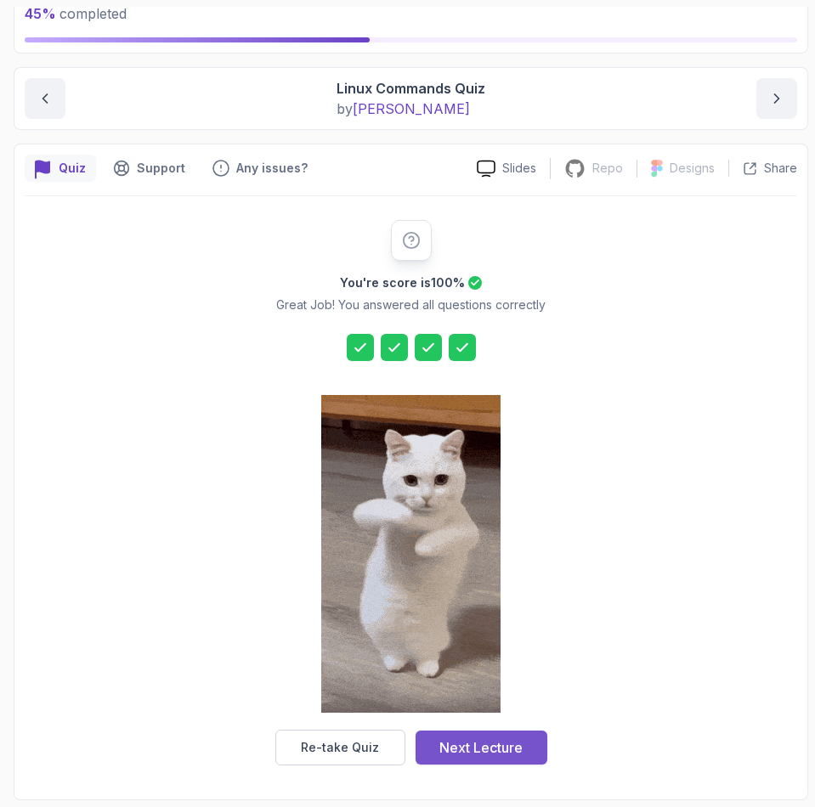
click at [483, 758] on button "Next Lecture" at bounding box center [481, 748] width 132 height 34
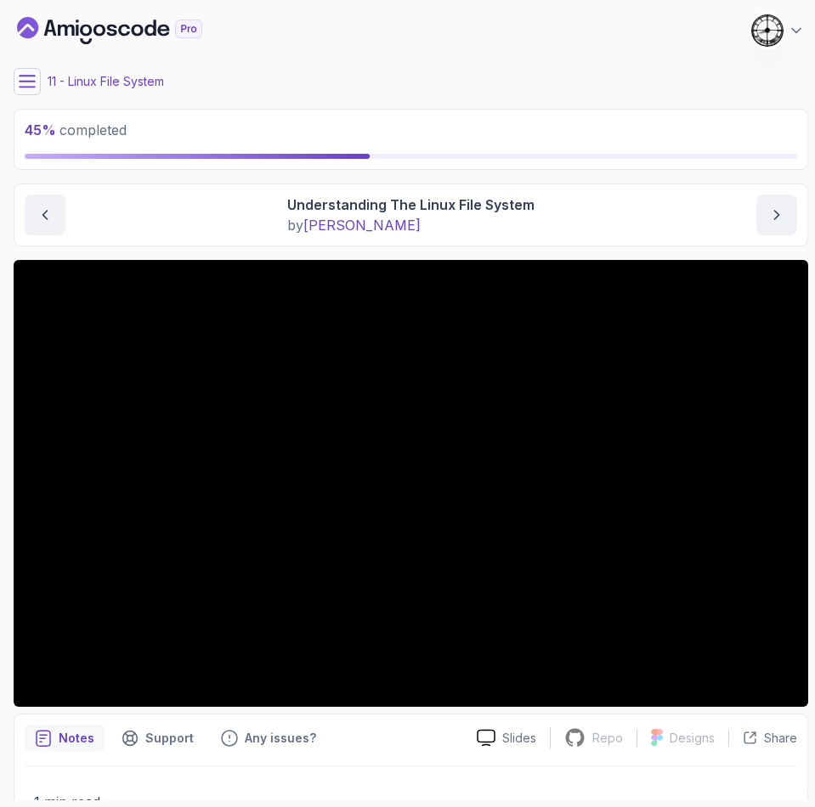
click at [41, 79] on div "11 - Linux File System" at bounding box center [411, 81] width 794 height 27
click at [36, 88] on button at bounding box center [27, 81] width 27 height 27
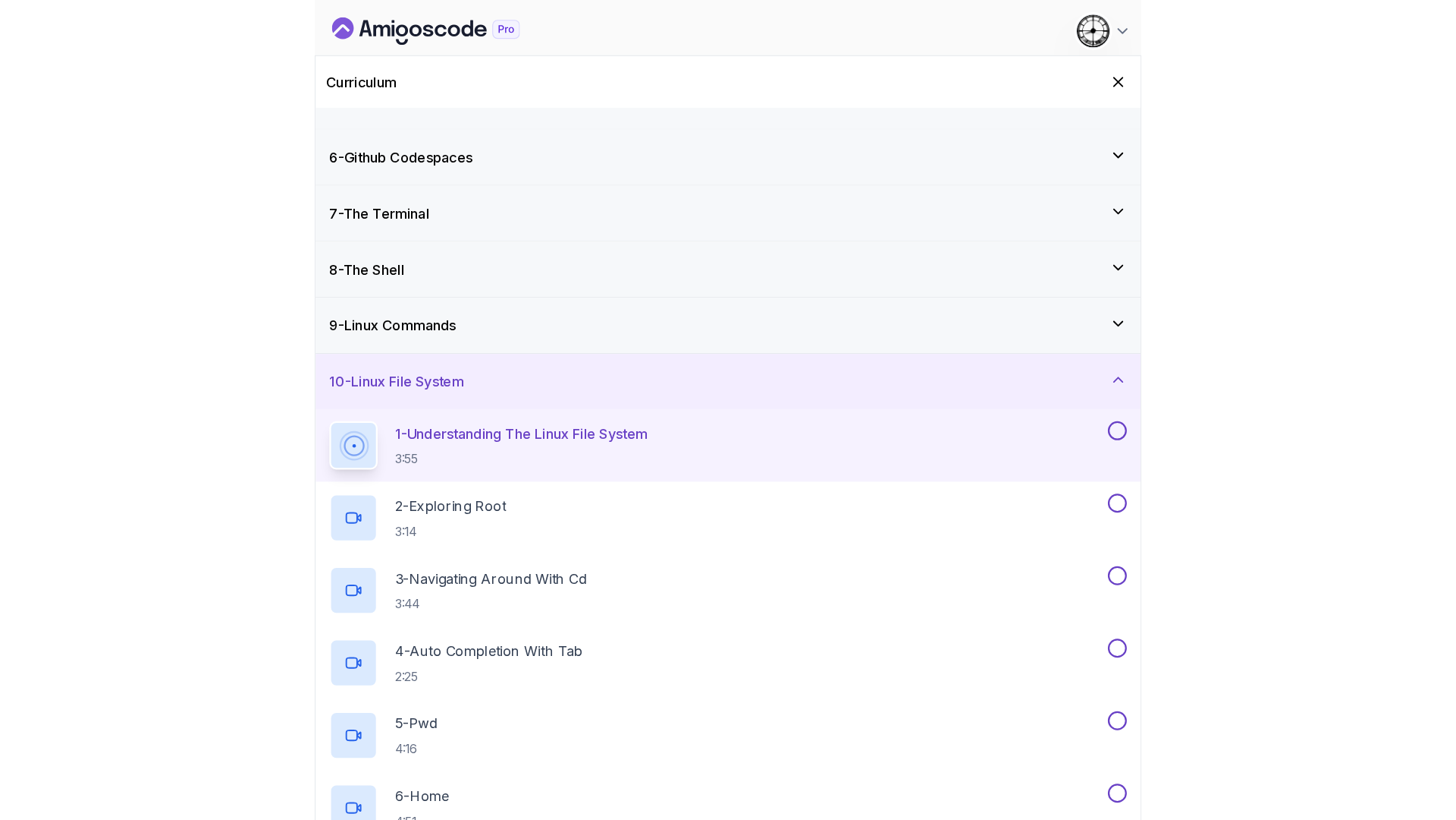
scroll to position [341, 0]
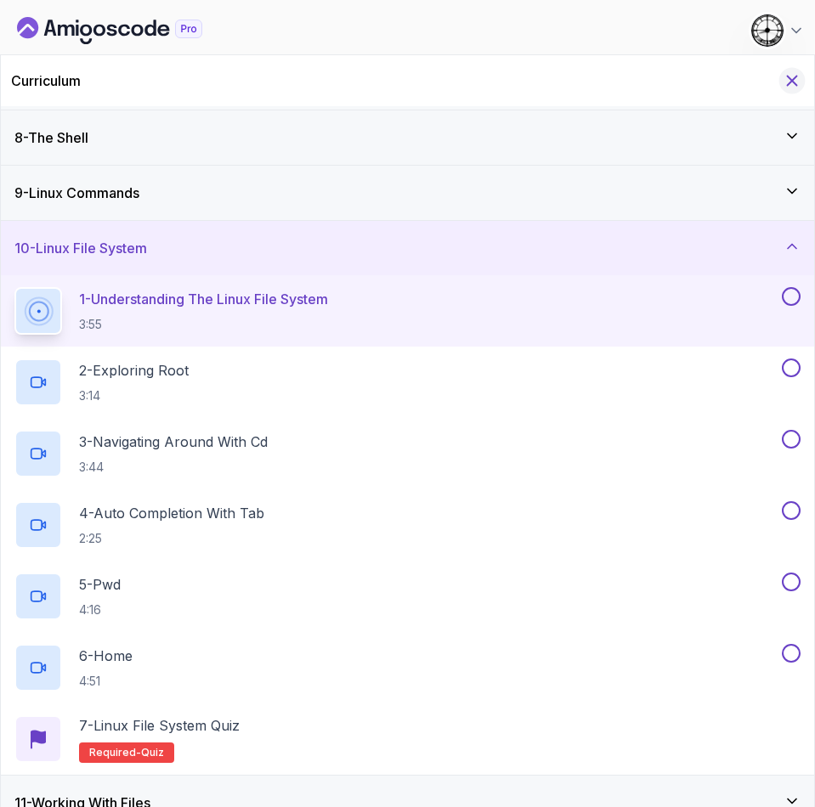
click at [787, 72] on icon "Hide Curriculum for mobile" at bounding box center [792, 80] width 19 height 19
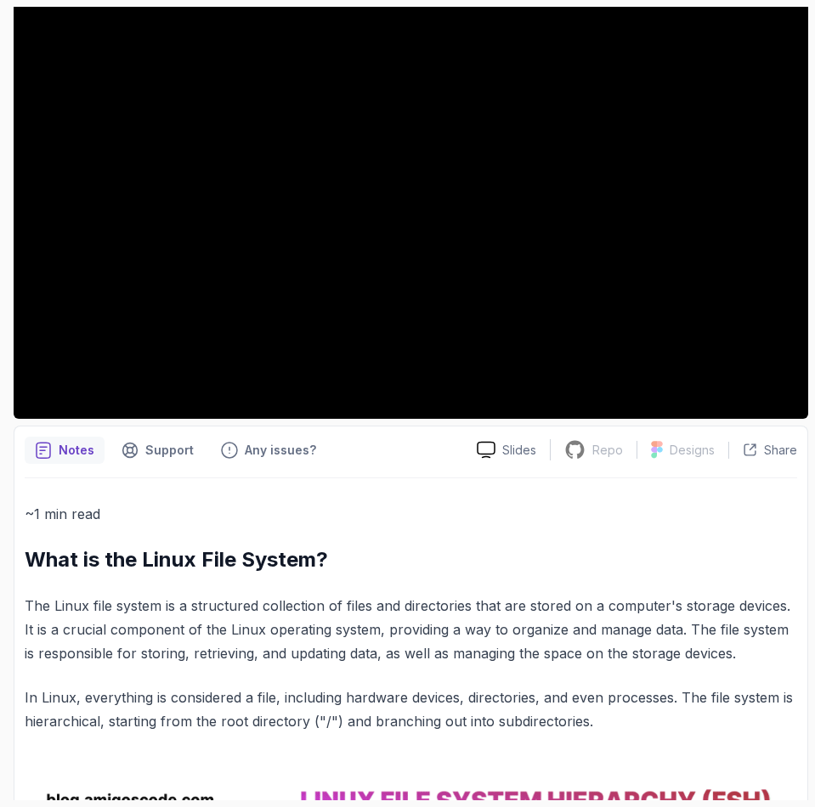
scroll to position [436, 0]
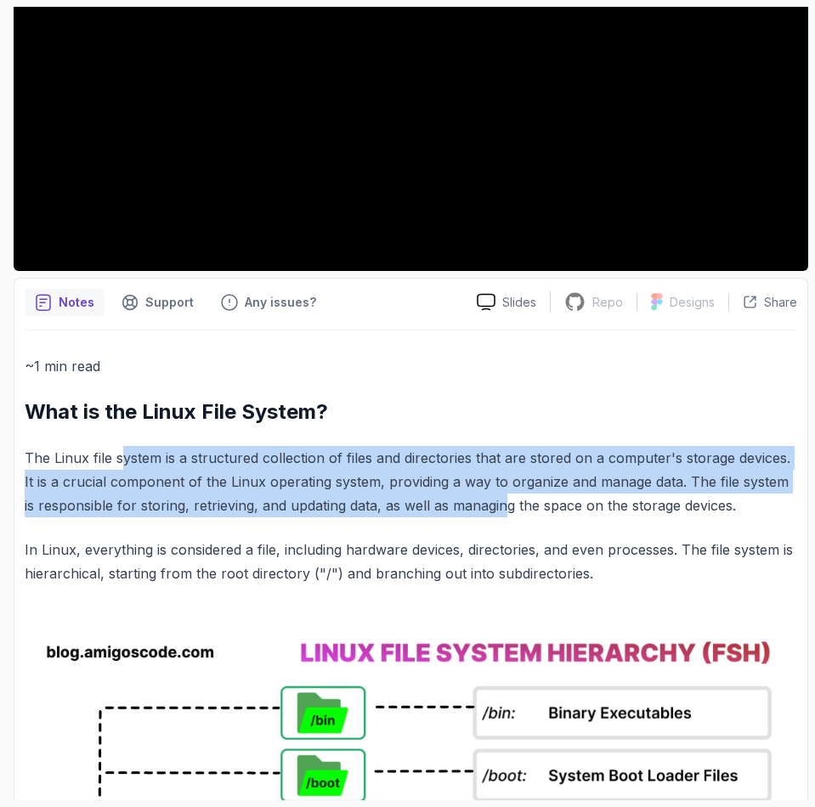
drag, startPoint x: 126, startPoint y: 467, endPoint x: 454, endPoint y: 483, distance: 328.3
click at [481, 500] on p "The Linux file system is a structured collection of files and directories that …" at bounding box center [411, 481] width 772 height 71
click at [450, 482] on p "The Linux file system is a structured collection of files and directories that …" at bounding box center [411, 481] width 772 height 71
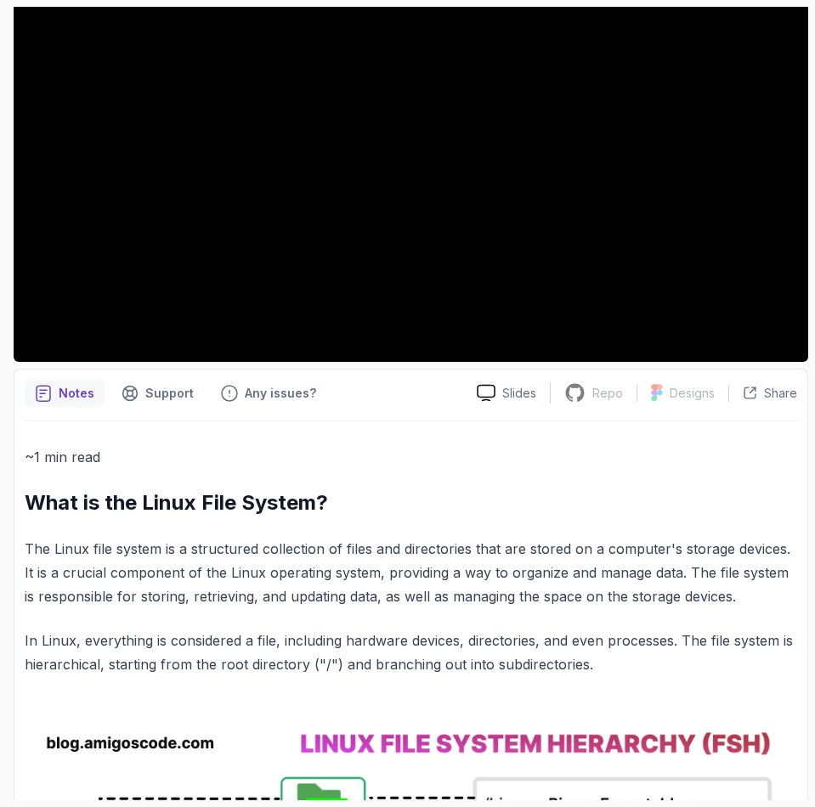
scroll to position [563, 0]
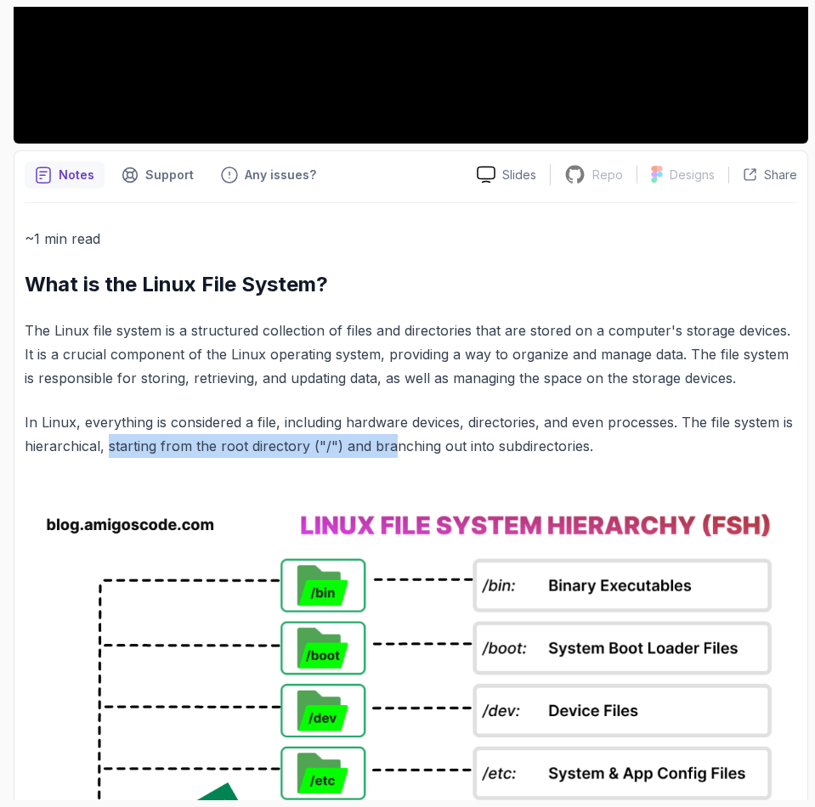
drag, startPoint x: 110, startPoint y: 442, endPoint x: 387, endPoint y: 449, distance: 277.9
click at [387, 449] on p "In Linux, everything is considered a file, including hardware devices, director…" at bounding box center [411, 434] width 772 height 48
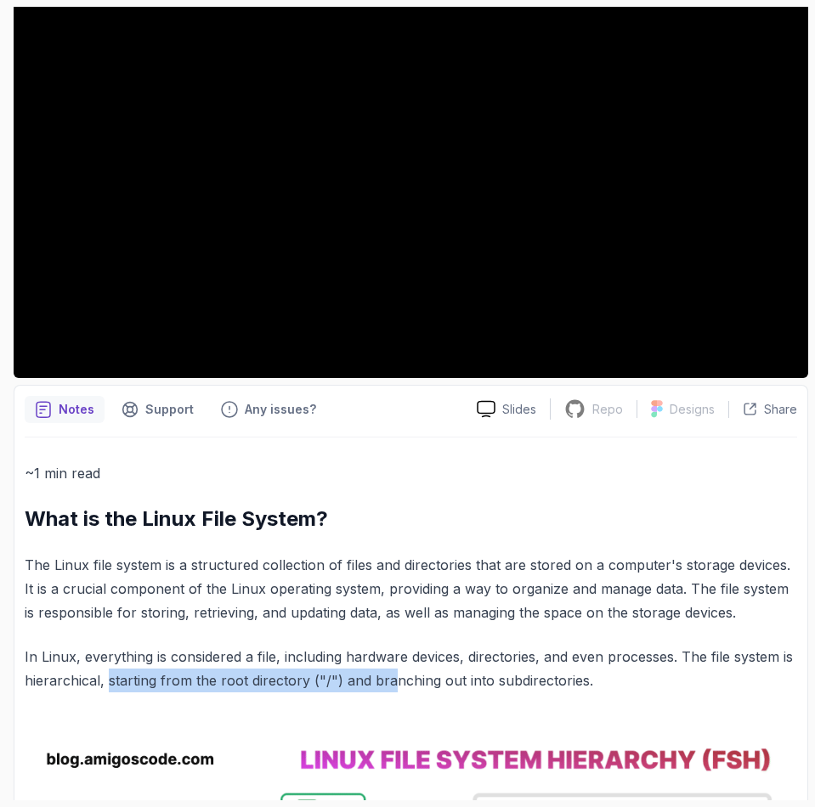
scroll to position [382, 0]
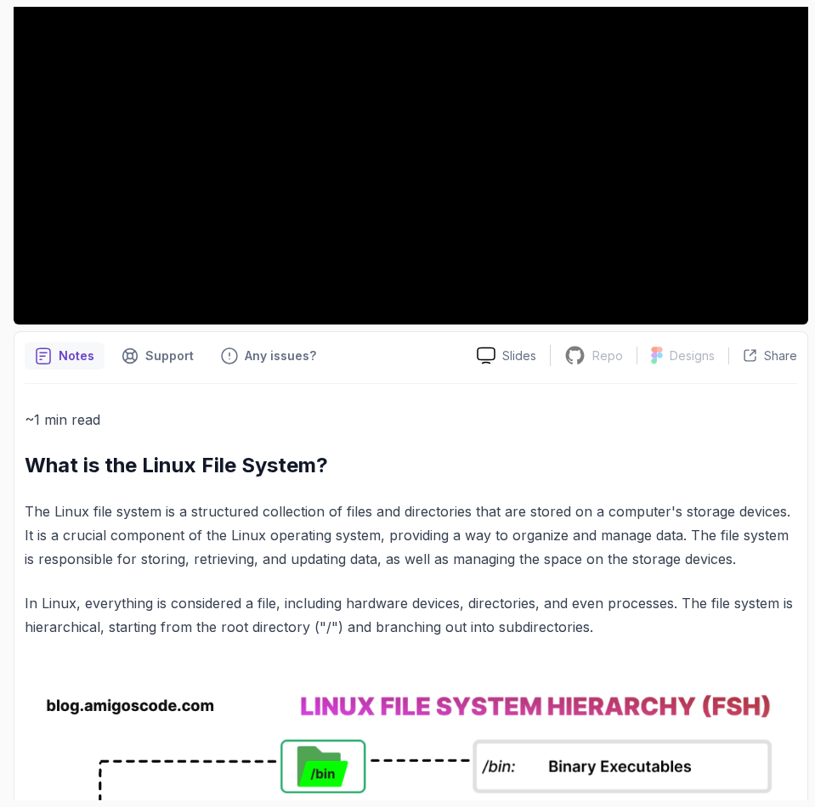
click at [167, 592] on p "In Linux, everything is considered a file, including hardware devices, director…" at bounding box center [411, 615] width 772 height 48
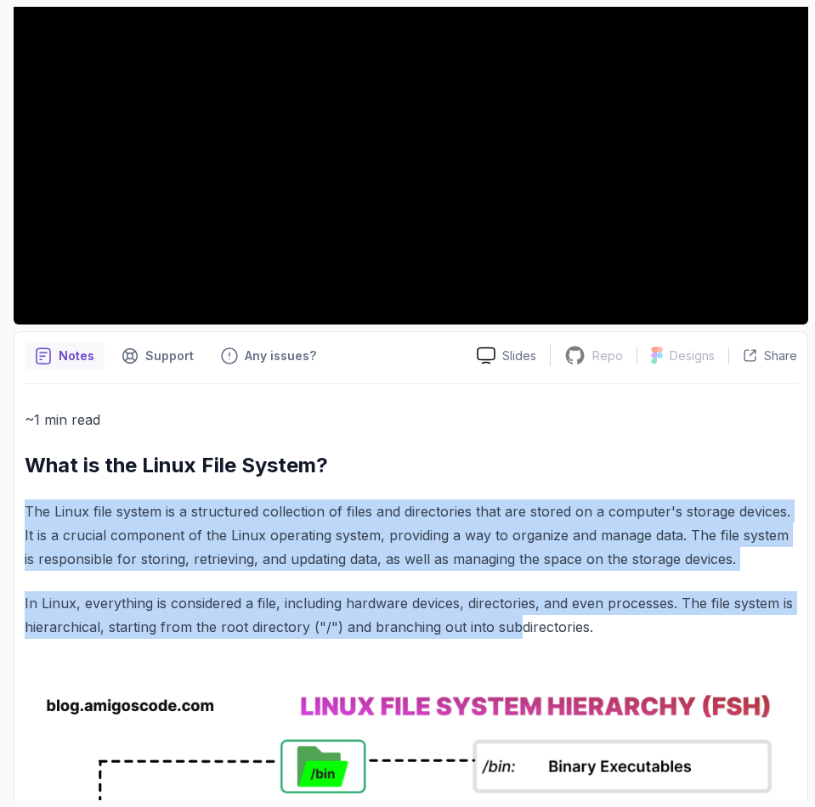
drag, startPoint x: 494, startPoint y: 637, endPoint x: 27, endPoint y: 516, distance: 482.0
click at [27, 516] on p "The Linux file system is a structured collection of files and directories that …" at bounding box center [411, 535] width 772 height 71
drag, startPoint x: 27, startPoint y: 516, endPoint x: 619, endPoint y: 618, distance: 600.9
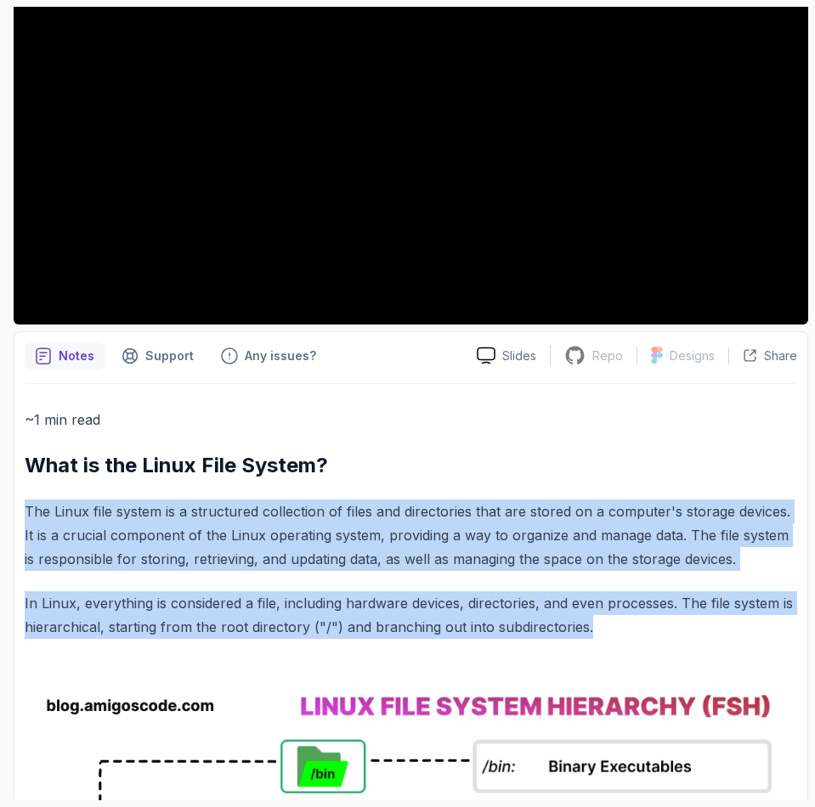
click at [619, 618] on p "In Linux, everything is considered a file, including hardware devices, director…" at bounding box center [411, 615] width 772 height 48
drag, startPoint x: 603, startPoint y: 625, endPoint x: 23, endPoint y: 511, distance: 591.4
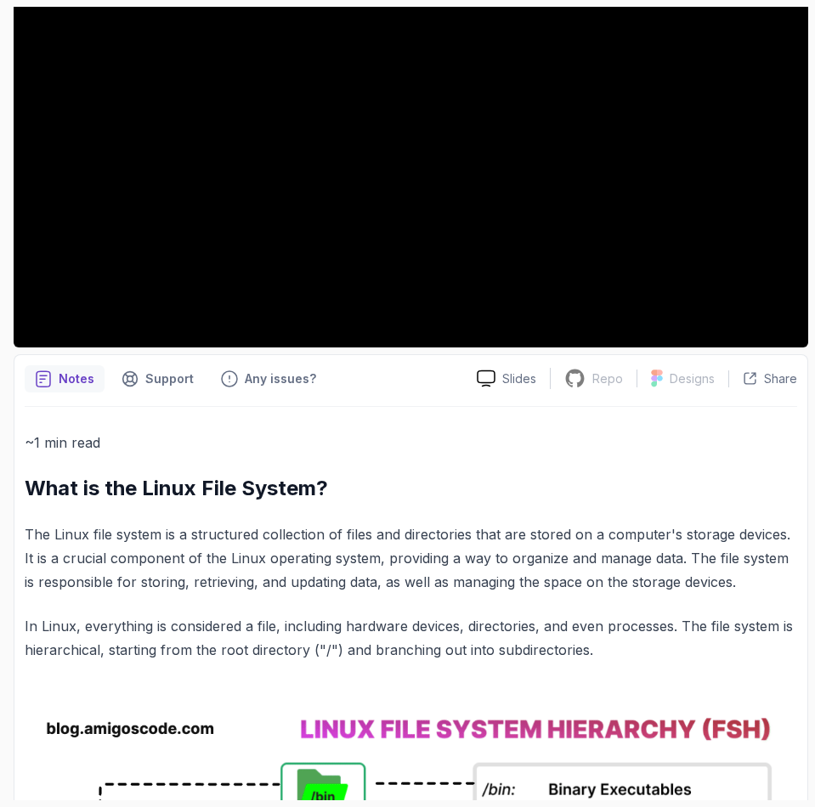
scroll to position [0, 0]
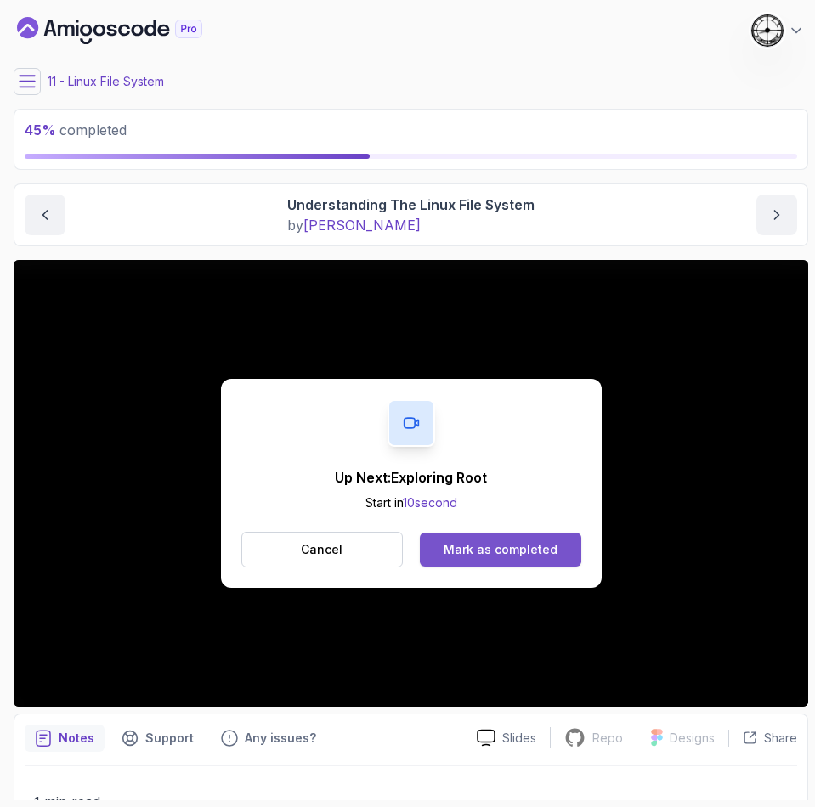
click at [472, 546] on div "Mark as completed" at bounding box center [501, 549] width 114 height 17
click at [475, 538] on button "Mark as completed" at bounding box center [500, 550] width 161 height 34
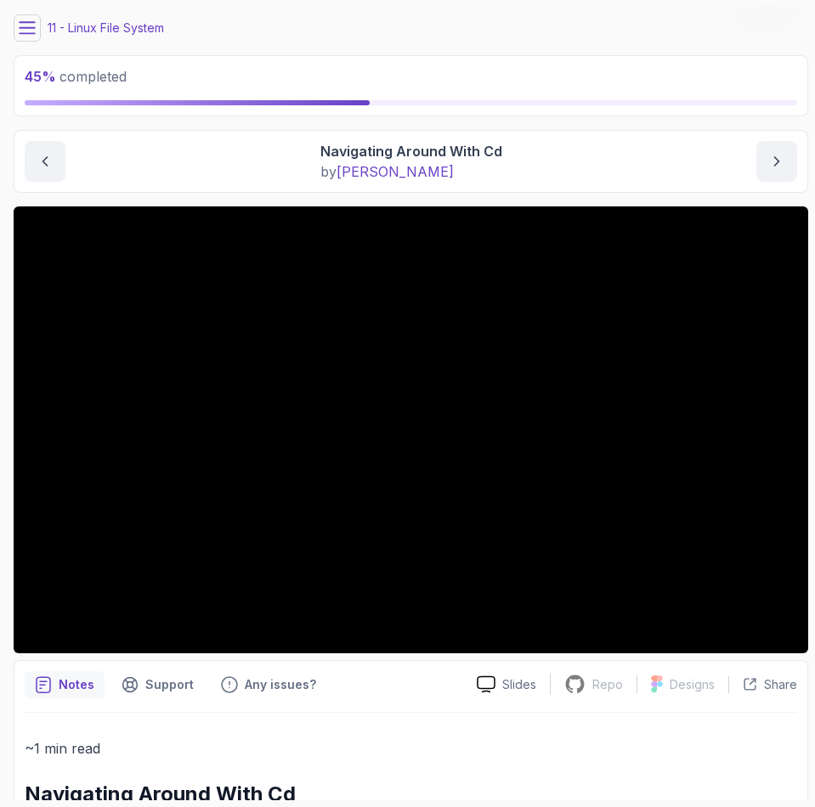
scroll to position [51, 0]
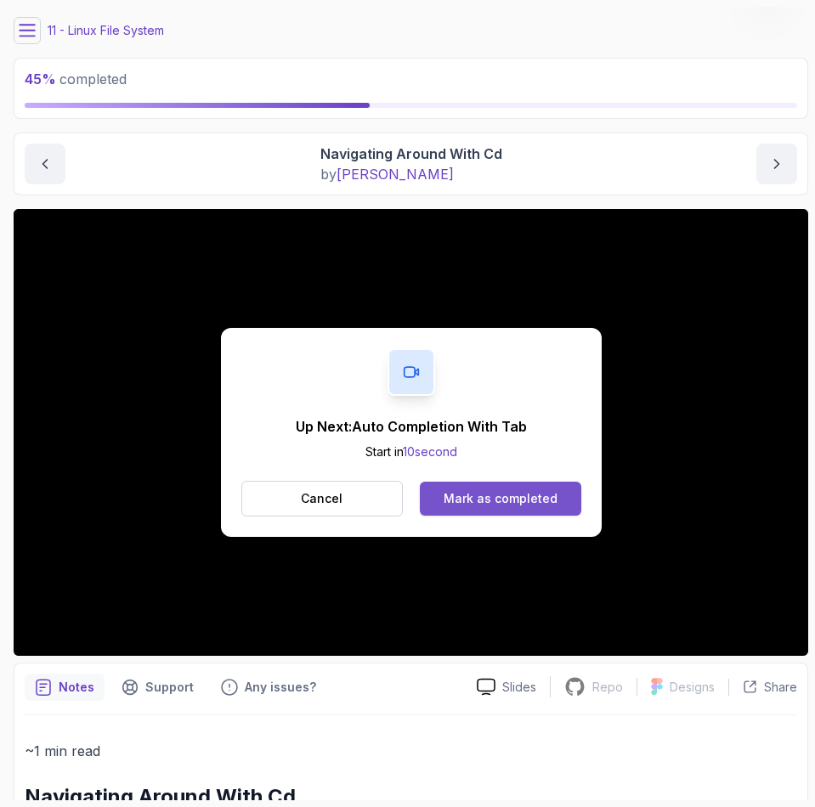
click at [500, 499] on div "Mark as completed" at bounding box center [501, 498] width 114 height 17
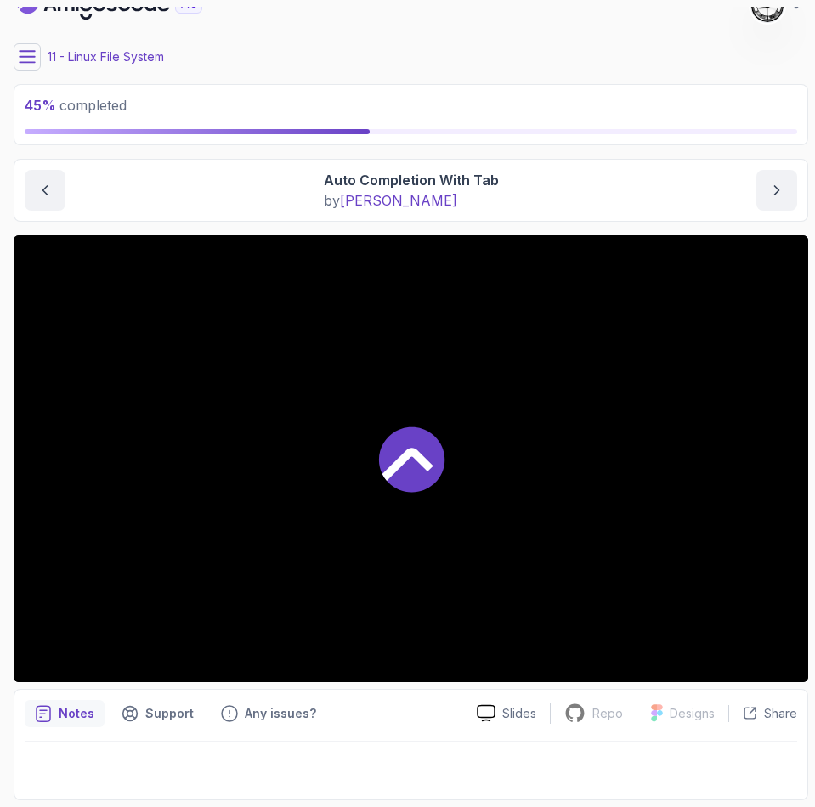
scroll to position [25, 0]
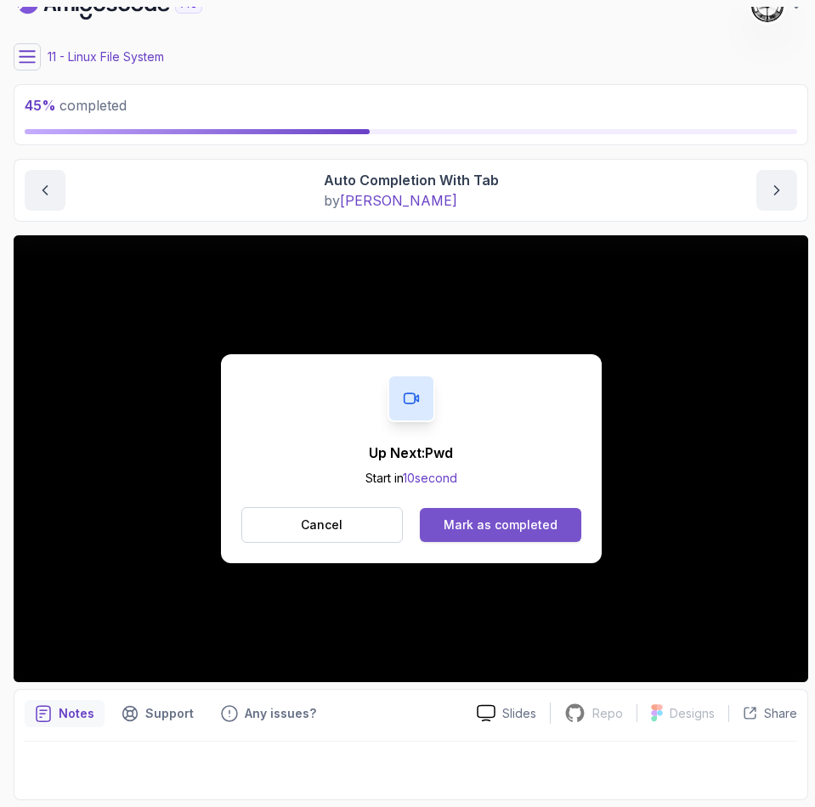
click at [477, 521] on div "Mark as completed" at bounding box center [501, 525] width 114 height 17
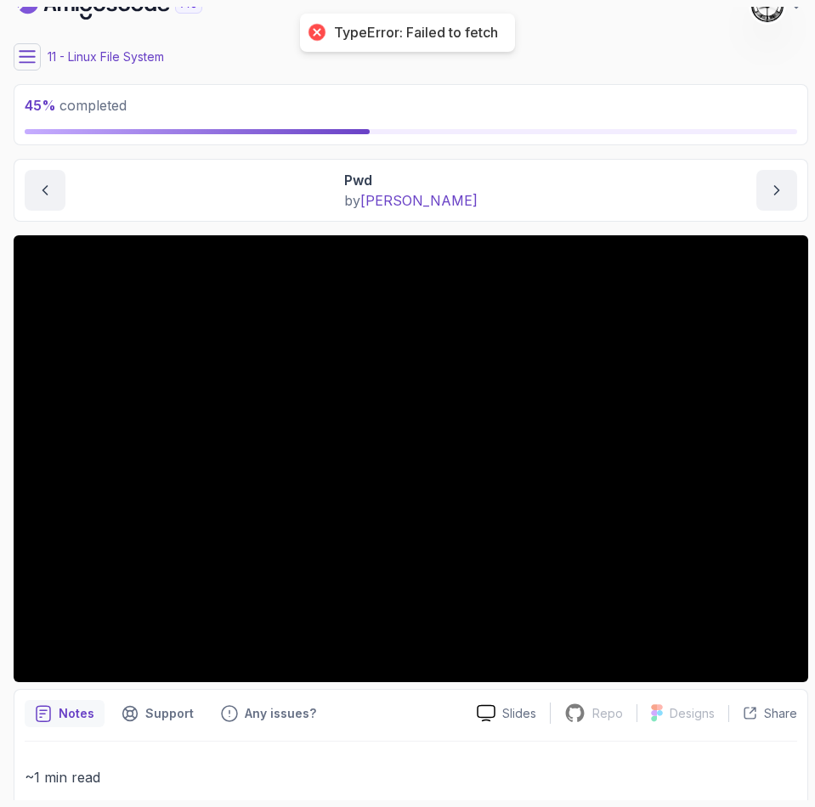
click at [34, 63] on icon at bounding box center [27, 56] width 17 height 17
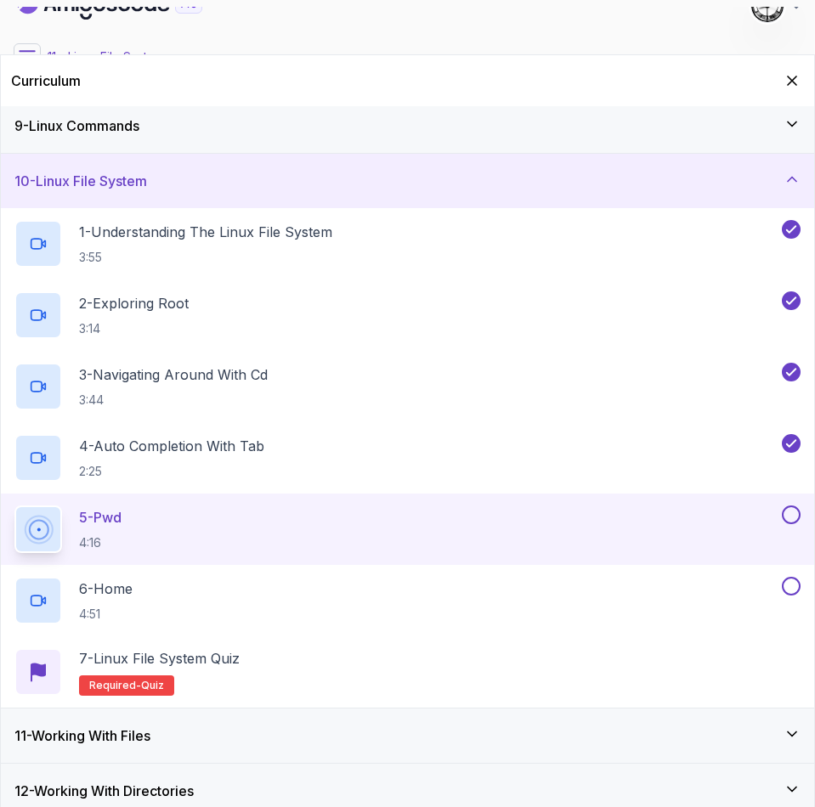
scroll to position [448, 0]
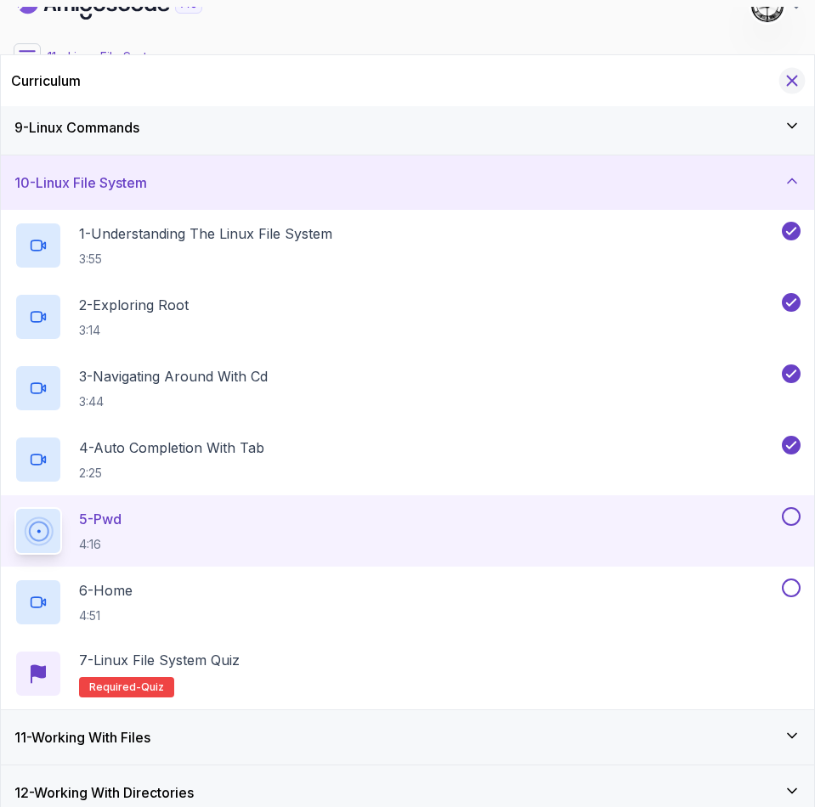
click at [790, 75] on icon "Hide Curriculum for mobile" at bounding box center [792, 80] width 19 height 19
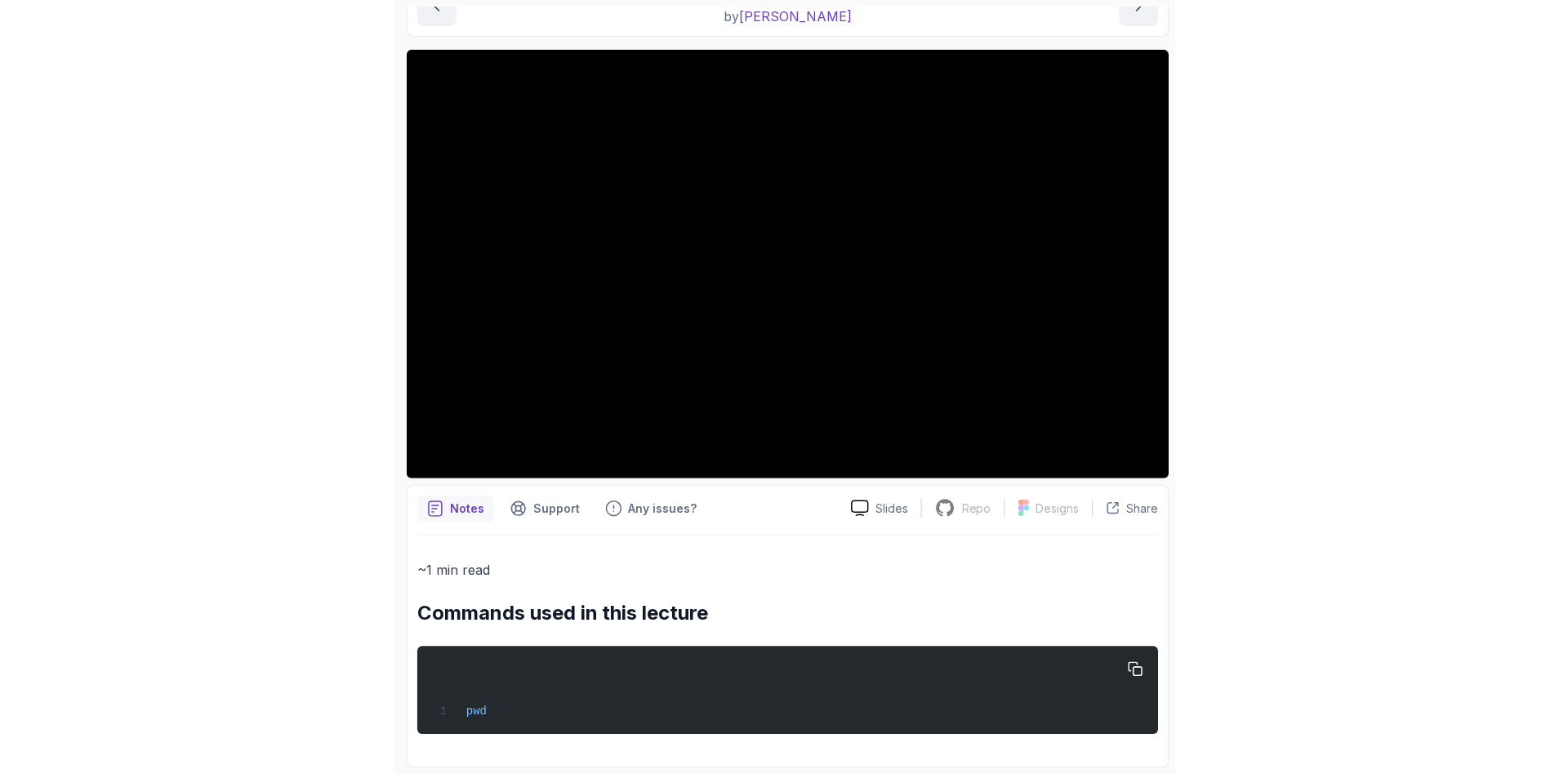
scroll to position [0, 0]
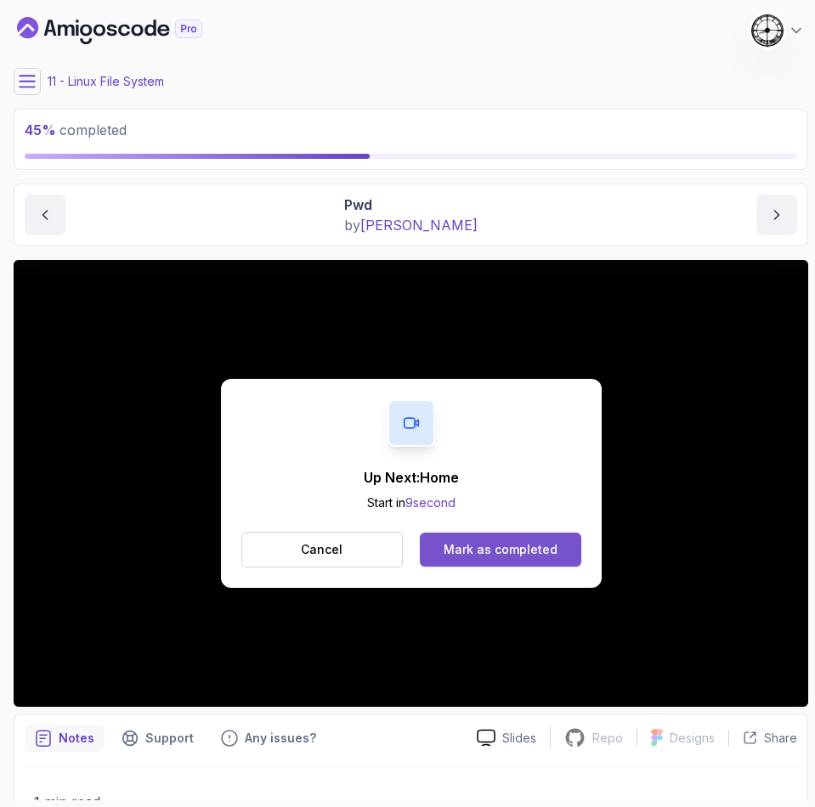
click at [493, 541] on div "Mark as completed" at bounding box center [501, 549] width 114 height 17
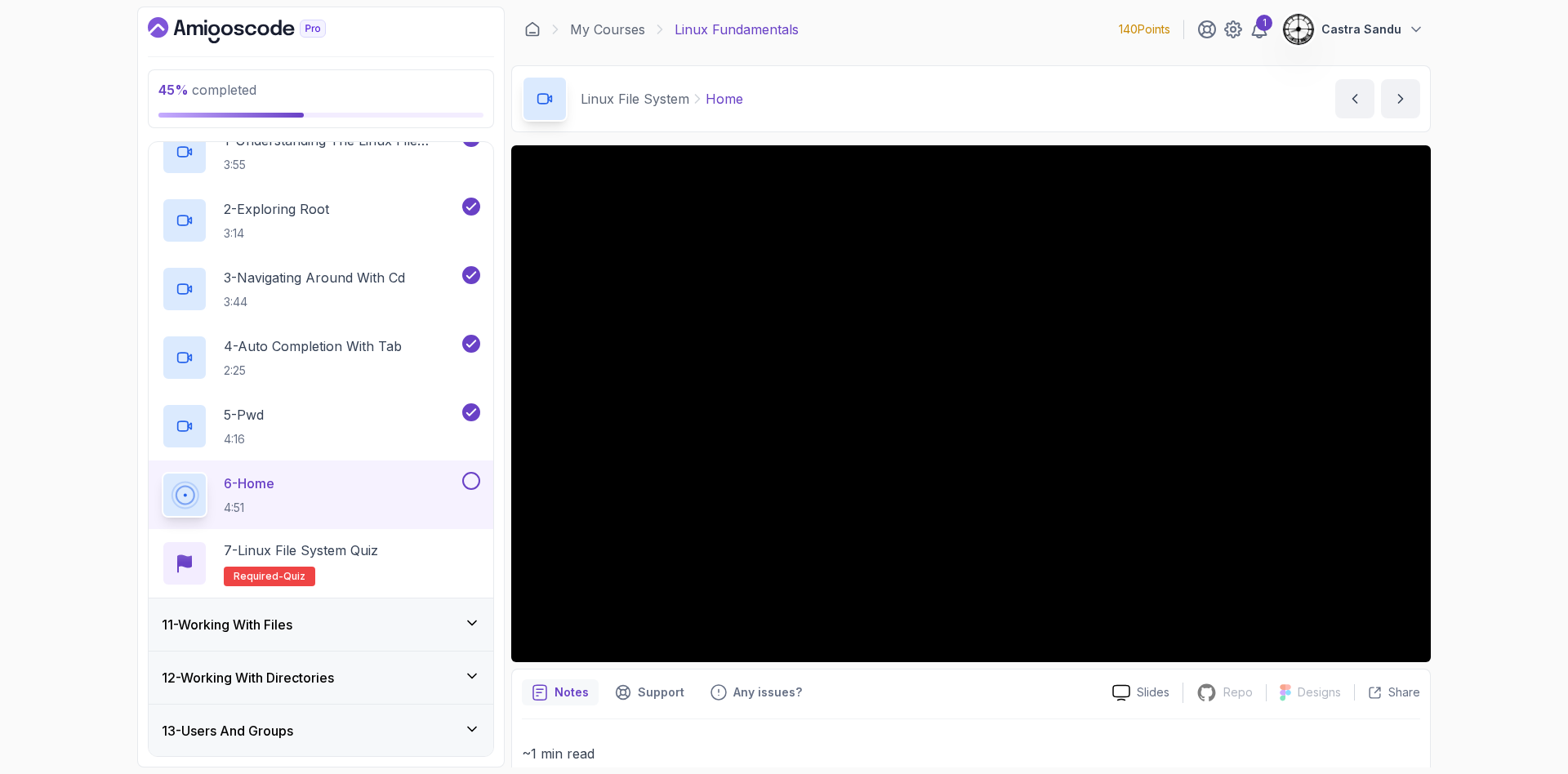
click at [167, 17] on icon "Dashboard" at bounding box center [236, 30] width 178 height 26
